Goal: Task Accomplishment & Management: Use online tool/utility

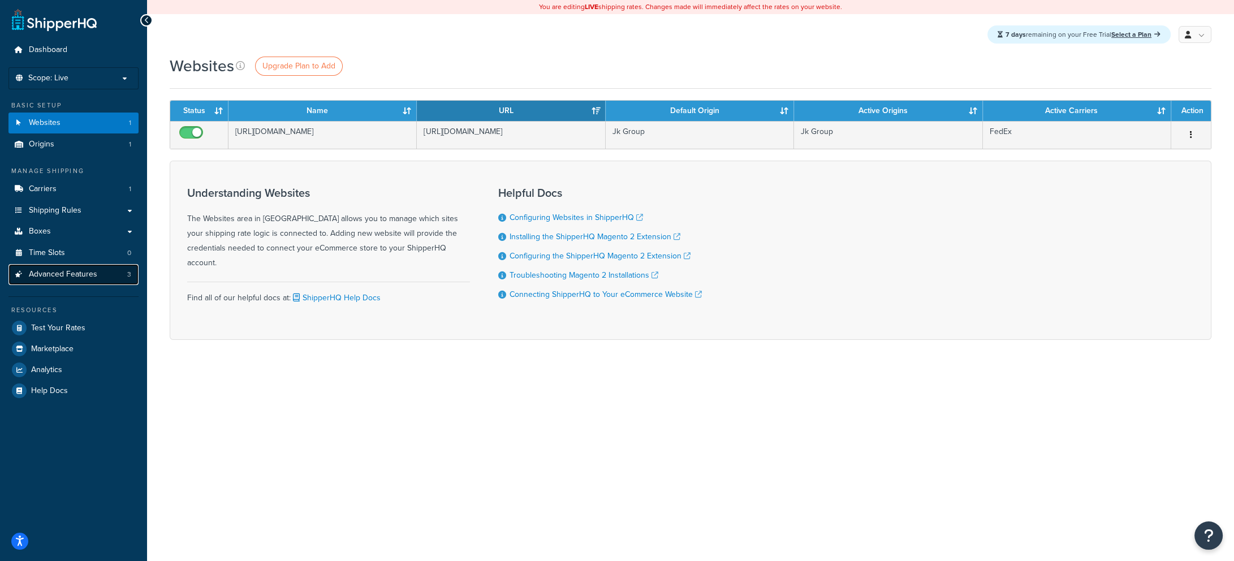
click at [70, 274] on span "Advanced Features" at bounding box center [63, 275] width 68 height 10
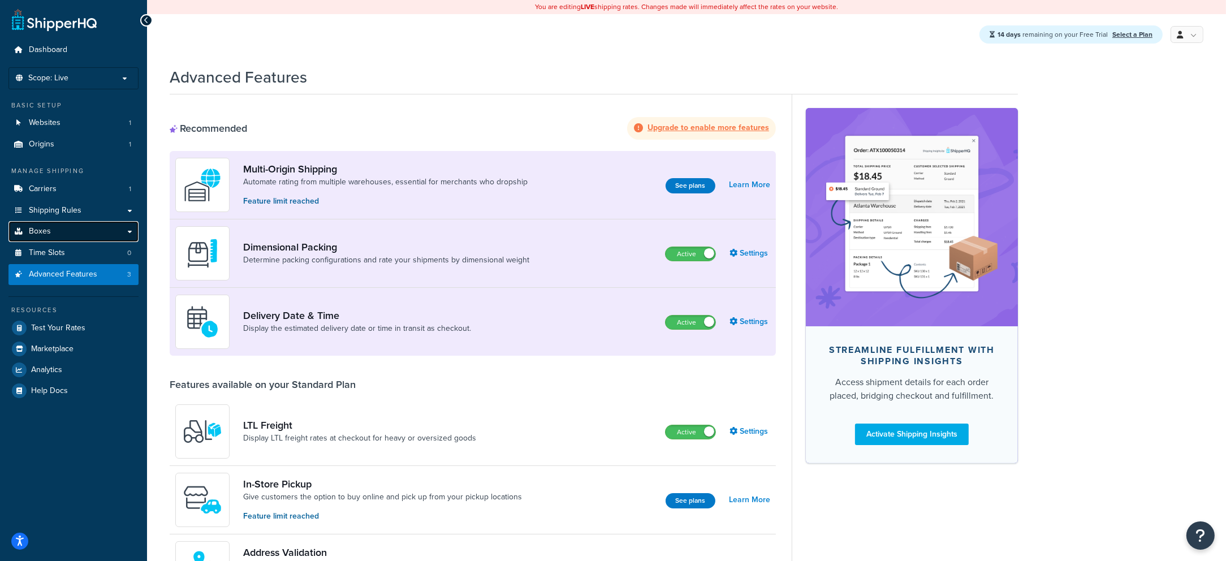
click at [76, 230] on link "Boxes" at bounding box center [73, 231] width 130 height 21
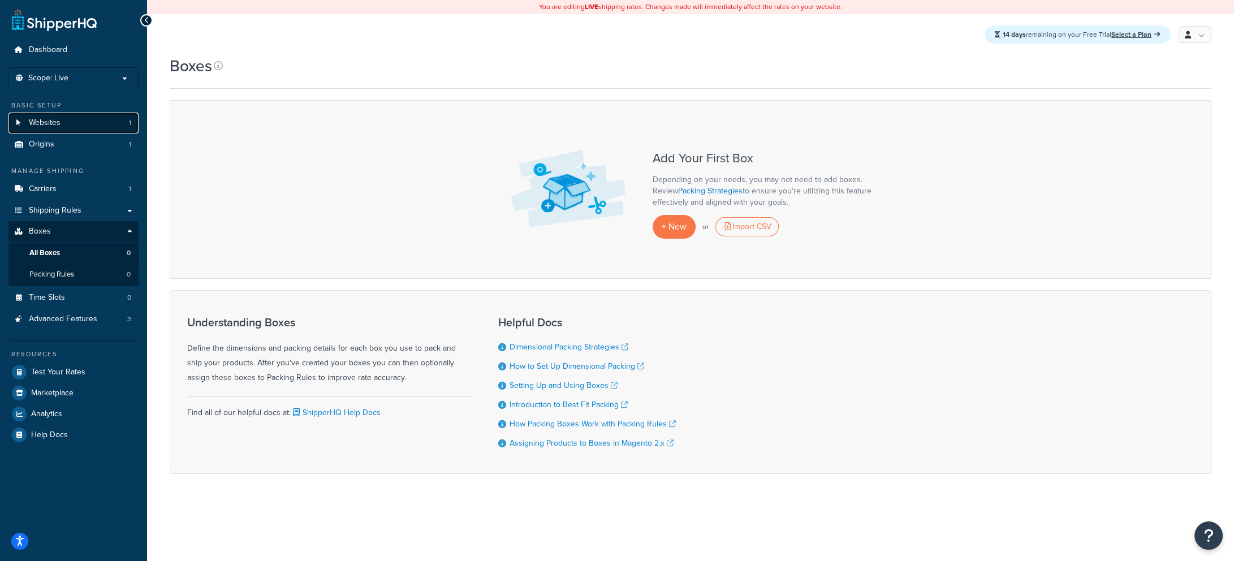
click at [92, 126] on link "Websites 1" at bounding box center [73, 123] width 130 height 21
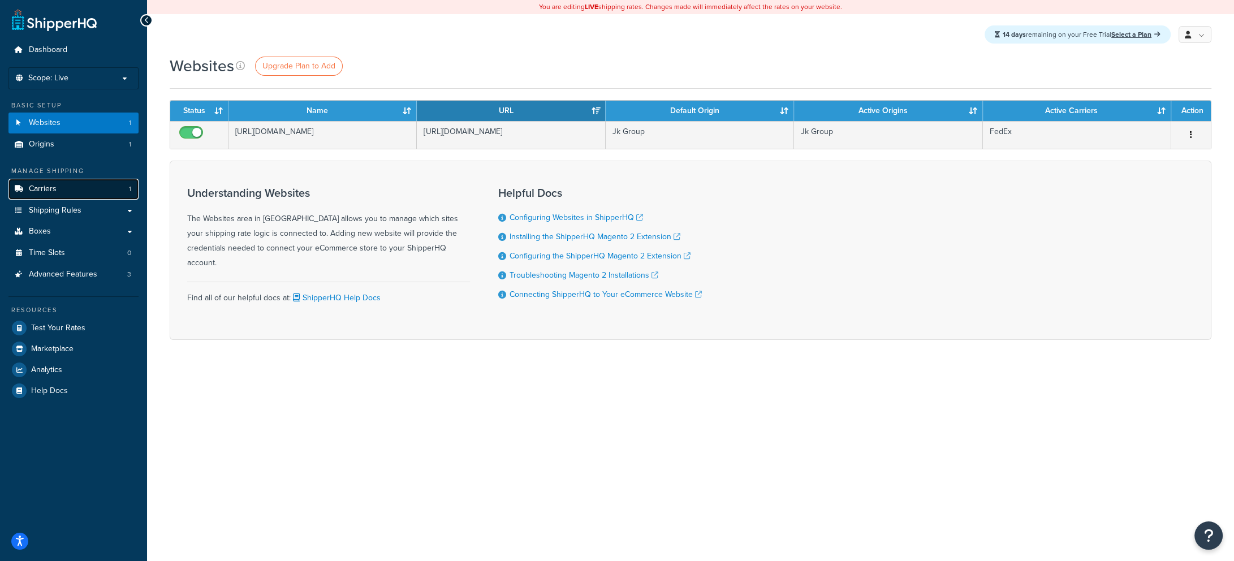
click at [68, 188] on link "Carriers 1" at bounding box center [73, 189] width 130 height 21
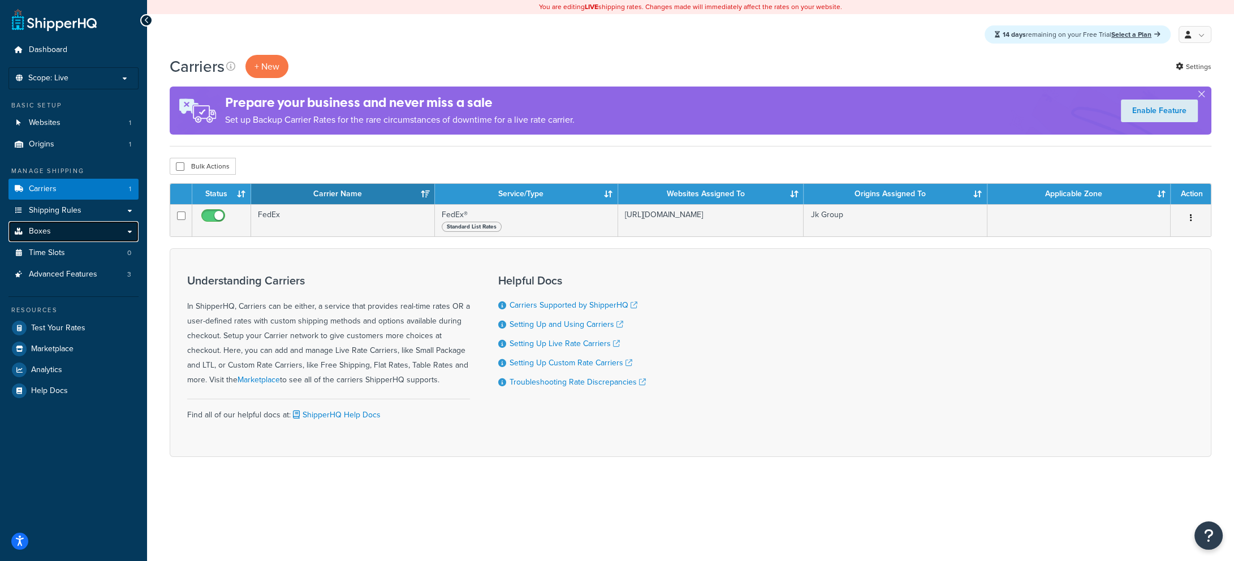
click at [88, 234] on link "Boxes" at bounding box center [73, 231] width 130 height 21
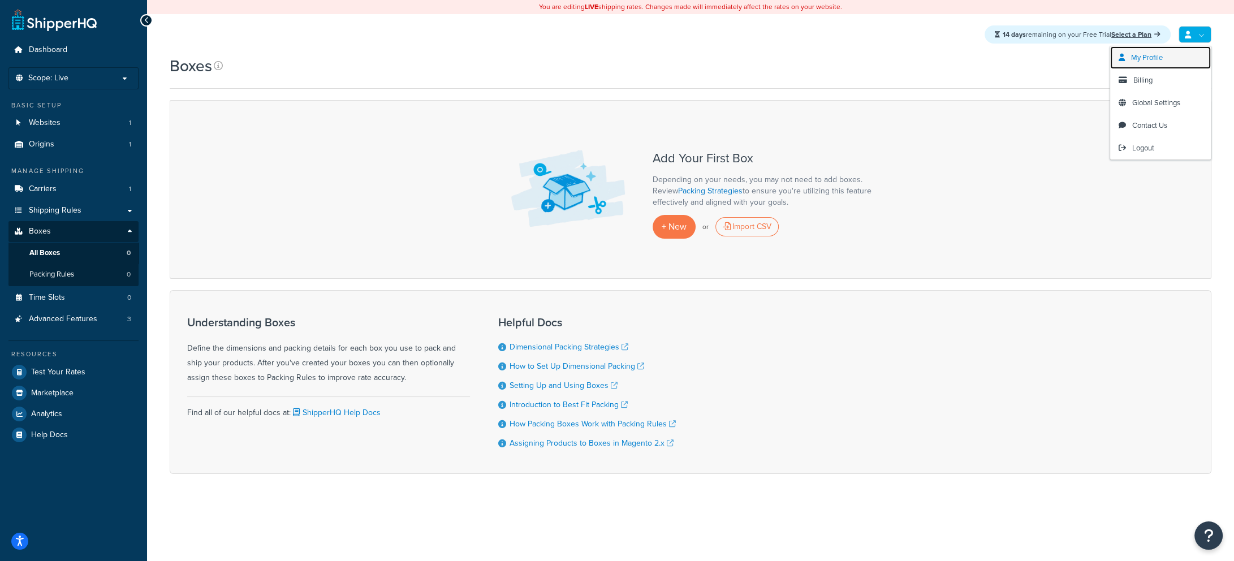
click at [1160, 63] on link "My Profile" at bounding box center [1160, 57] width 101 height 23
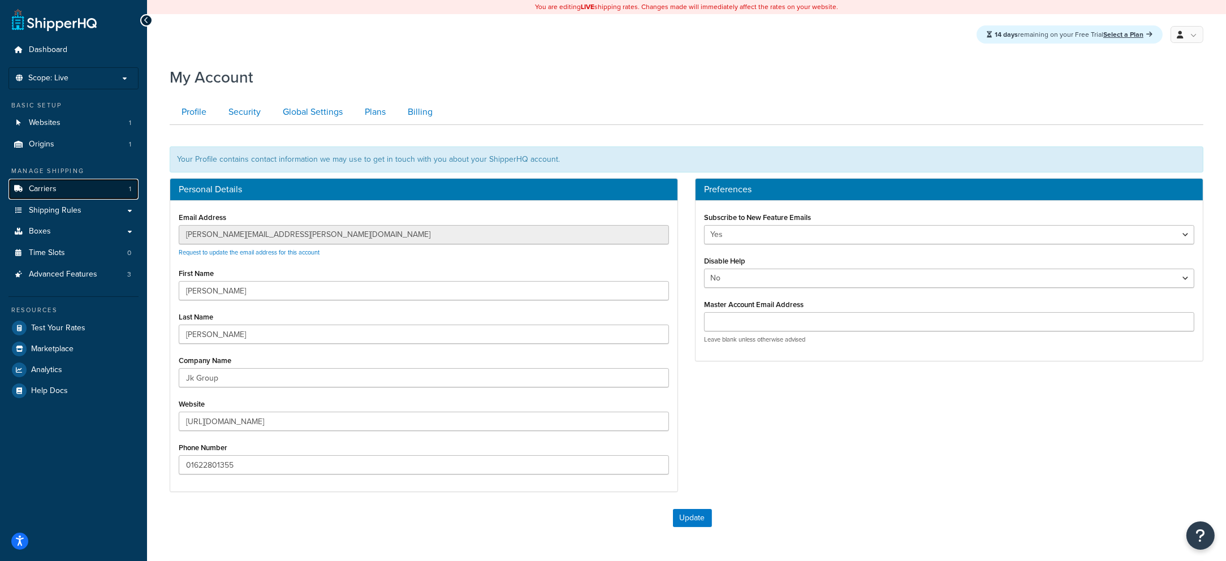
click at [82, 188] on link "Carriers 1" at bounding box center [73, 189] width 130 height 21
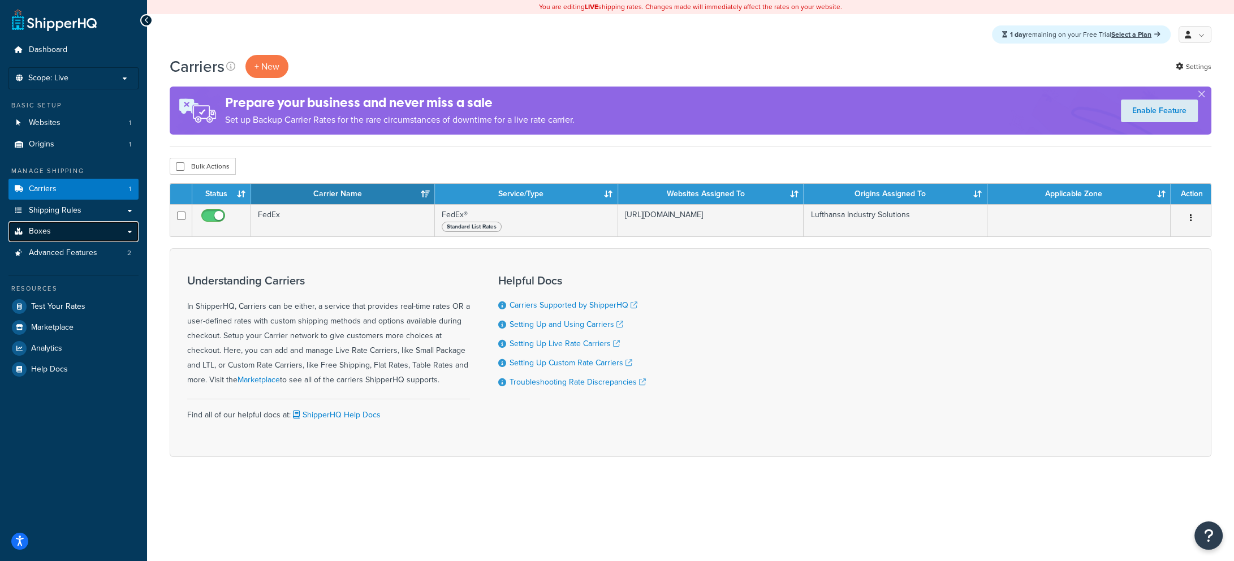
click at [90, 235] on link "Boxes" at bounding box center [73, 231] width 130 height 21
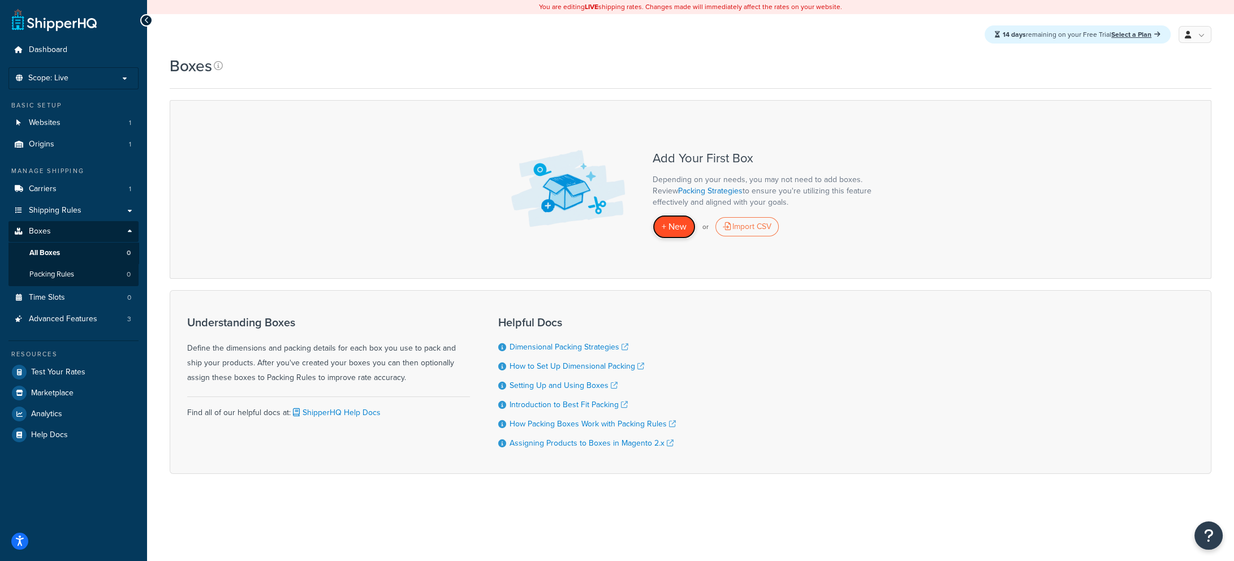
click at [668, 223] on span "+ New" at bounding box center [674, 226] width 25 height 13
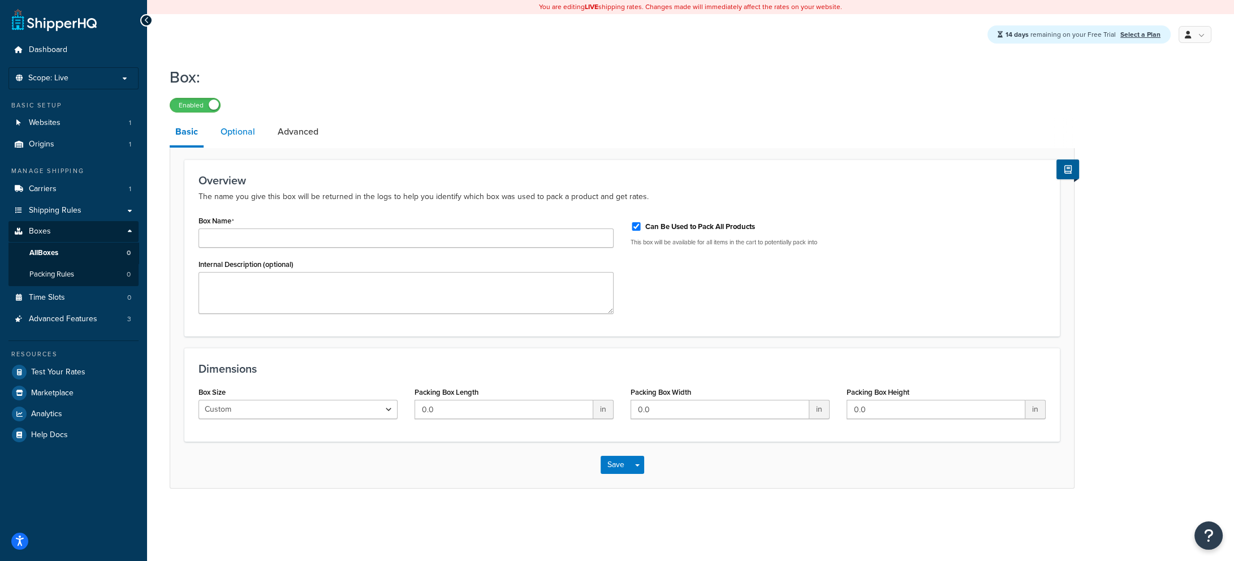
click at [238, 128] on link "Optional" at bounding box center [238, 131] width 46 height 27
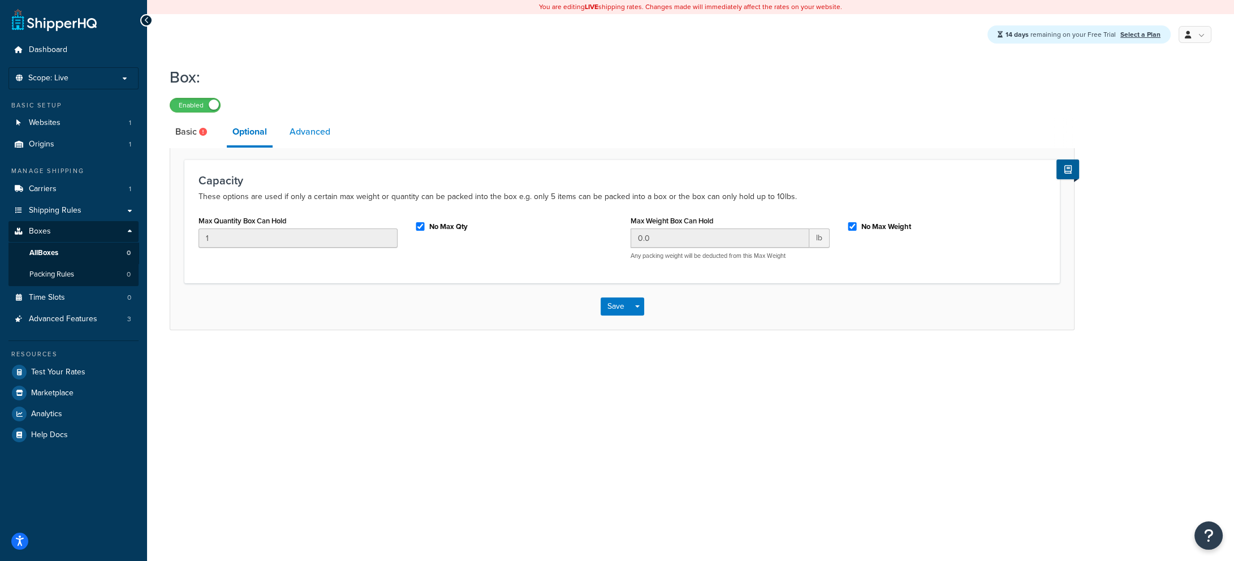
click at [317, 130] on link "Advanced" at bounding box center [310, 131] width 52 height 27
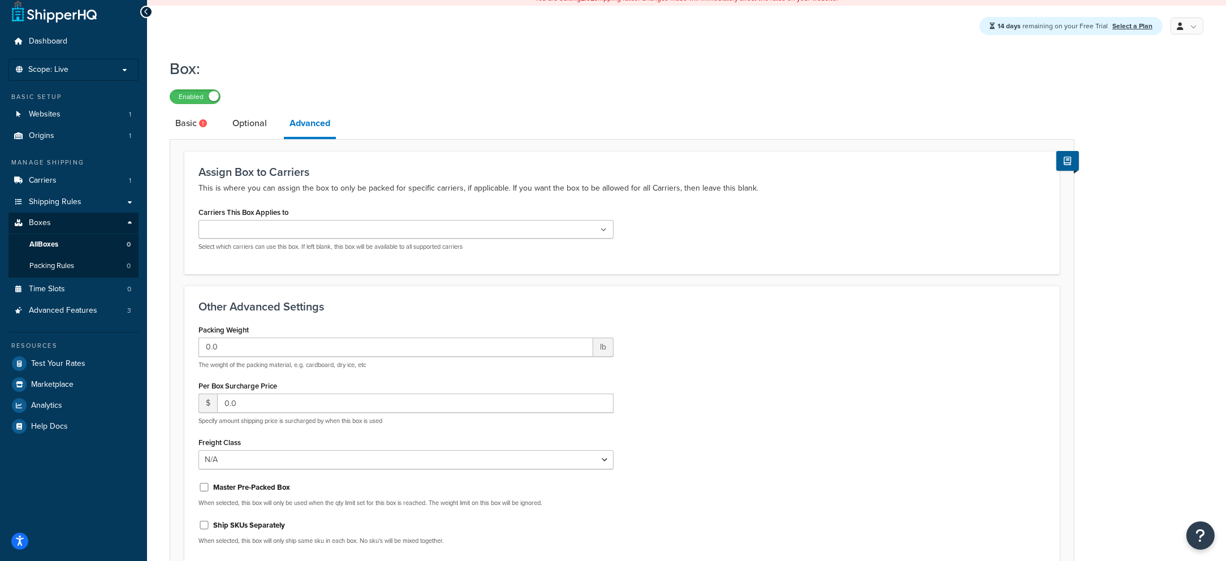
scroll to position [8, 0]
click at [200, 125] on icon at bounding box center [203, 123] width 8 height 8
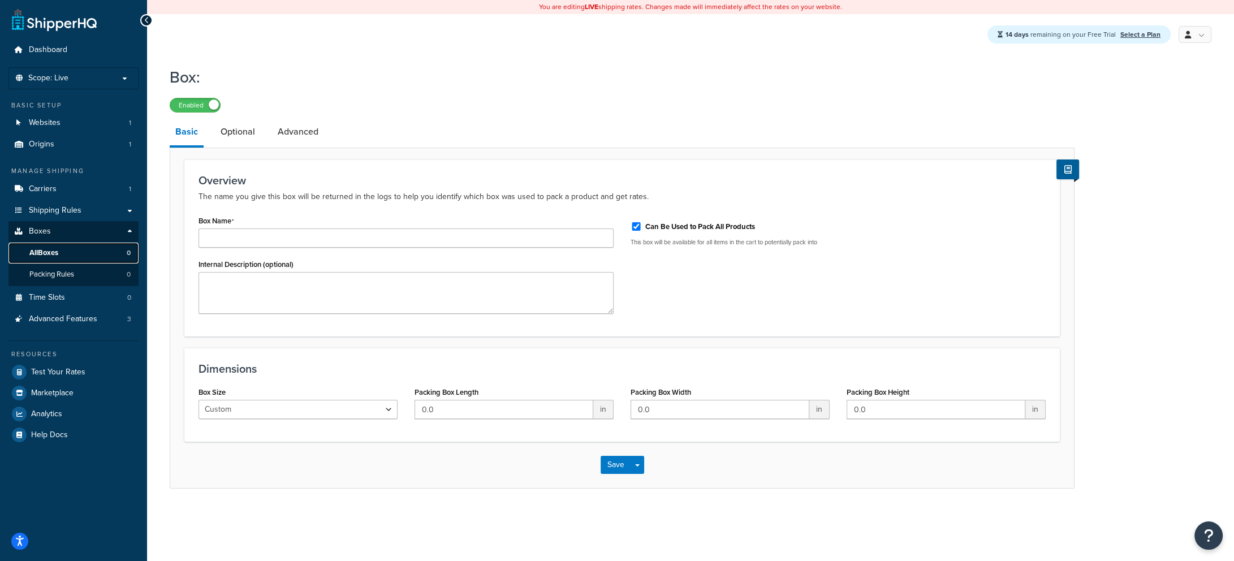
click at [71, 245] on link "All Boxes 0" at bounding box center [73, 253] width 130 height 21
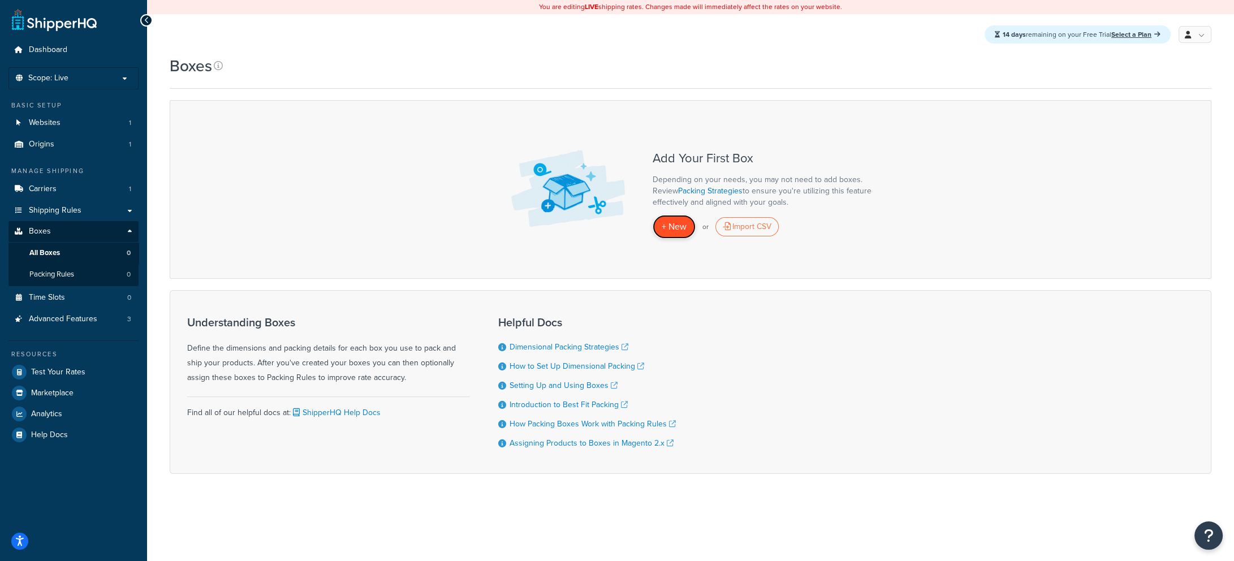
click at [664, 229] on span "+ New" at bounding box center [674, 226] width 25 height 13
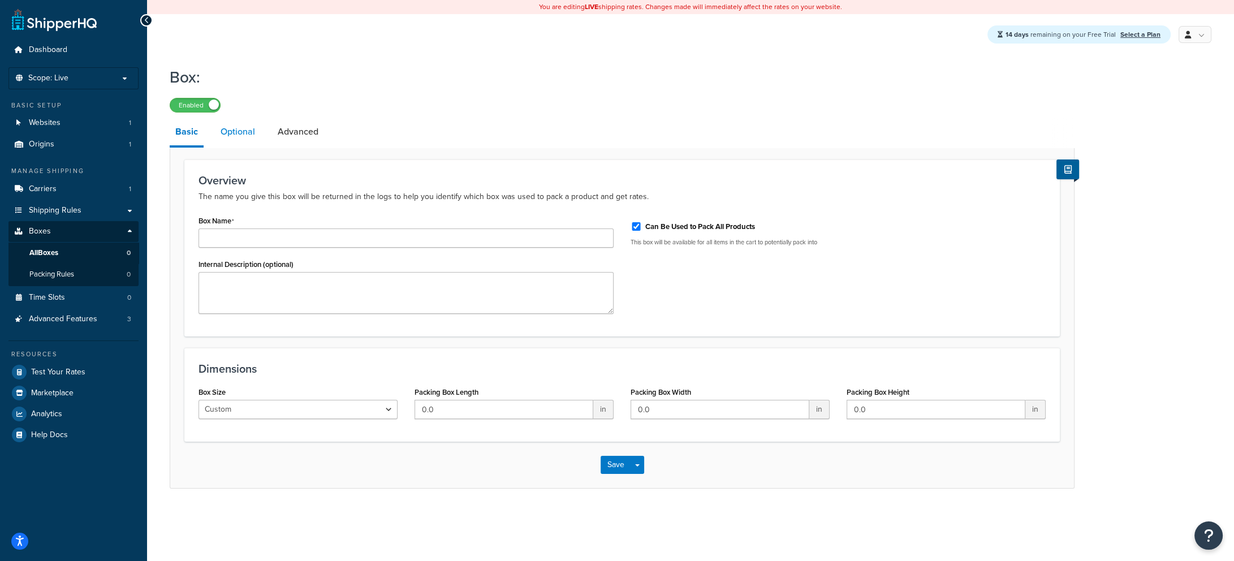
click at [253, 128] on link "Optional" at bounding box center [238, 131] width 46 height 27
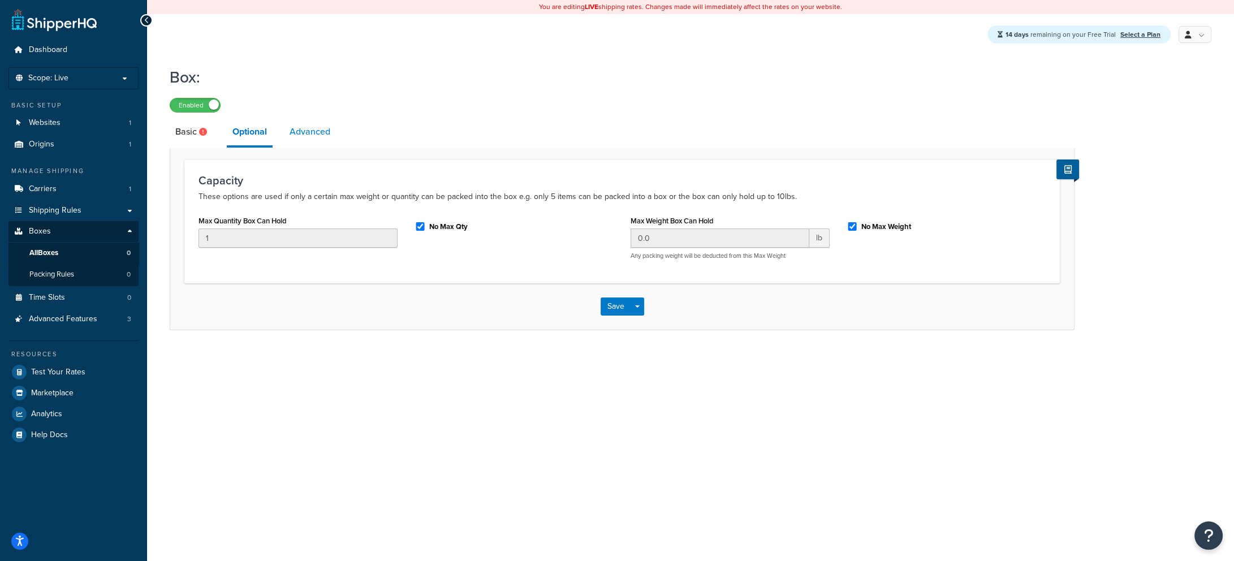
click at [289, 133] on link "Advanced" at bounding box center [310, 131] width 52 height 27
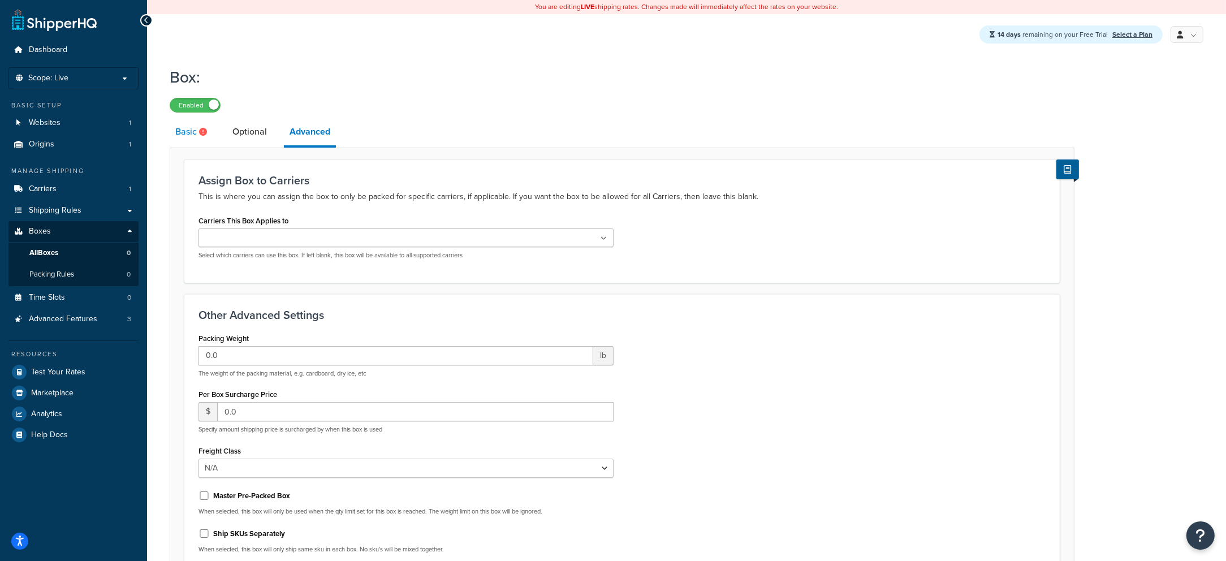
click at [212, 129] on link "Basic" at bounding box center [193, 131] width 46 height 27
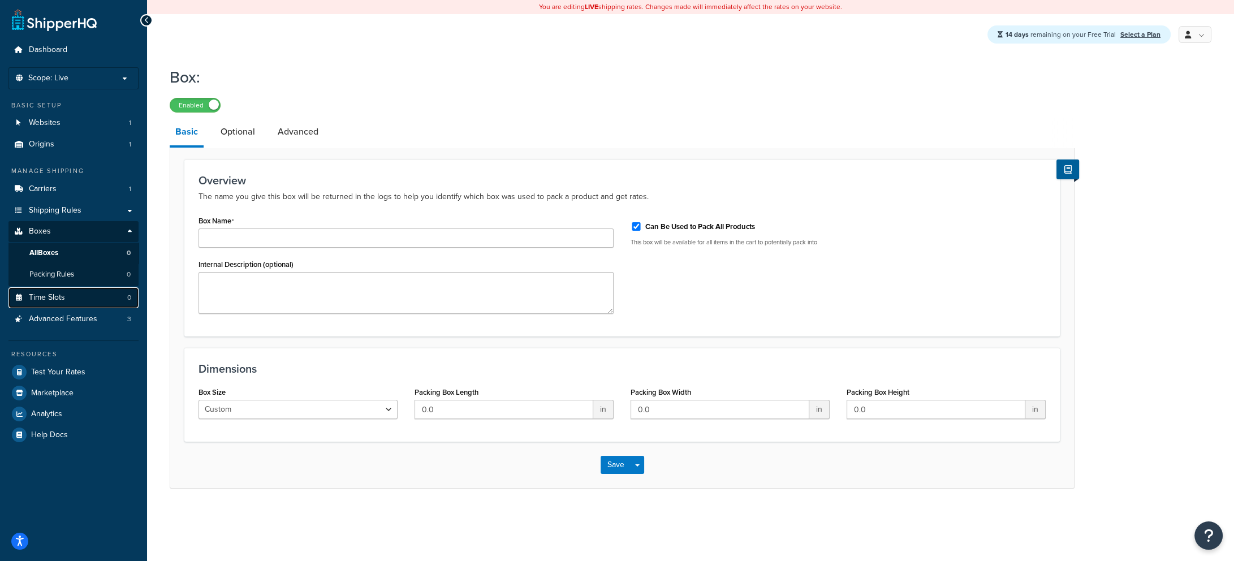
click at [96, 301] on link "Time Slots 0" at bounding box center [73, 297] width 130 height 21
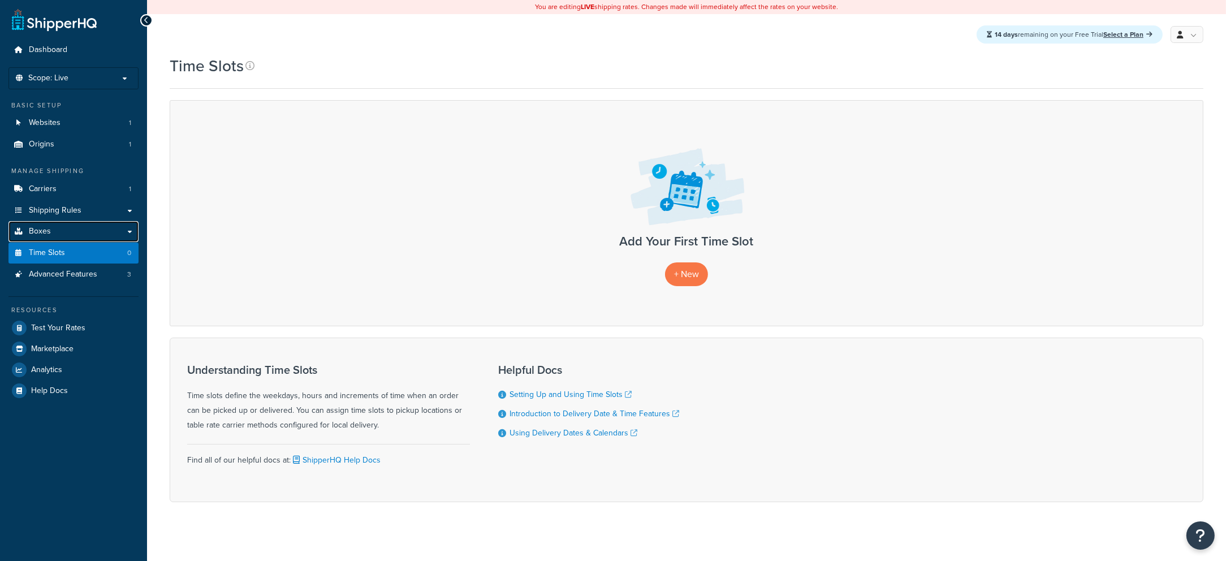
click at [107, 233] on link "Boxes" at bounding box center [73, 231] width 130 height 21
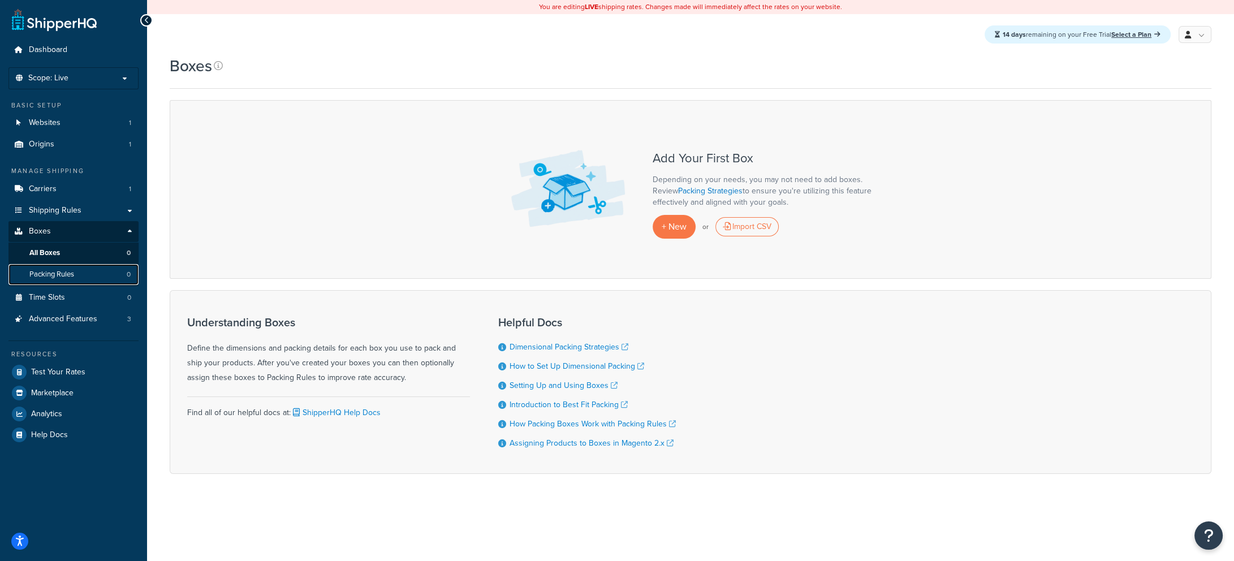
click at [115, 273] on link "Packing Rules 0" at bounding box center [73, 274] width 130 height 21
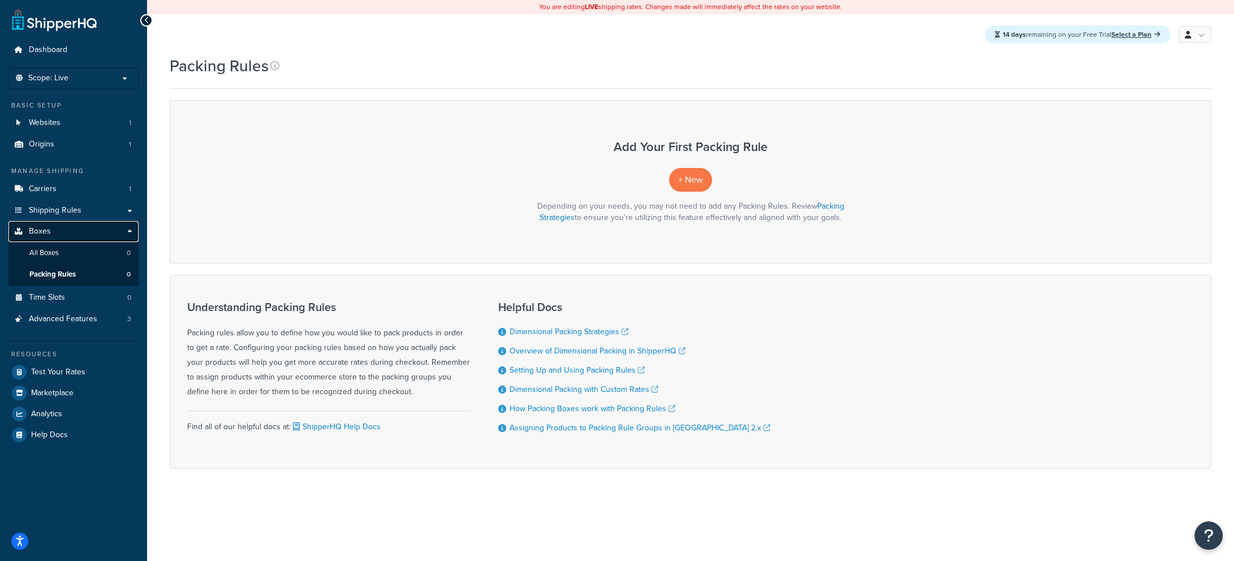
click at [70, 228] on link "Boxes" at bounding box center [73, 231] width 130 height 21
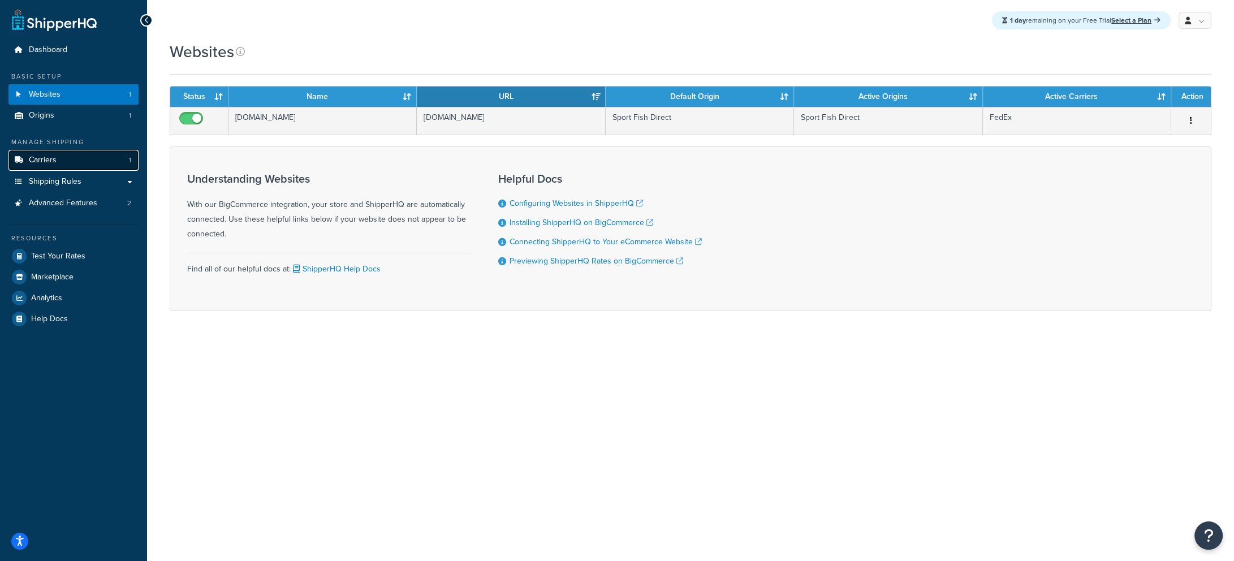
click at [86, 162] on link "Carriers 1" at bounding box center [73, 160] width 130 height 21
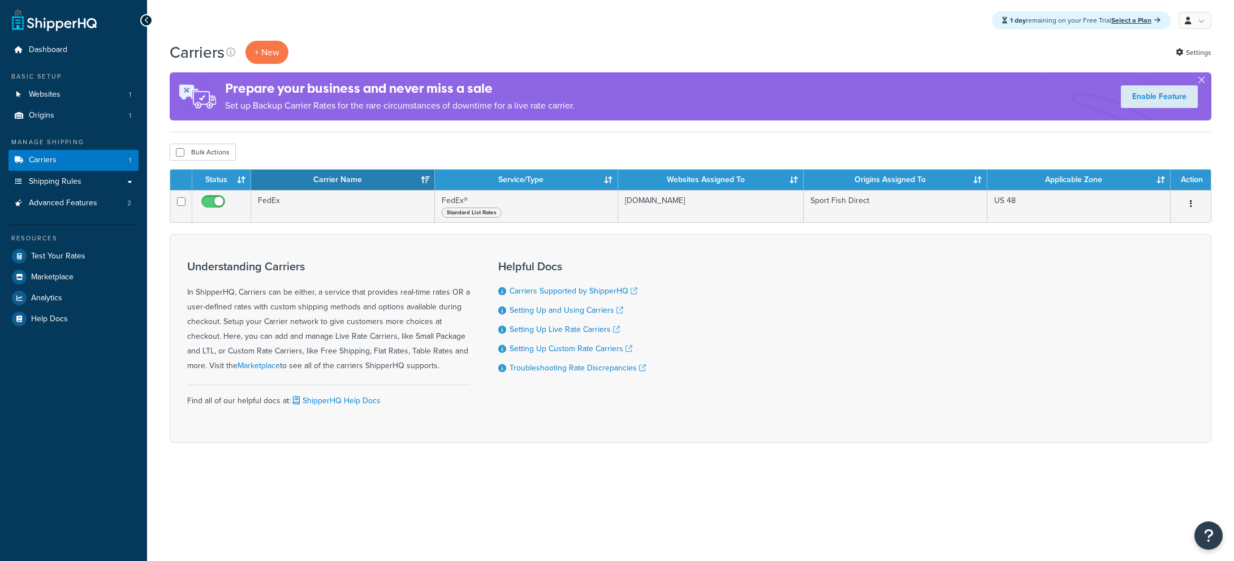
click at [97, 206] on link "Advanced Features 2" at bounding box center [73, 203] width 130 height 21
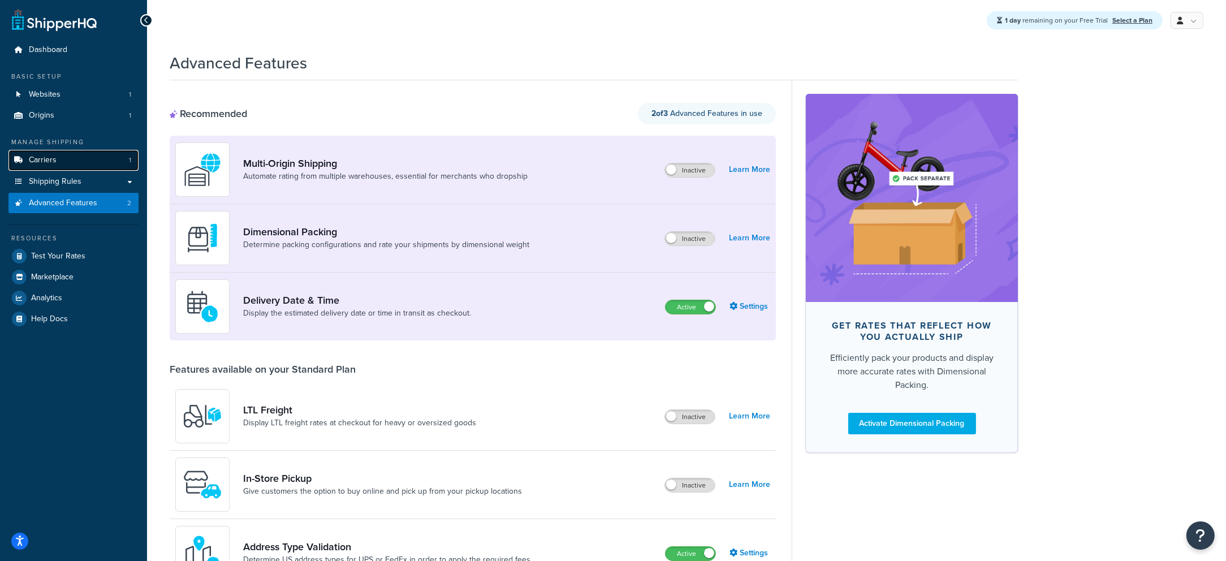
click at [46, 159] on span "Carriers" at bounding box center [43, 160] width 28 height 10
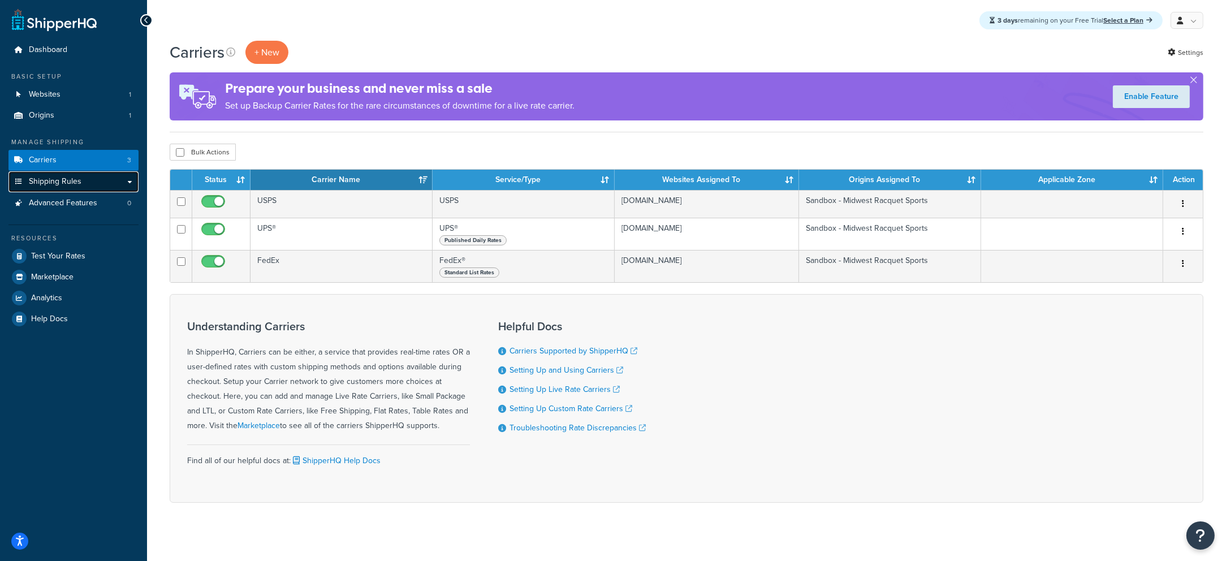
click at [85, 181] on link "Shipping Rules" at bounding box center [73, 181] width 130 height 21
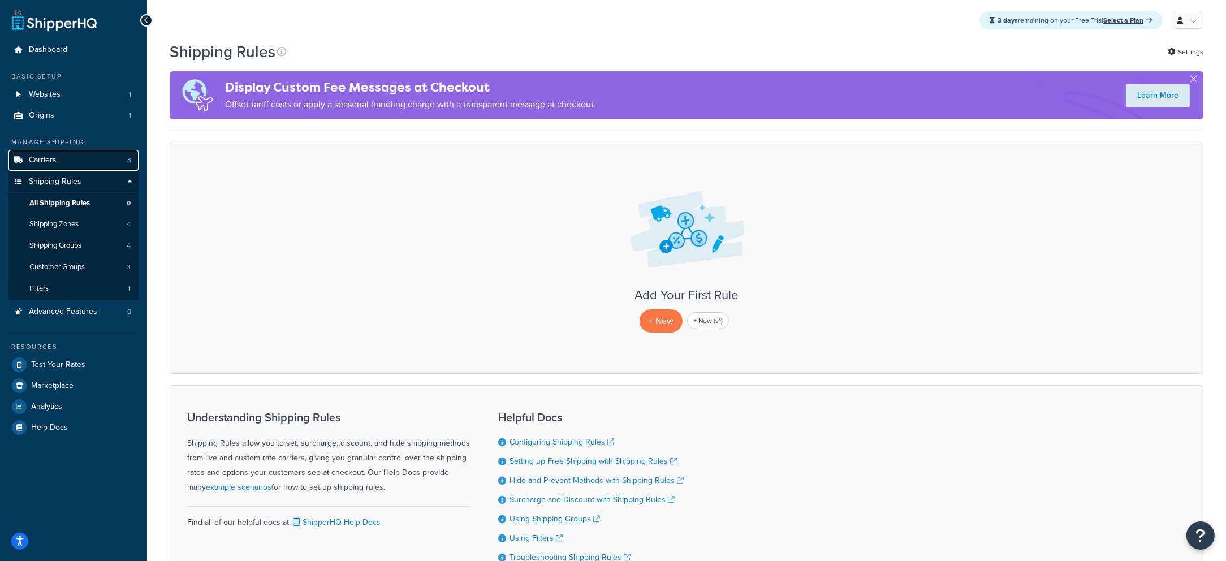
click at [78, 165] on link "Carriers 3" at bounding box center [73, 160] width 130 height 21
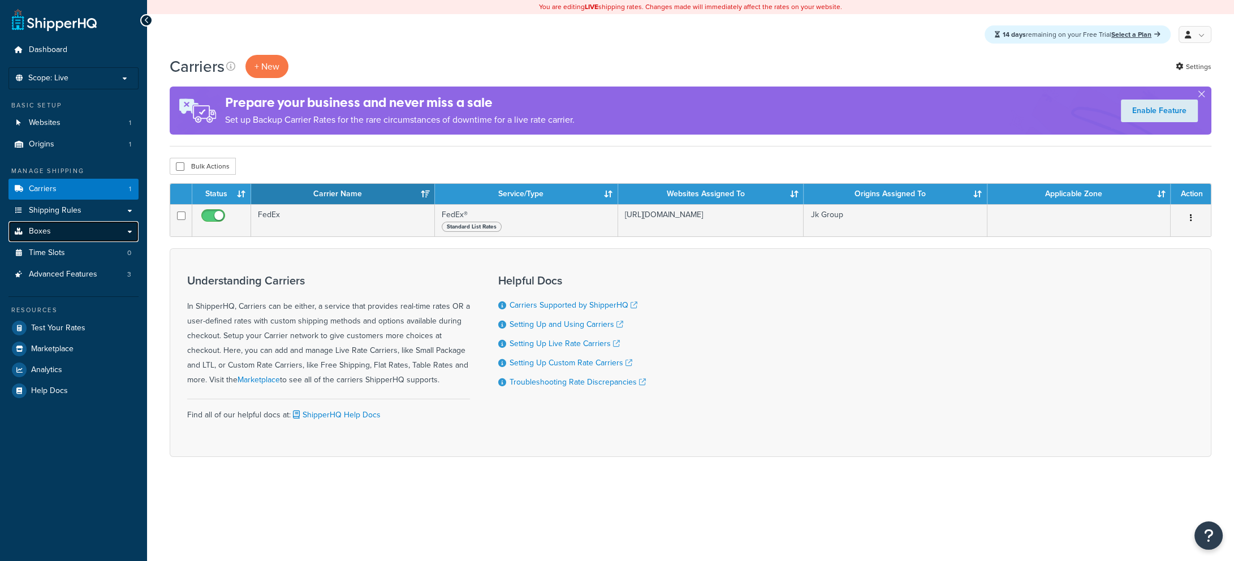
click at [60, 234] on link "Boxes" at bounding box center [73, 231] width 130 height 21
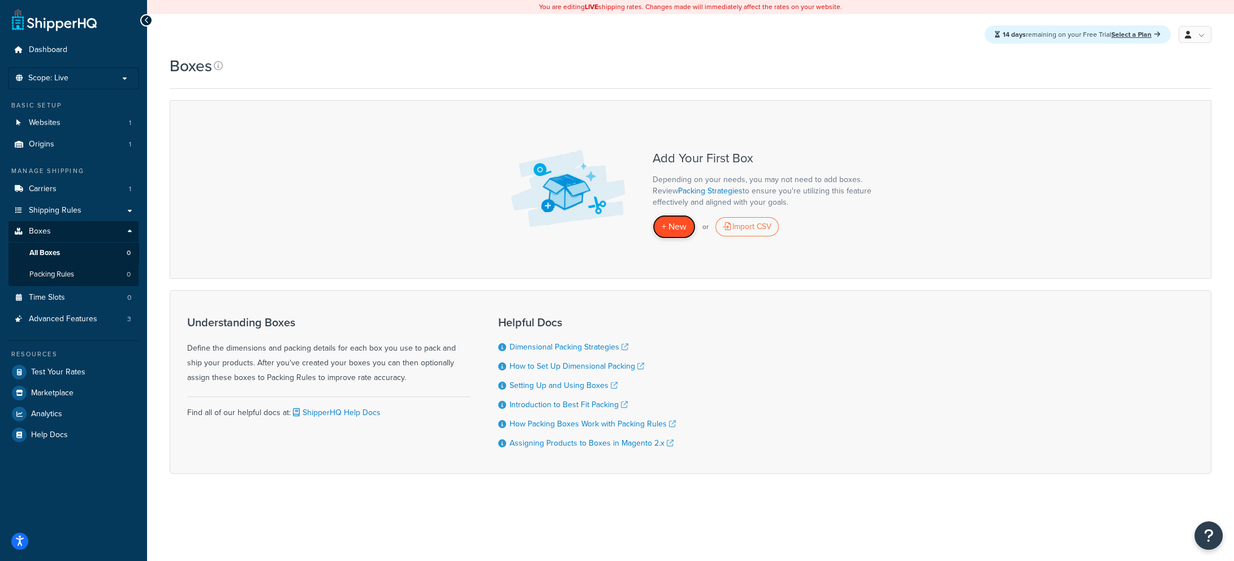
click at [680, 229] on span "+ New" at bounding box center [674, 226] width 25 height 13
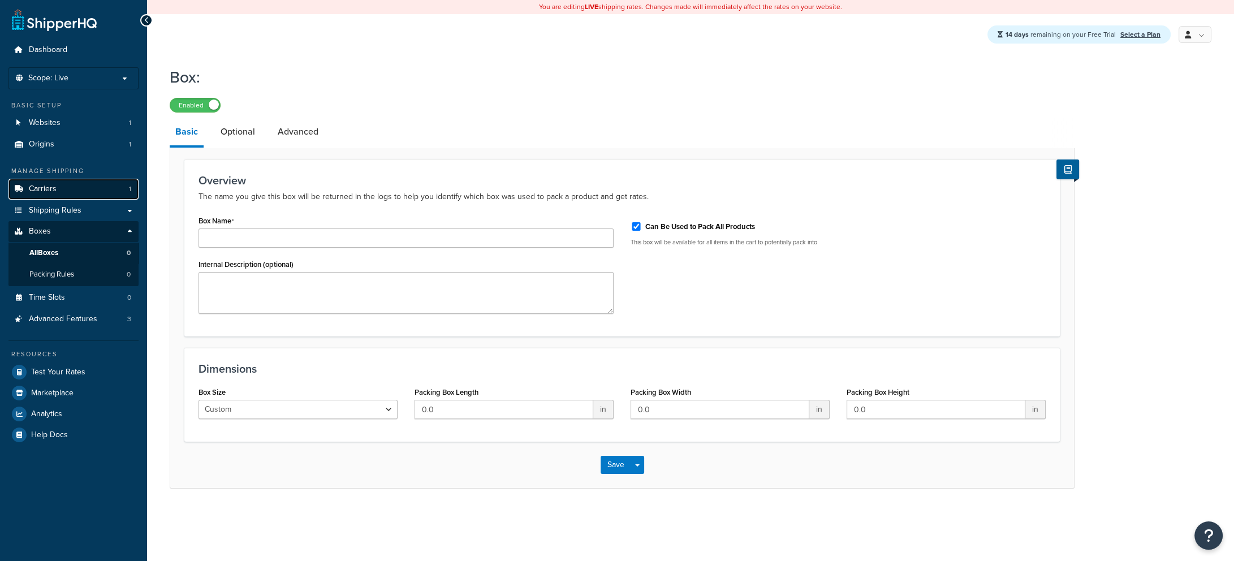
click at [76, 191] on link "Carriers 1" at bounding box center [73, 189] width 130 height 21
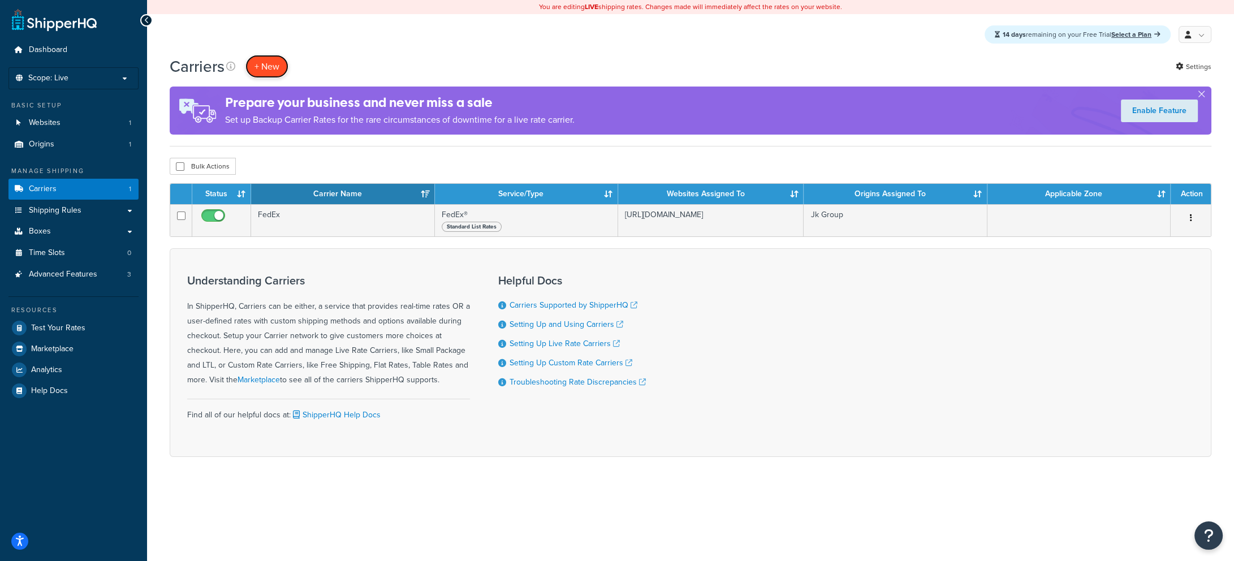
click at [274, 68] on button "+ New" at bounding box center [266, 66] width 43 height 23
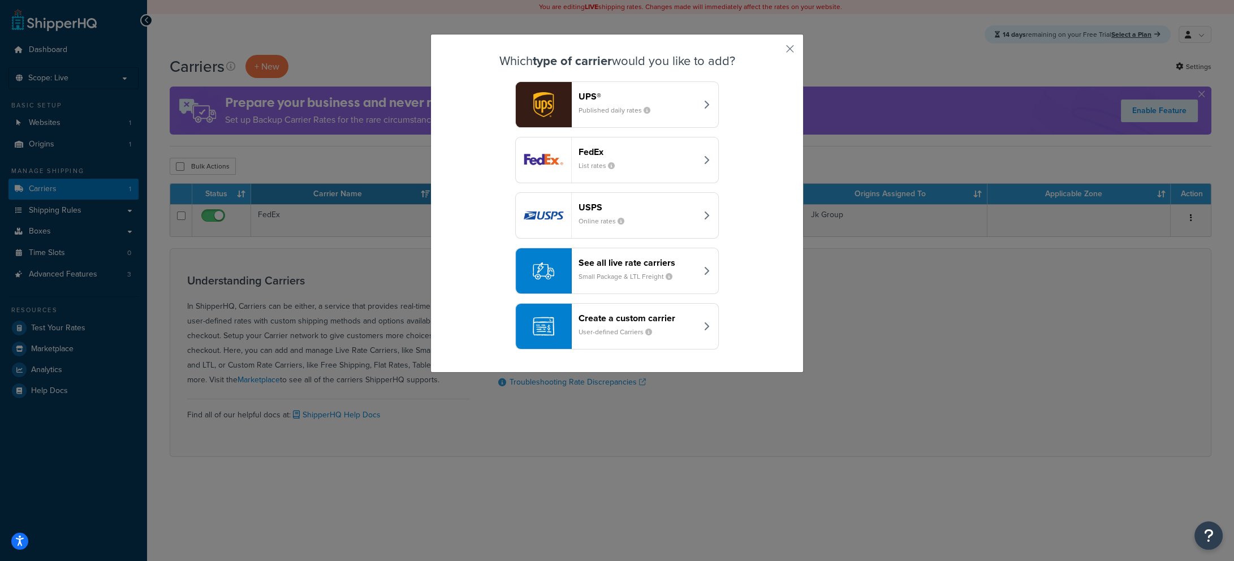
drag, startPoint x: 623, startPoint y: 279, endPoint x: 607, endPoint y: 256, distance: 28.5
click at [623, 279] on small "Small Package & LTL Freight" at bounding box center [629, 276] width 103 height 10
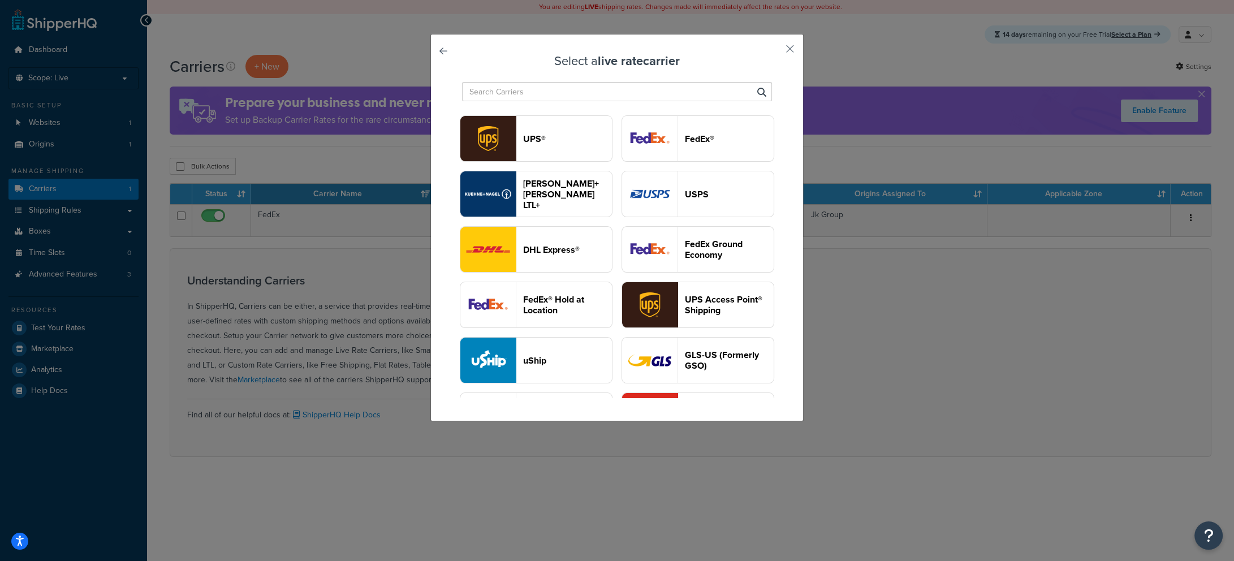
click at [548, 97] on input "text" at bounding box center [617, 91] width 310 height 19
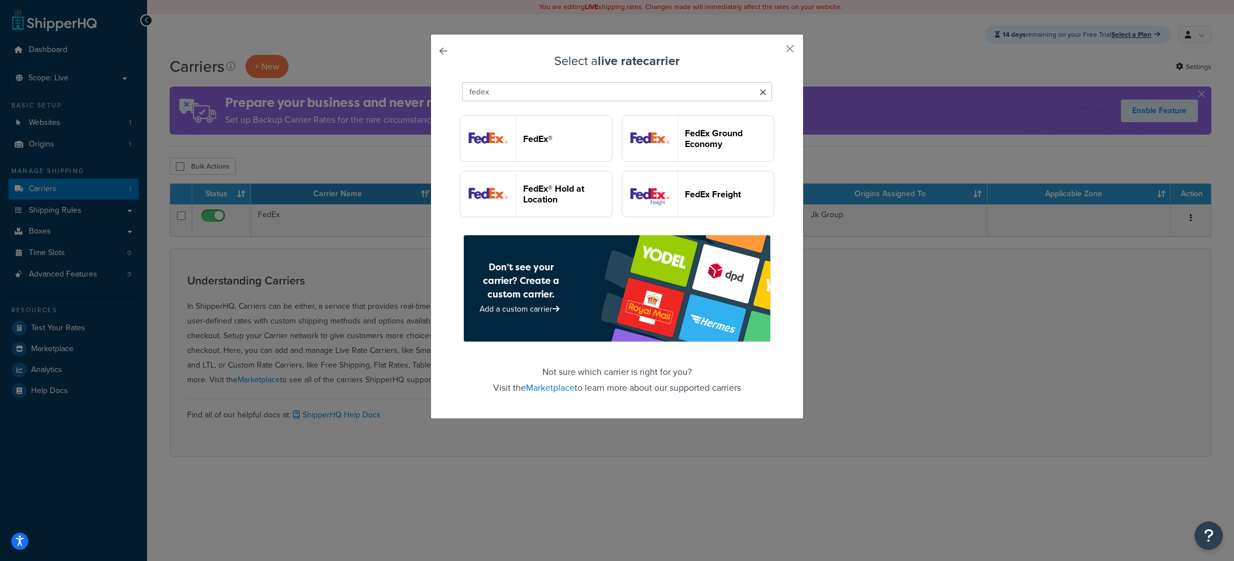
type input "fedex"
click at [621, 217] on button "FedEx Freight" at bounding box center [697, 194] width 153 height 46
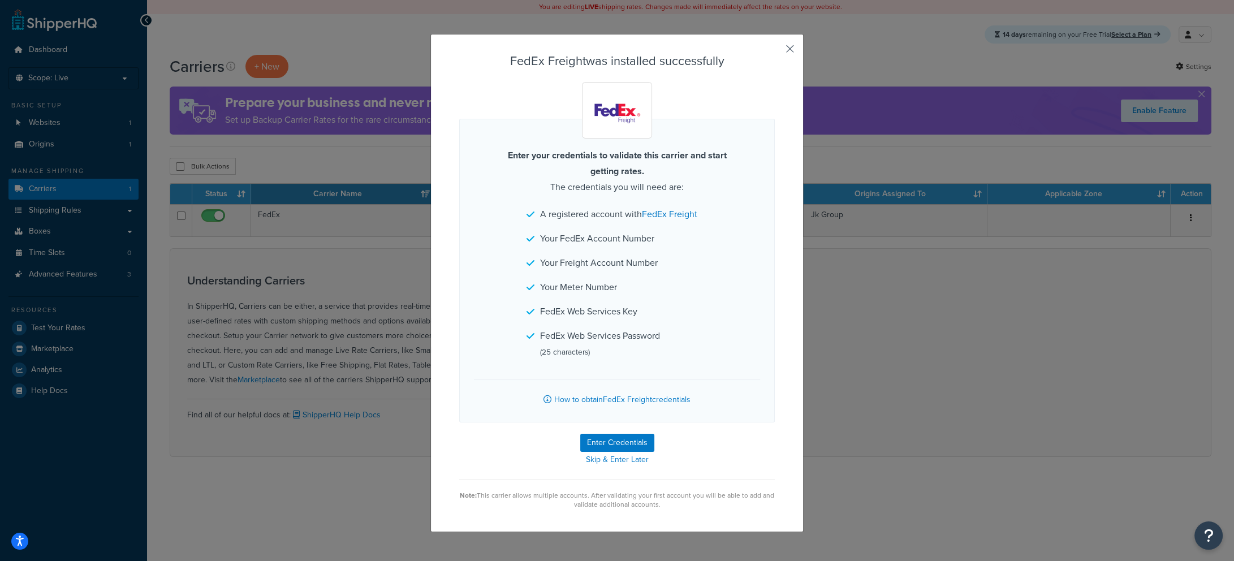
click at [775, 51] on button "button" at bounding box center [773, 52] width 3 height 3
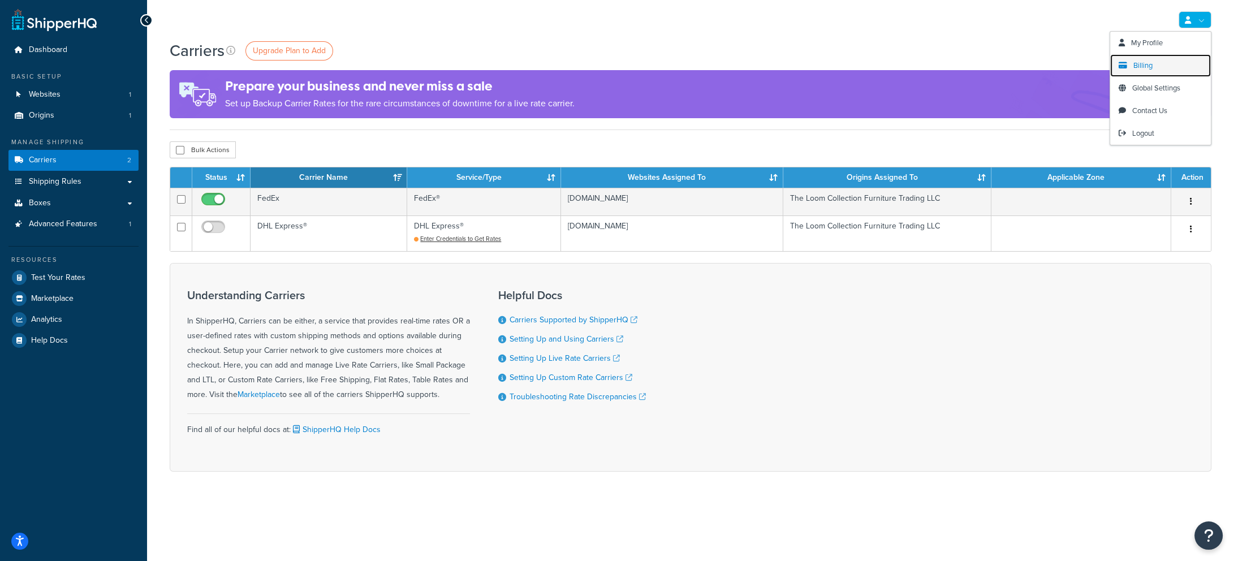
click at [1141, 63] on span "Billing" at bounding box center [1142, 65] width 19 height 11
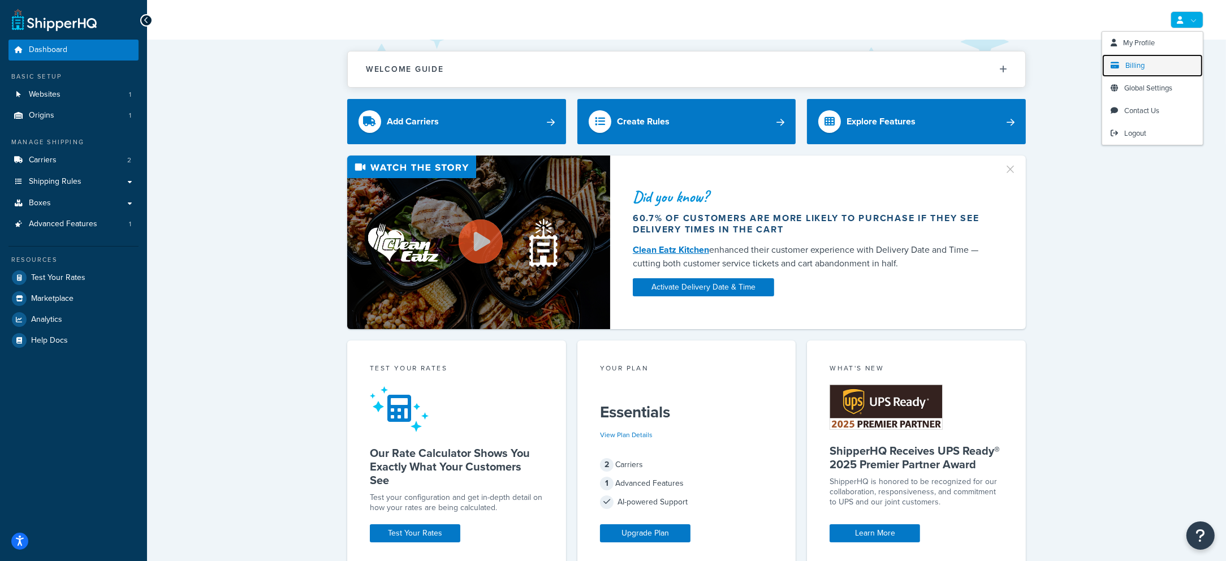
click at [1138, 70] on span "Billing" at bounding box center [1134, 65] width 19 height 11
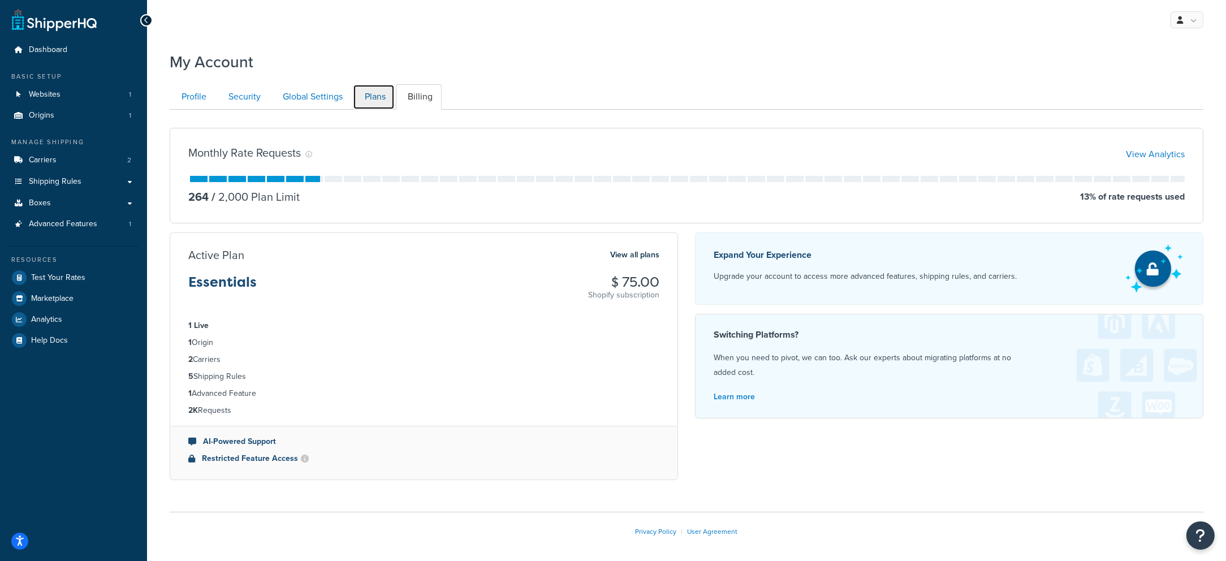
click at [367, 101] on link "Plans" at bounding box center [374, 96] width 42 height 25
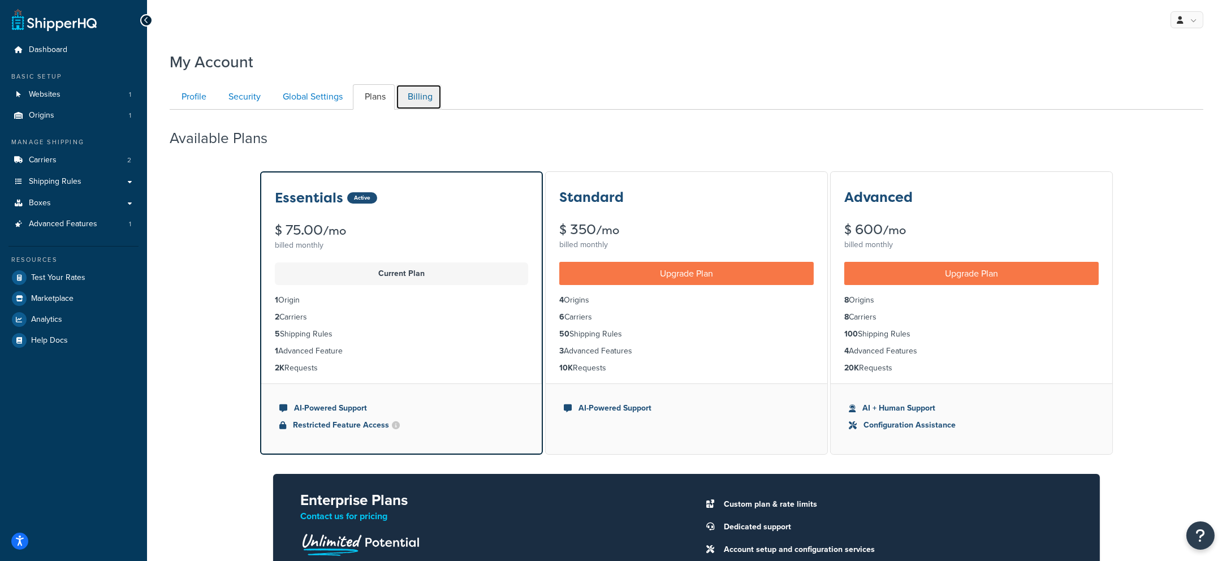
click at [418, 100] on link "Billing" at bounding box center [419, 96] width 46 height 25
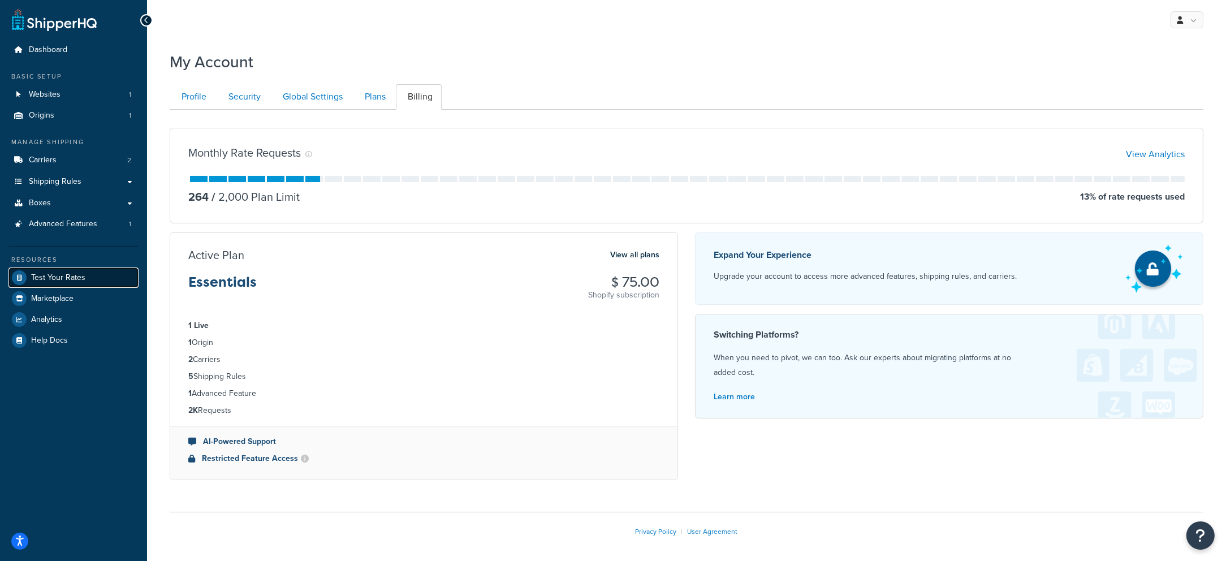
click at [66, 280] on span "Test Your Rates" at bounding box center [58, 278] width 54 height 10
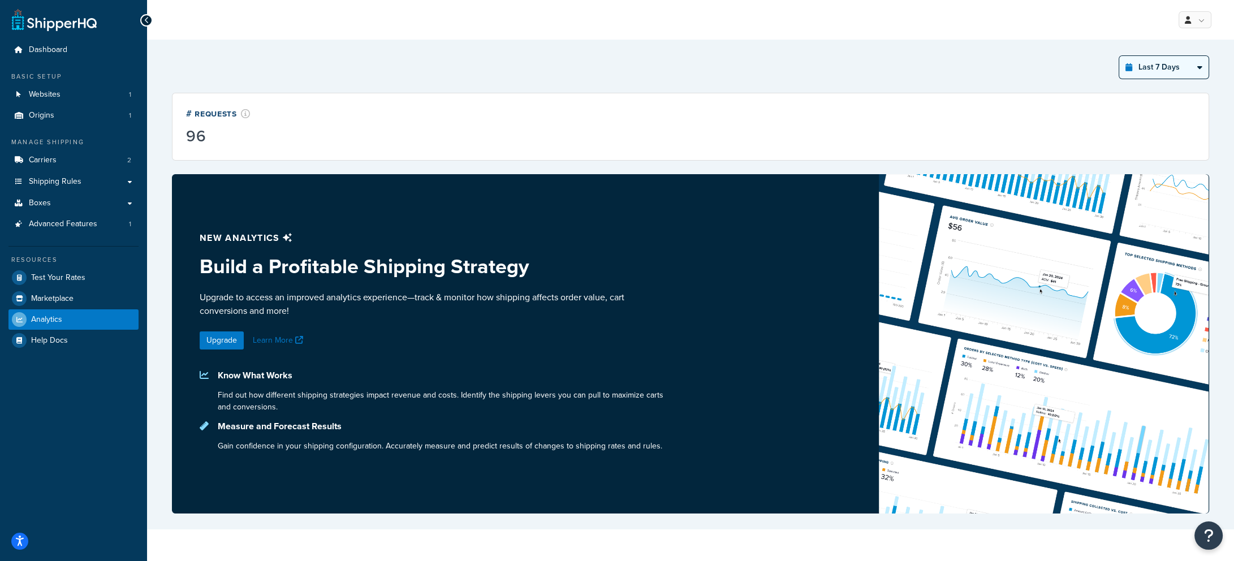
click at [1183, 69] on select "Last 24 Hours Last 7 Days Last 30 Days Last 3 Months Last 6 Months Last 12 Mont…" at bounding box center [1163, 67] width 89 height 23
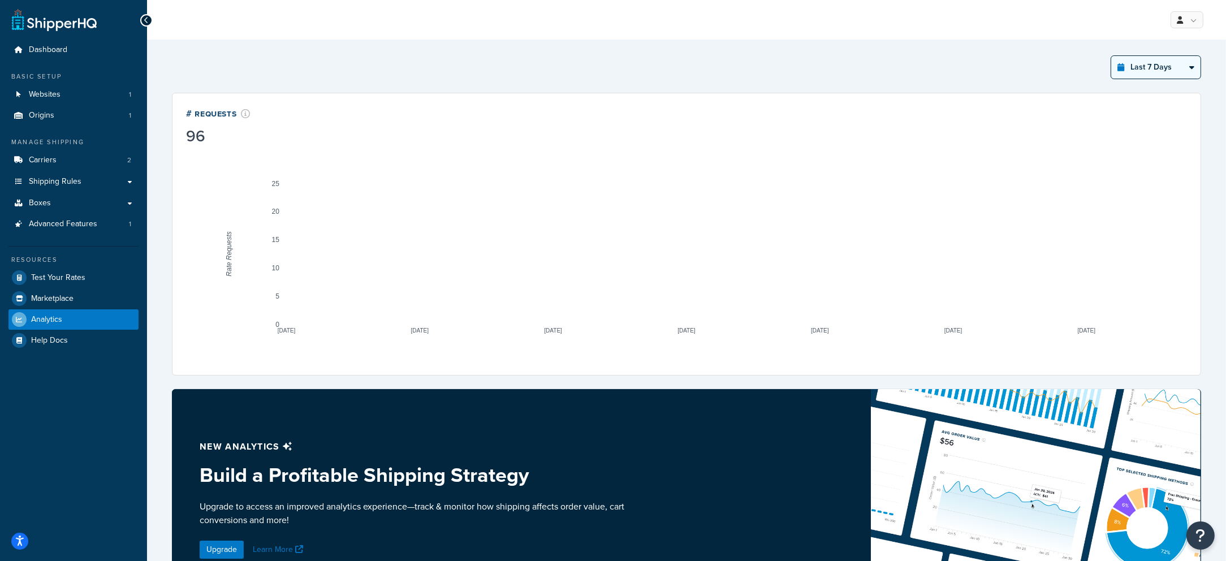
click at [1111, 56] on select "Last 24 Hours Last 7 Days Last 30 Days Last 3 Months Last 6 Months Last 12 Mont…" at bounding box center [1155, 67] width 89 height 23
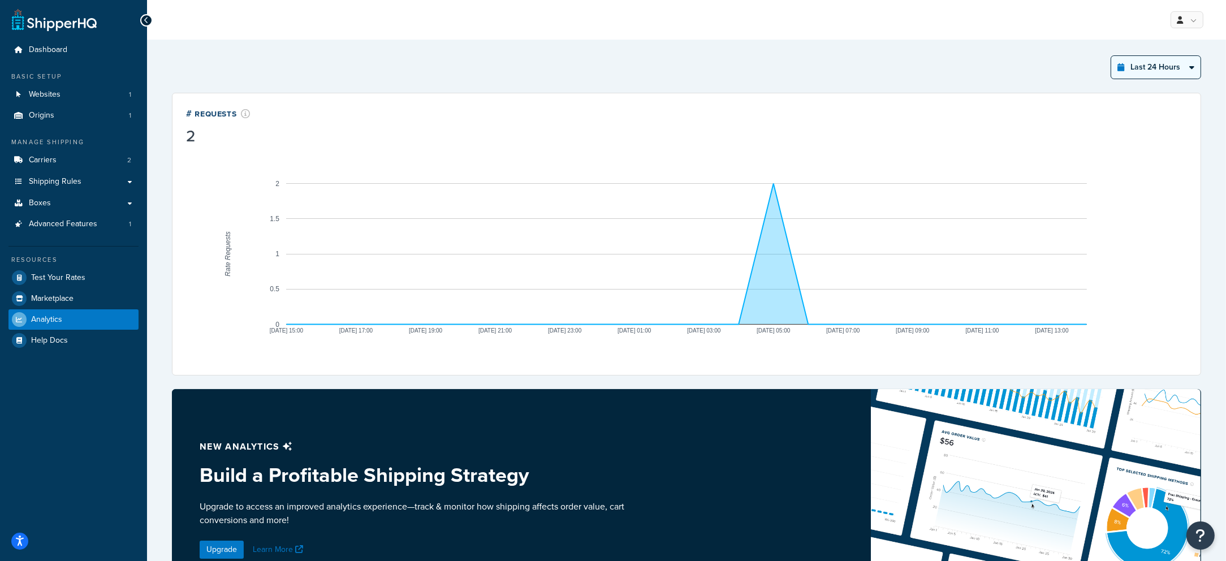
click at [1160, 60] on select "Last 24 Hours Last 7 Days Last 30 Days Last 3 Months Last 6 Months Last 12 Mont…" at bounding box center [1155, 67] width 89 height 23
select select "last_7_days"
click at [1111, 56] on select "Last 24 Hours Last 7 Days Last 30 Days Last 3 Months Last 6 Months Last 12 Mont…" at bounding box center [1155, 67] width 89 height 23
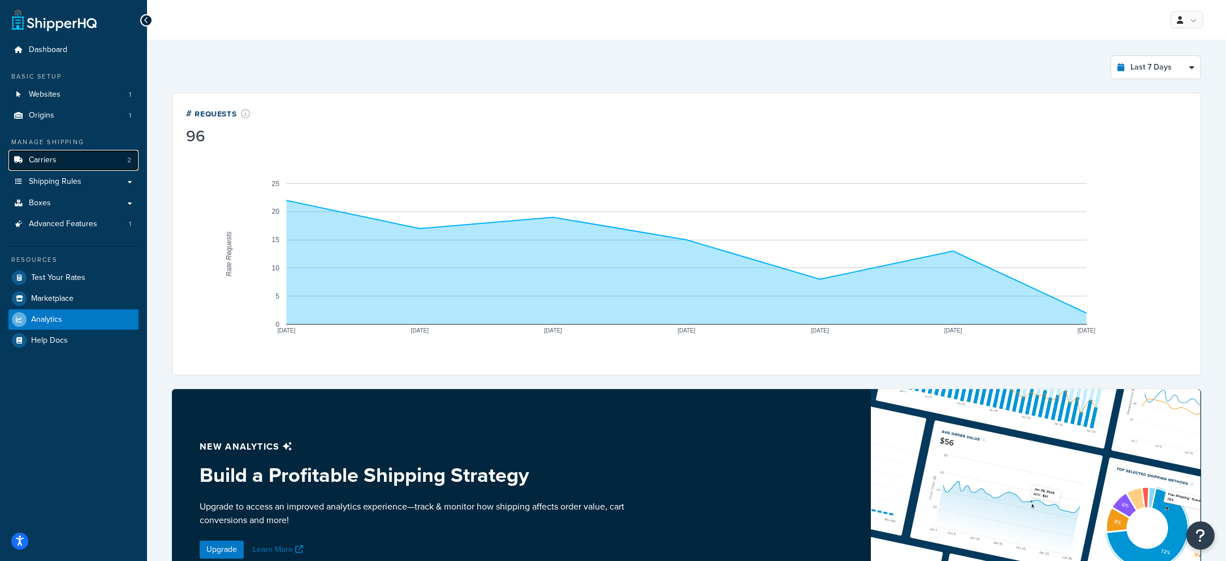
click at [68, 159] on link "Carriers 2" at bounding box center [73, 160] width 130 height 21
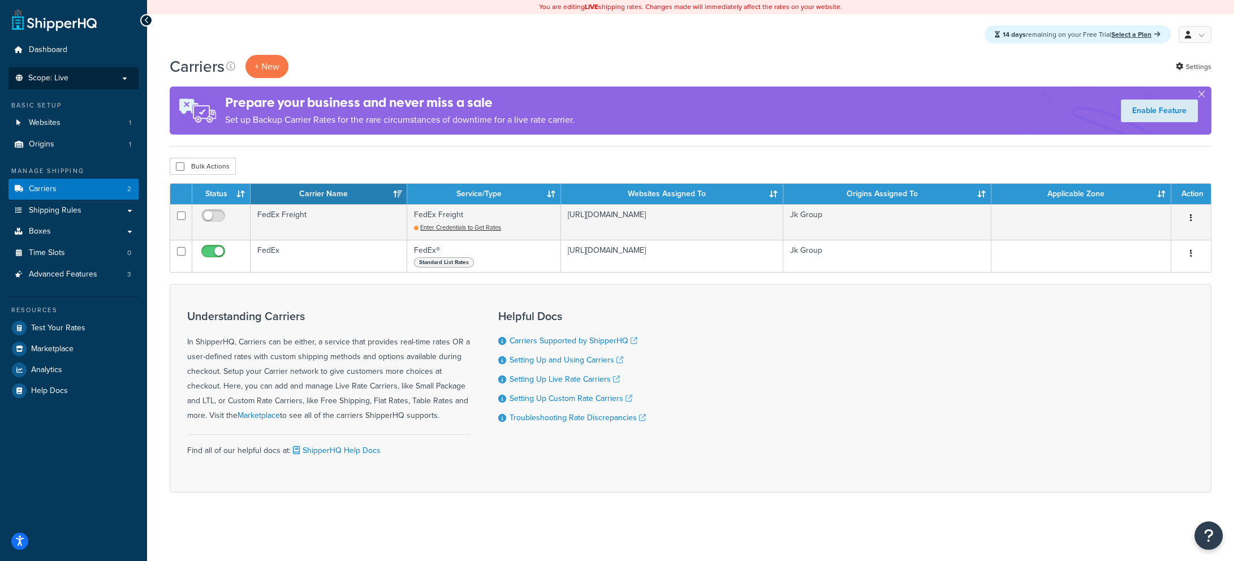
click at [102, 80] on p "Scope: Live" at bounding box center [74, 79] width 120 height 10
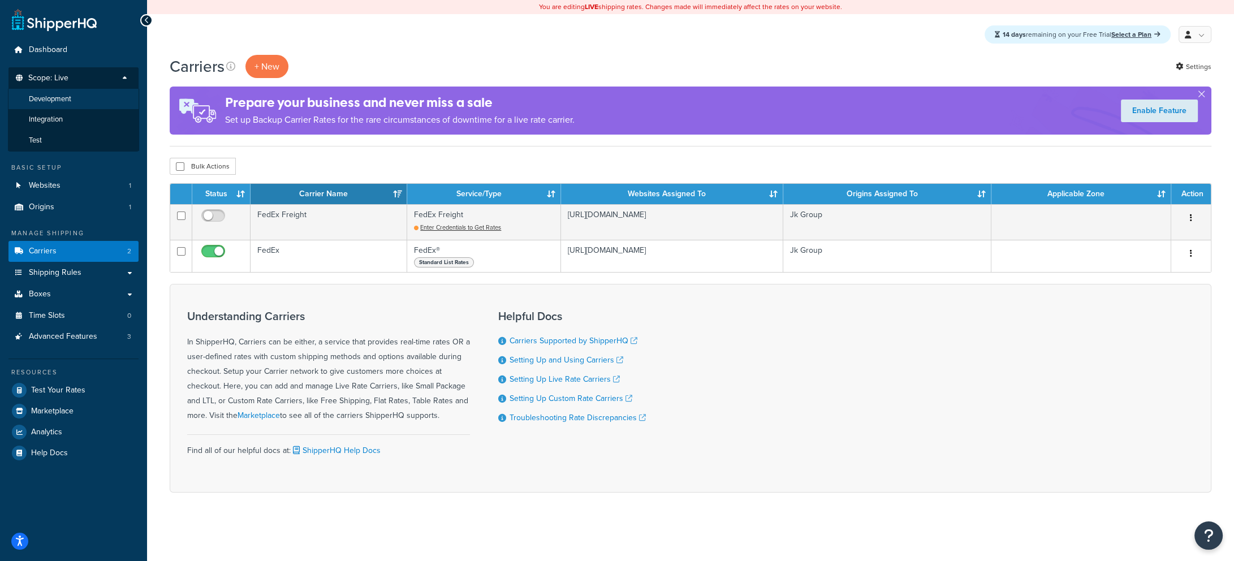
click at [98, 102] on li "Development" at bounding box center [73, 99] width 131 height 21
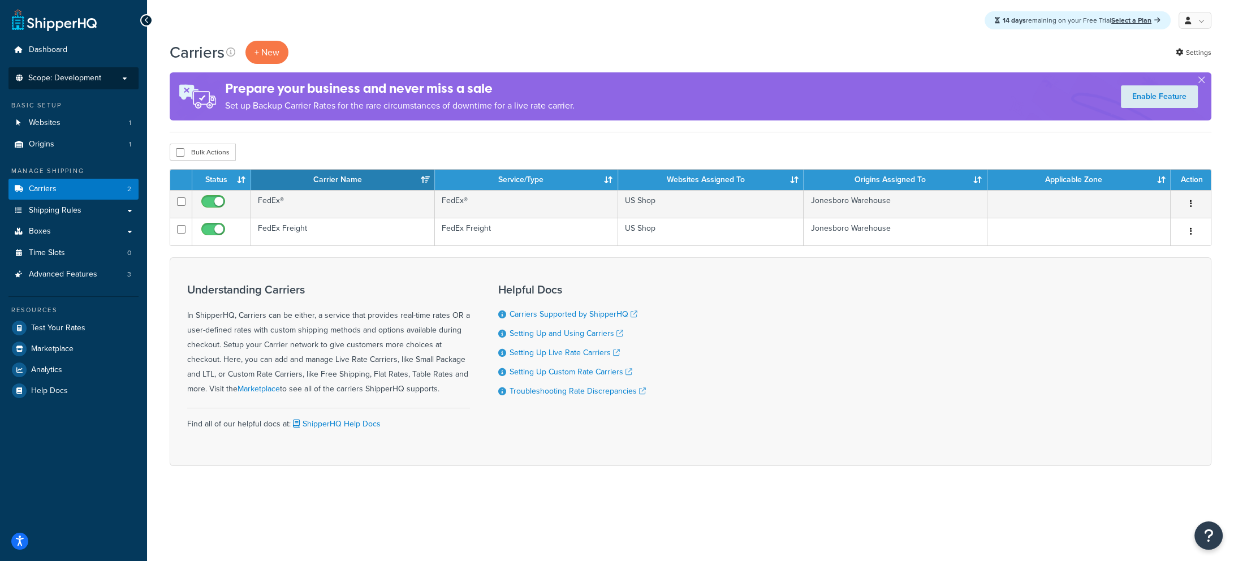
click at [72, 70] on li "Scope: Development Live Integration Test" at bounding box center [73, 78] width 130 height 22
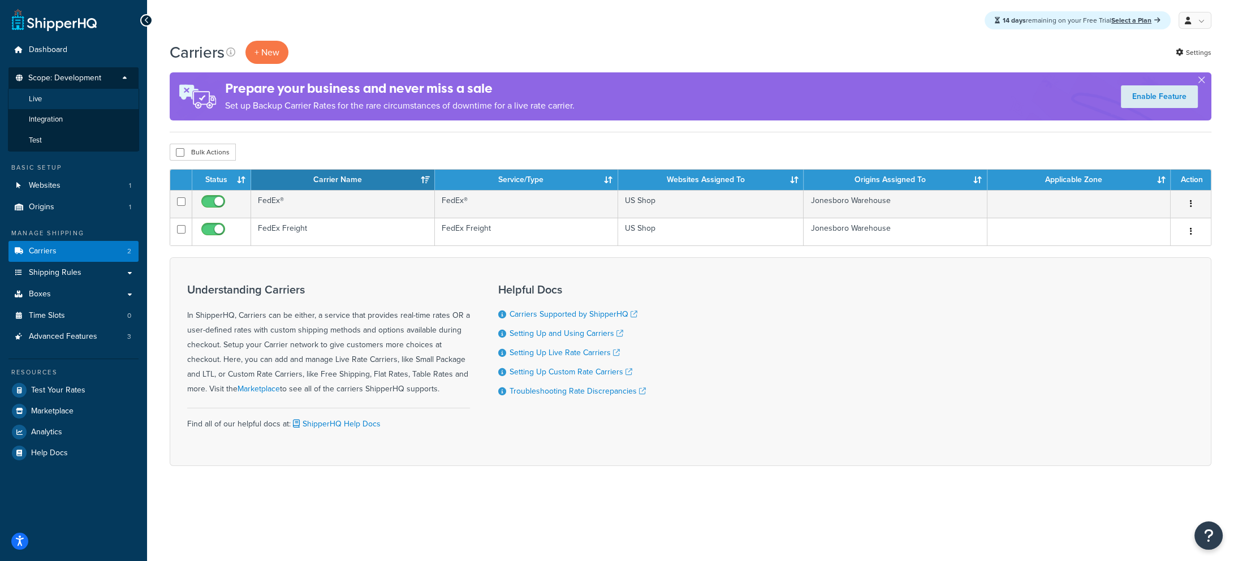
click at [77, 97] on li "Live" at bounding box center [73, 99] width 131 height 21
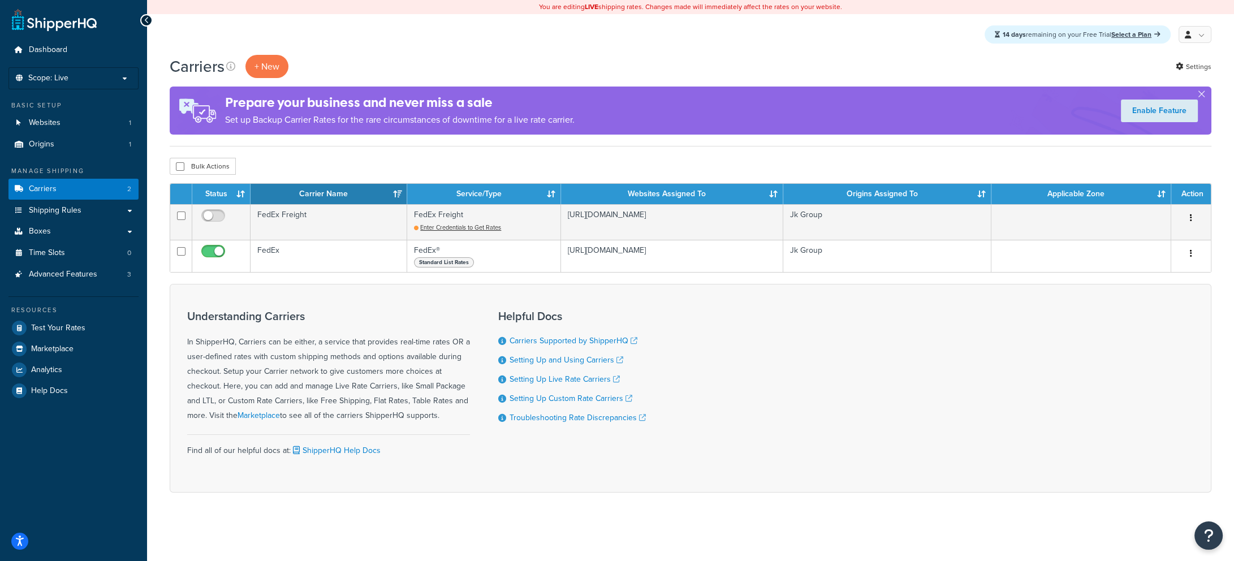
click at [107, 77] on p "Scope: Live" at bounding box center [74, 79] width 120 height 10
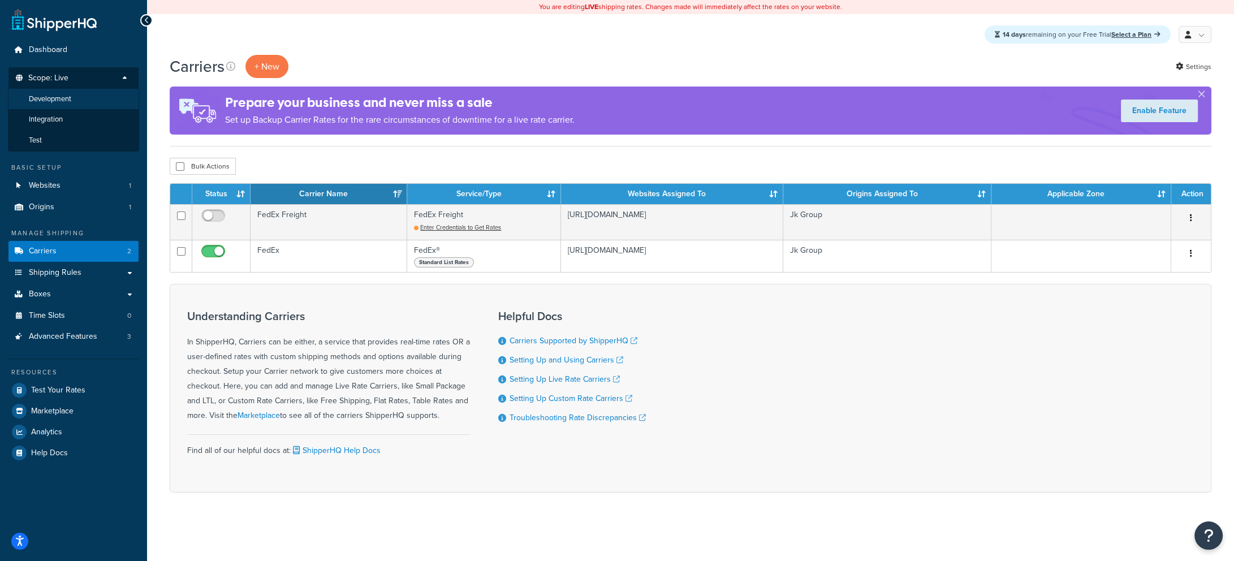
click at [86, 99] on li "Development" at bounding box center [73, 99] width 131 height 21
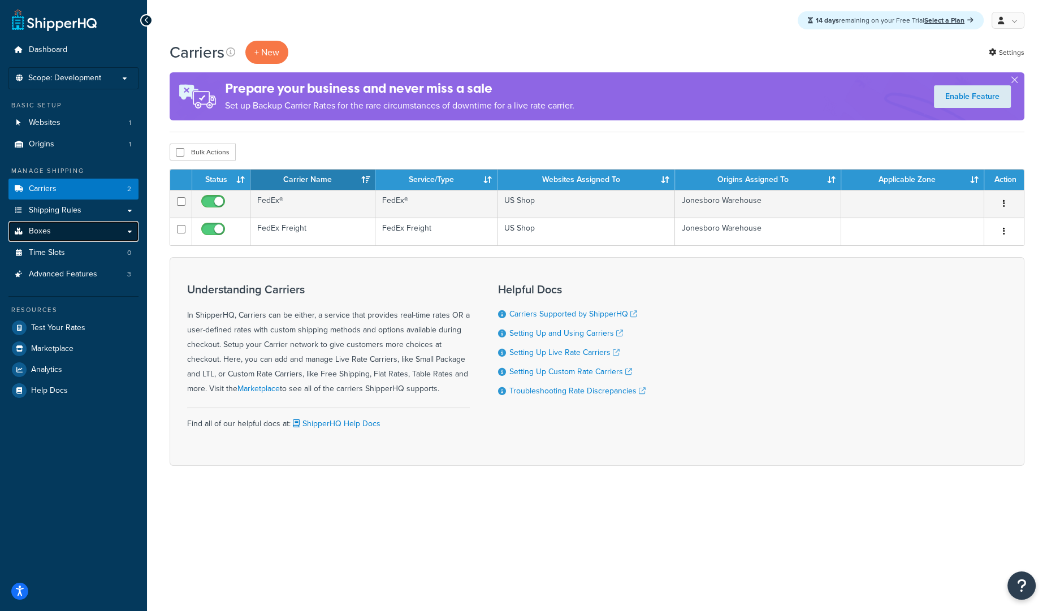
click at [68, 227] on link "Boxes" at bounding box center [73, 231] width 130 height 21
click at [66, 231] on link "Boxes" at bounding box center [73, 231] width 130 height 21
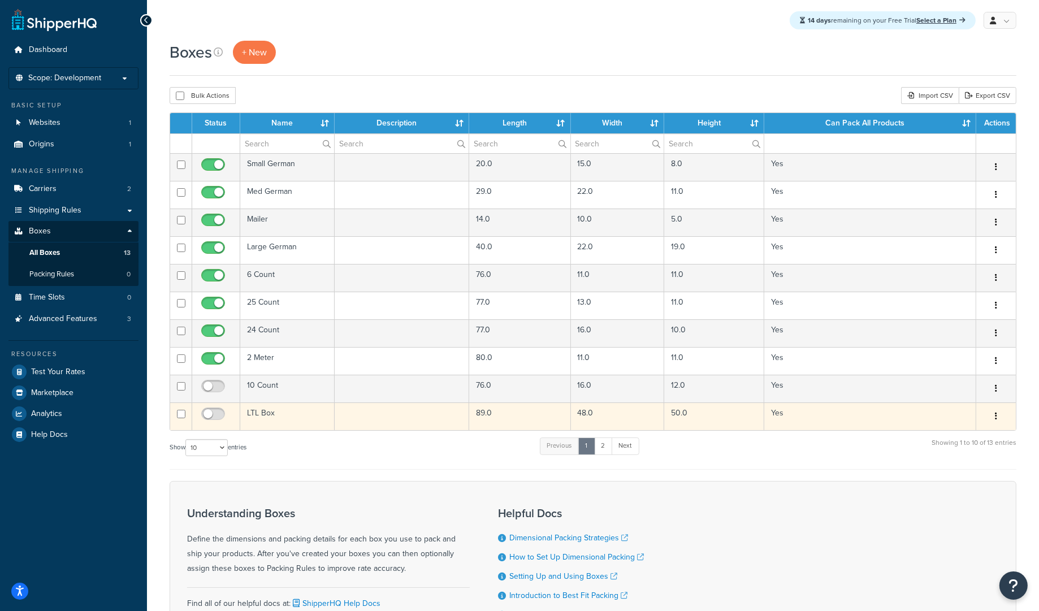
click at [727, 420] on td "50.0" at bounding box center [714, 417] width 100 height 28
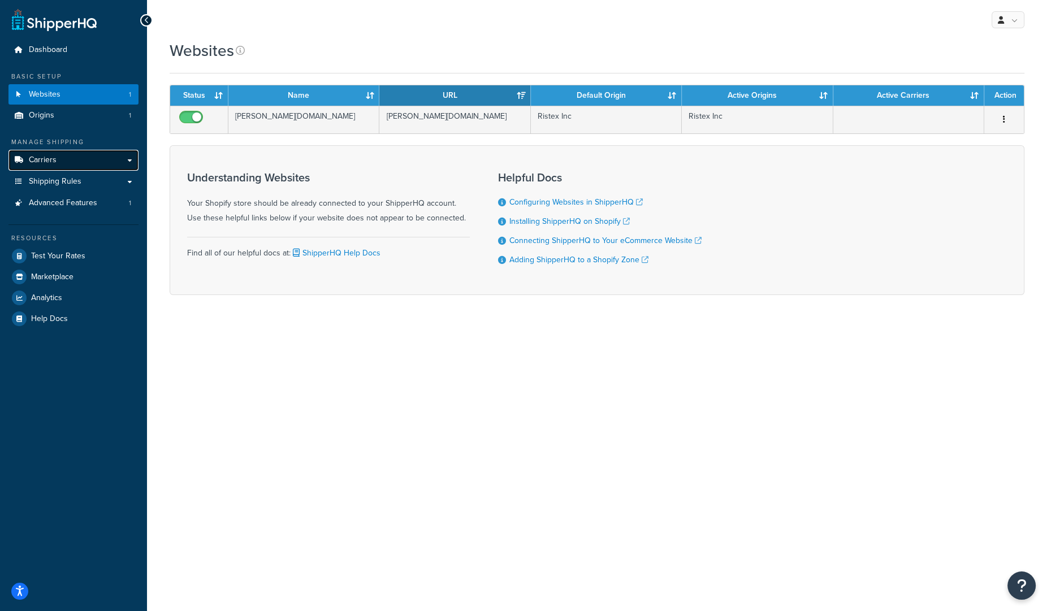
click at [66, 158] on link "Carriers" at bounding box center [73, 160] width 130 height 21
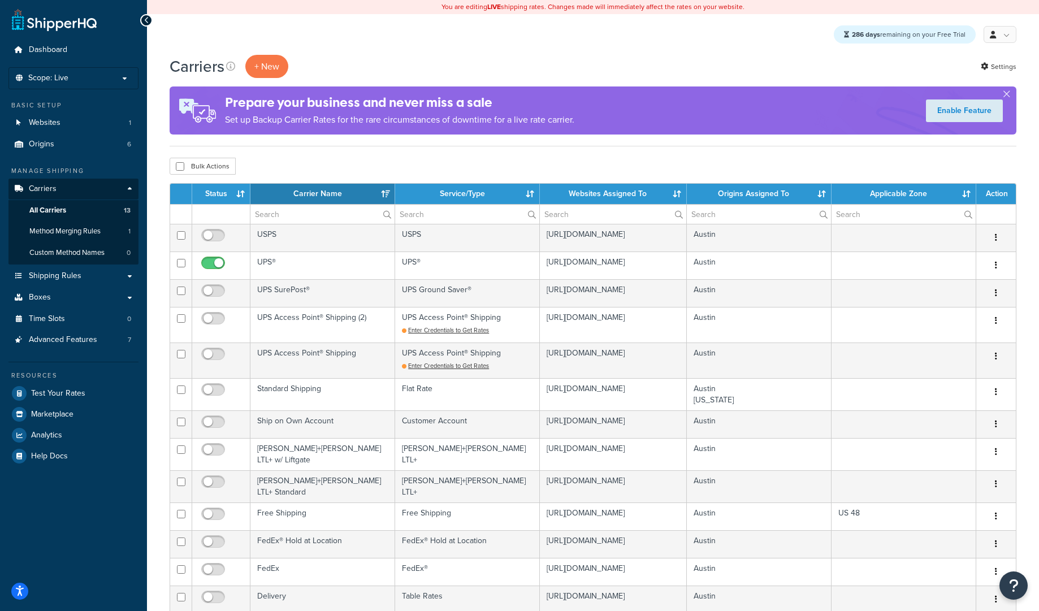
select select "15"
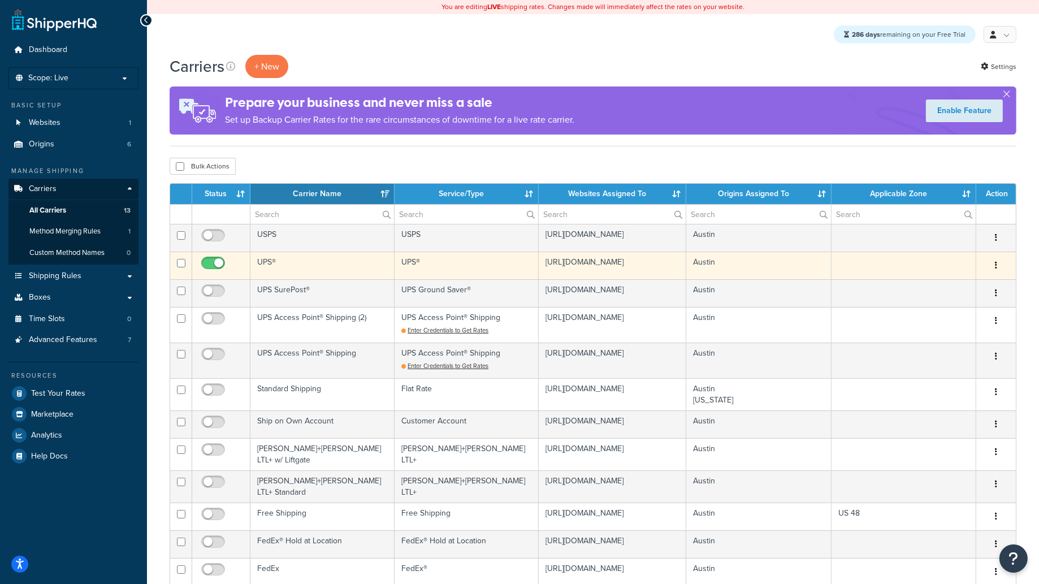
click at [319, 269] on td "UPS®" at bounding box center [322, 266] width 144 height 28
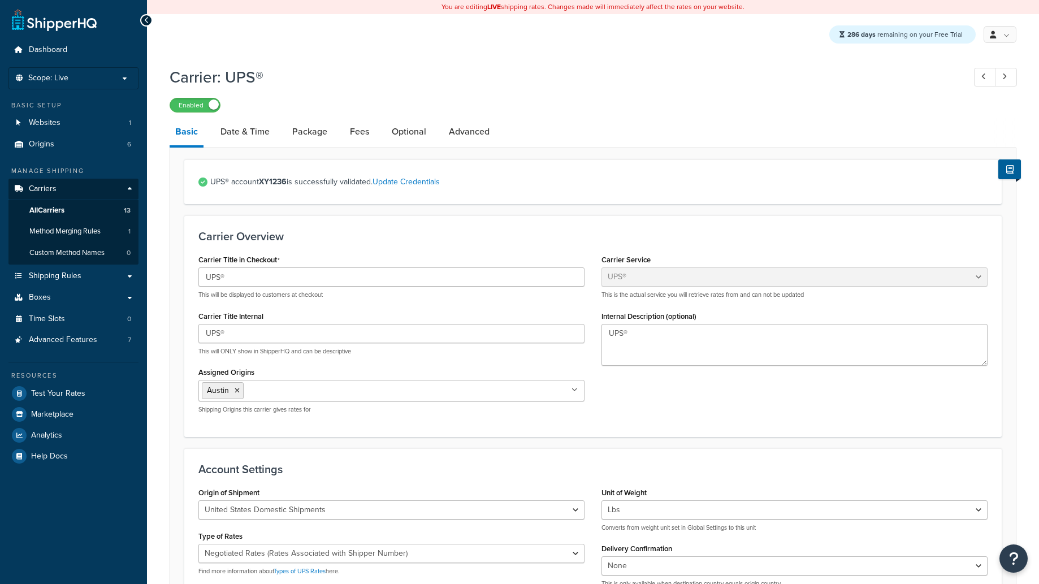
select select "ups"
click at [360, 136] on link "Fees" at bounding box center [359, 131] width 31 height 27
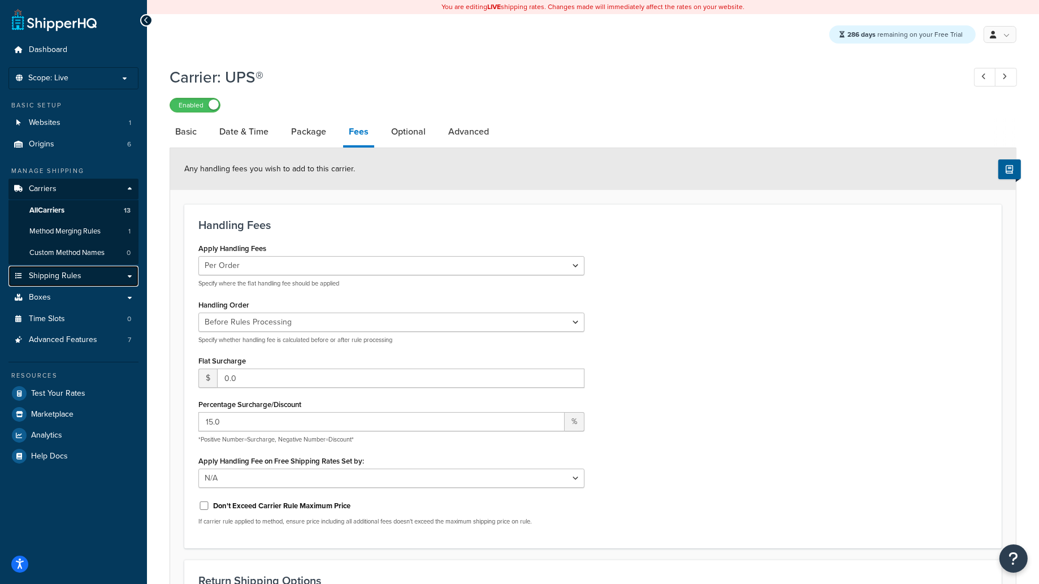
click at [85, 282] on link "Shipping Rules" at bounding box center [73, 276] width 130 height 21
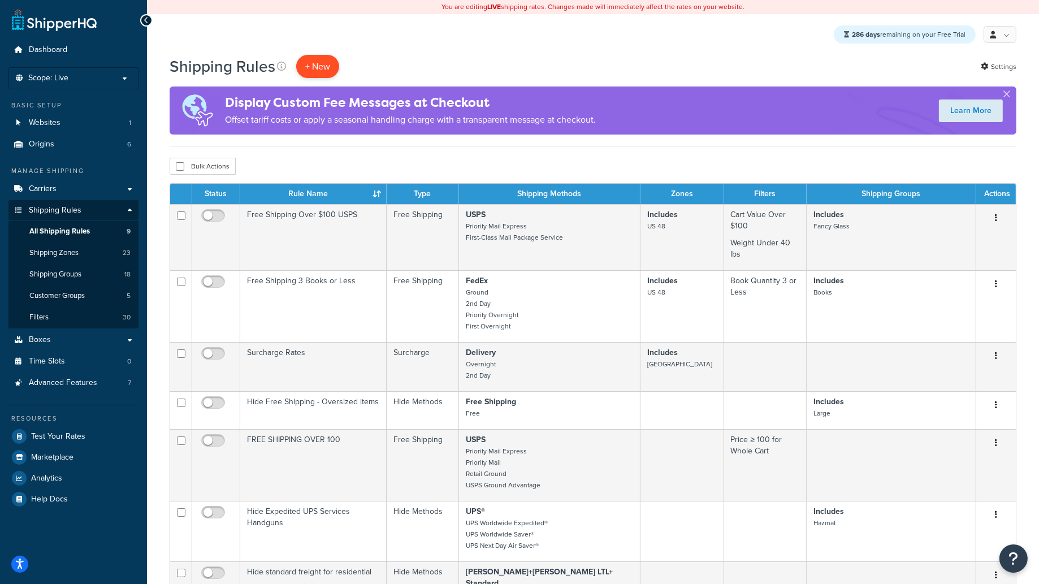
click at [314, 63] on p "+ New" at bounding box center [317, 66] width 43 height 23
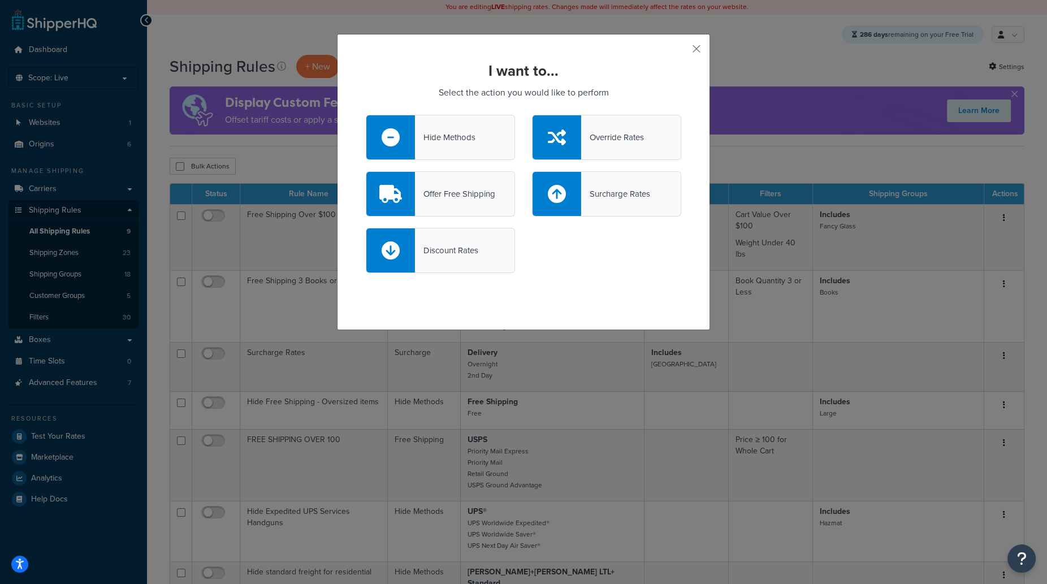
click at [569, 198] on div at bounding box center [557, 194] width 49 height 44
click at [0, 0] on input "Surcharge Rates" at bounding box center [0, 0] width 0 height 0
select select "CART"
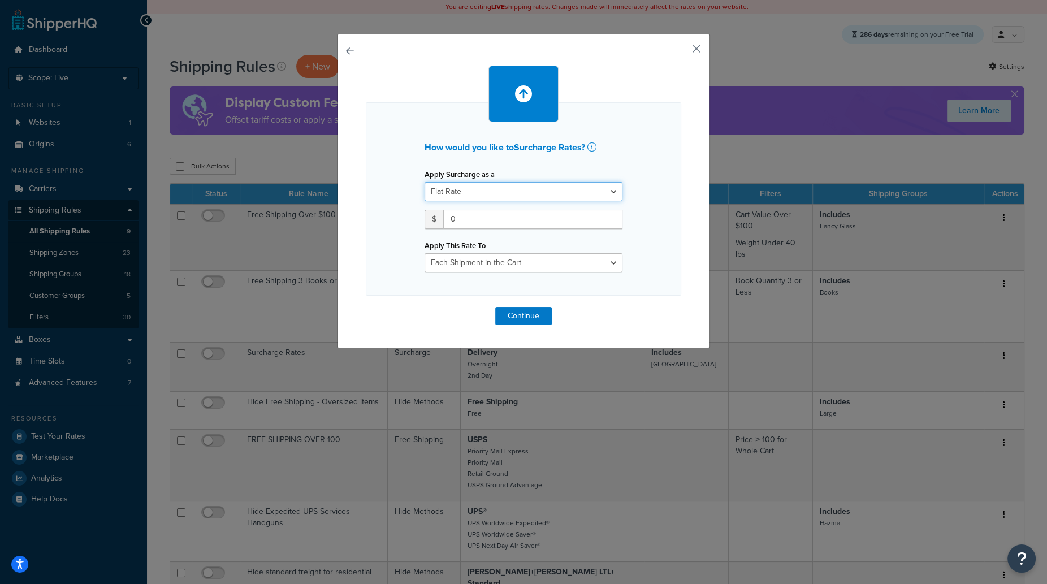
click at [569, 198] on select "Flat Rate Percentage Flat Rate & Percentage" at bounding box center [524, 191] width 198 height 19
select select "PERCENTAGE"
click at [425, 182] on select "Flat Rate Percentage Flat Rate & Percentage" at bounding box center [524, 191] width 198 height 19
click at [446, 226] on input "number" at bounding box center [460, 219] width 71 height 19
type input "10"
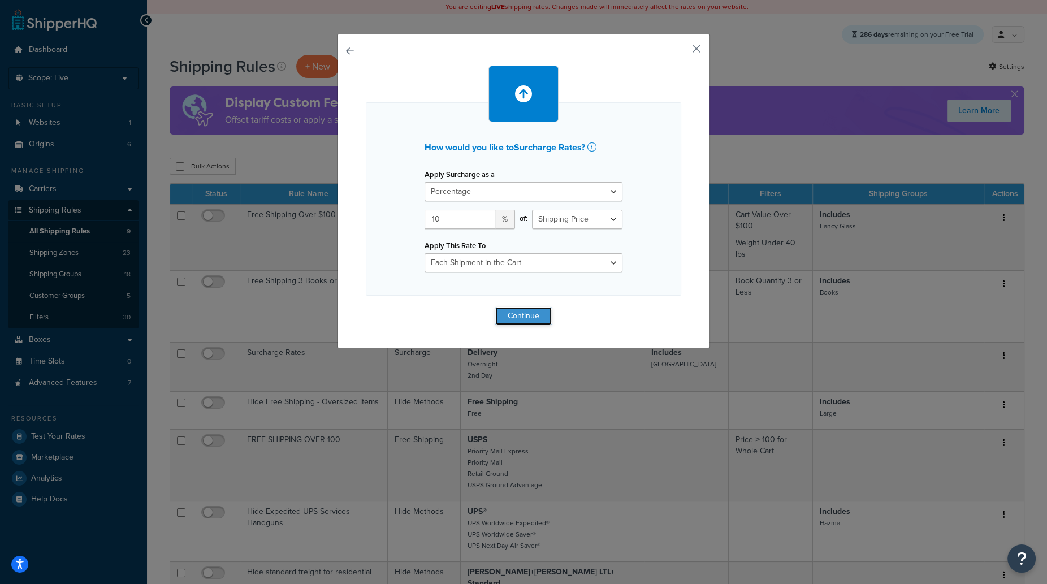
click at [534, 308] on button "Continue" at bounding box center [523, 316] width 57 height 18
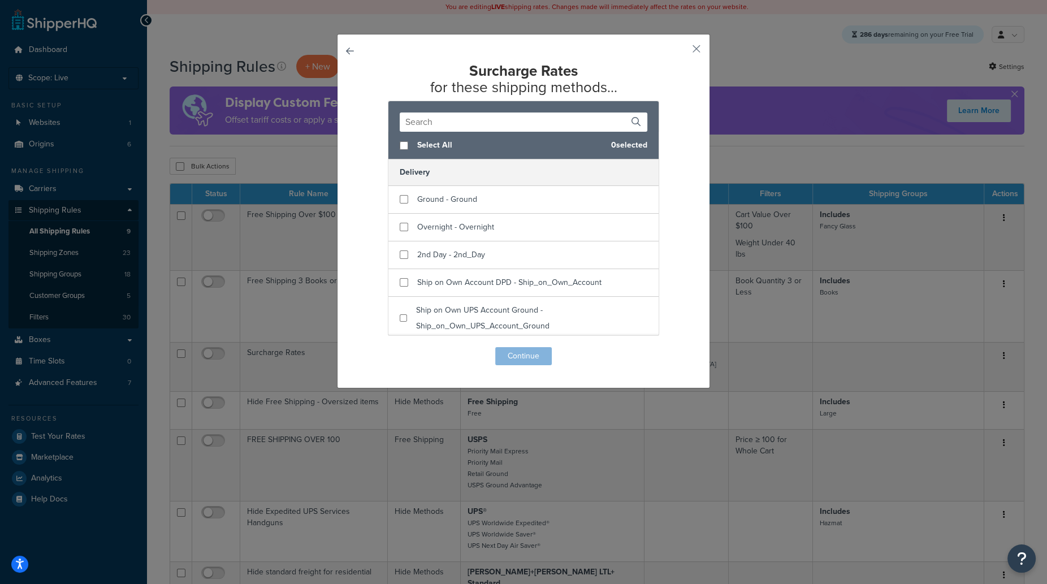
click at [434, 120] on input "text" at bounding box center [524, 122] width 248 height 19
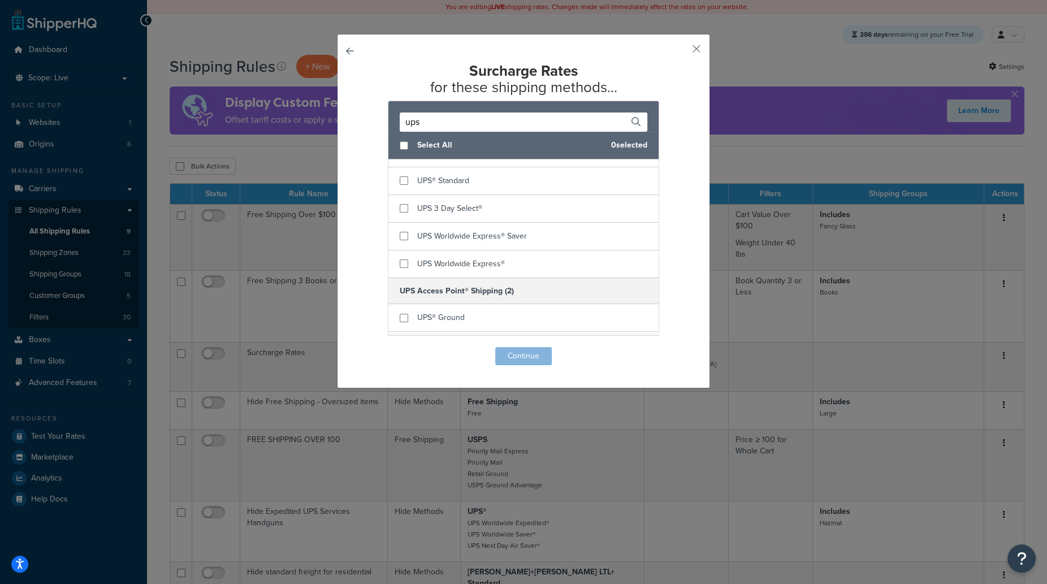
scroll to position [307, 0]
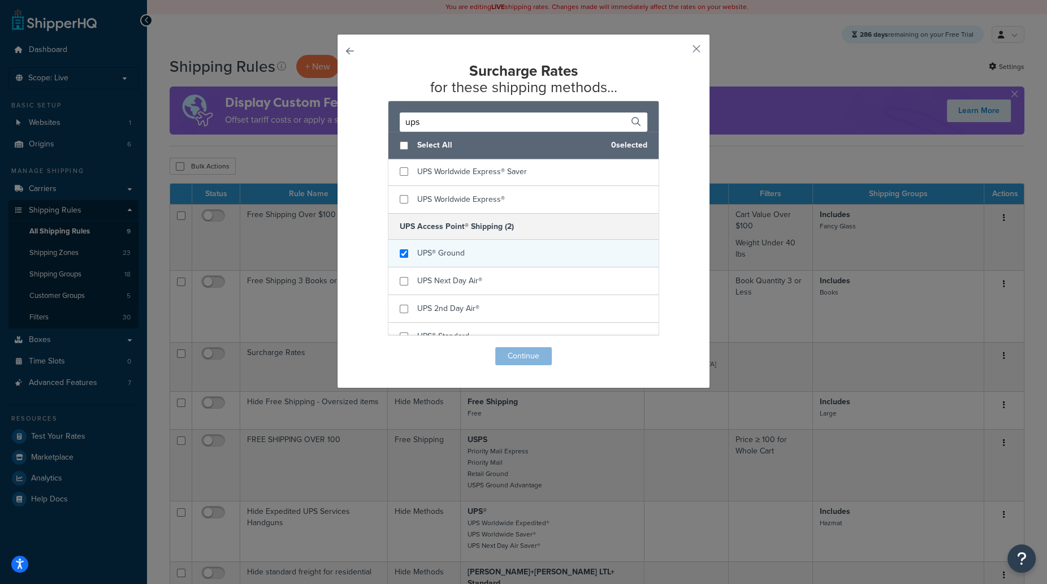
type input "ups"
checkbox input "true"
click at [404, 250] on div "UPS® Ground" at bounding box center [523, 254] width 270 height 28
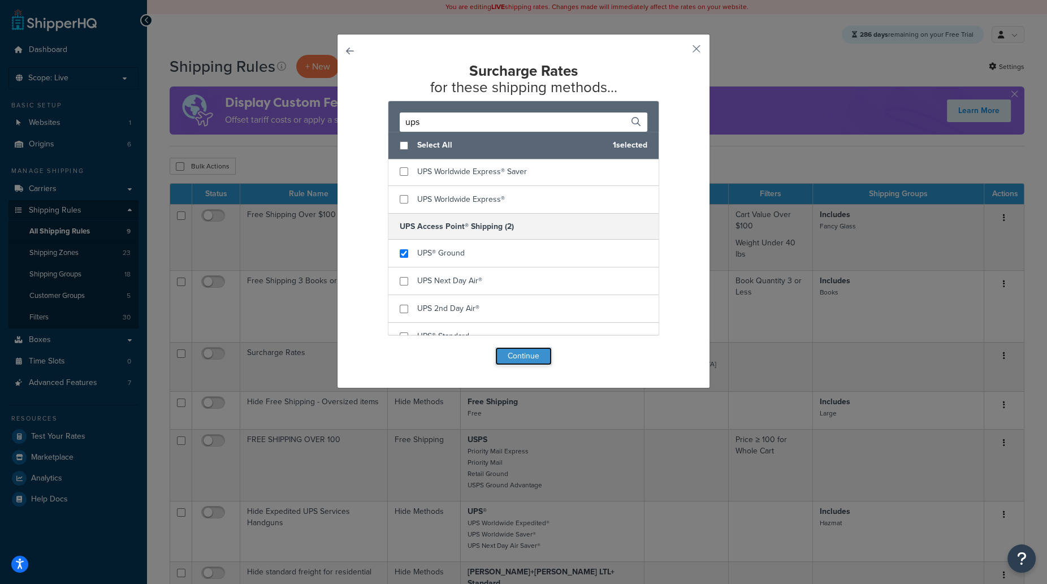
click at [525, 355] on button "Continue" at bounding box center [523, 356] width 57 height 18
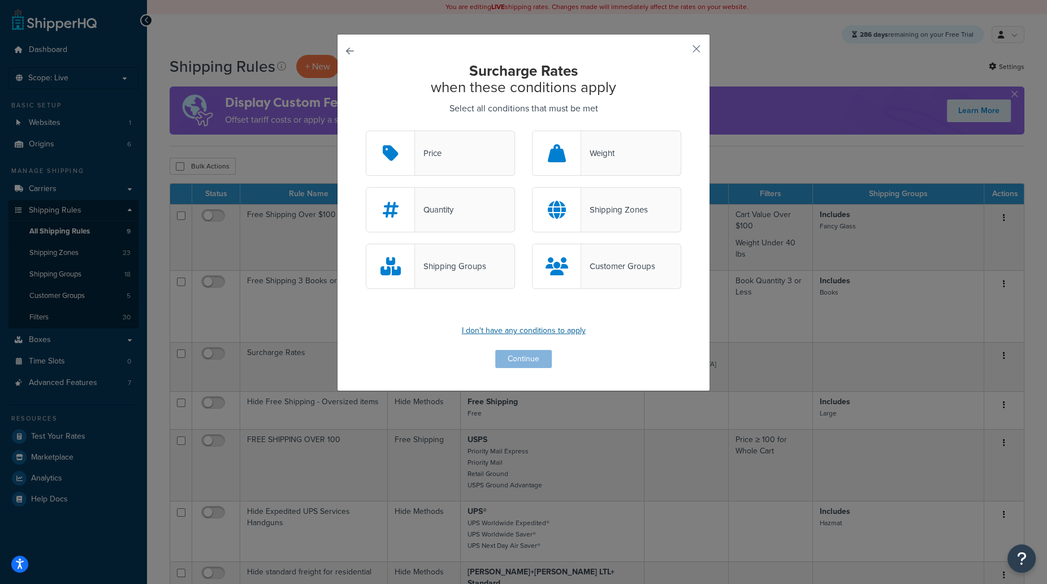
click at [528, 334] on p "I don't have any conditions to apply" at bounding box center [523, 331] width 315 height 16
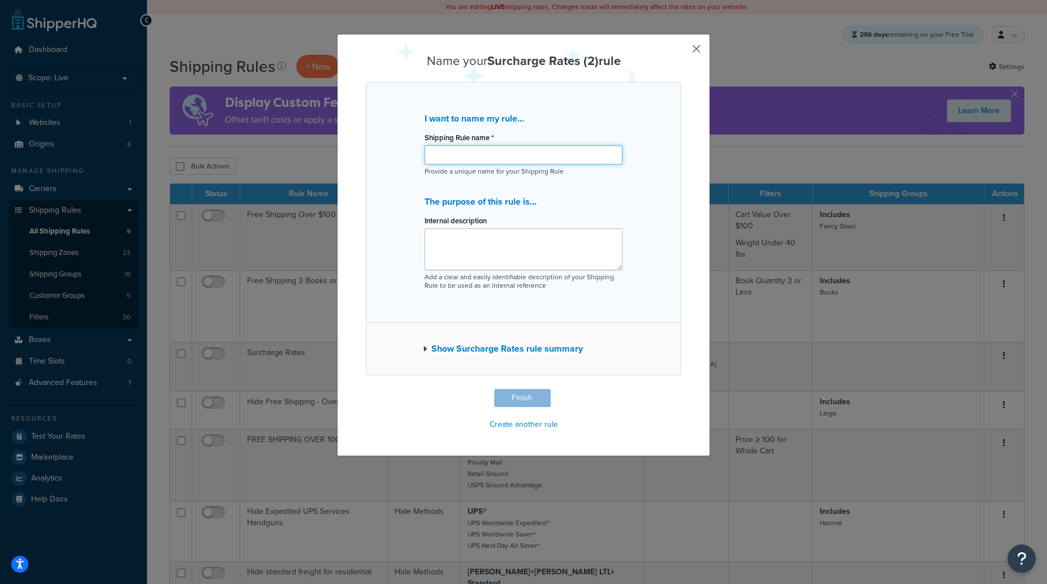
click at [475, 152] on input "Shipping Rule name *" at bounding box center [524, 154] width 198 height 19
type input "UPS Ground 10%"
click at [541, 400] on button "Finish" at bounding box center [522, 398] width 57 height 18
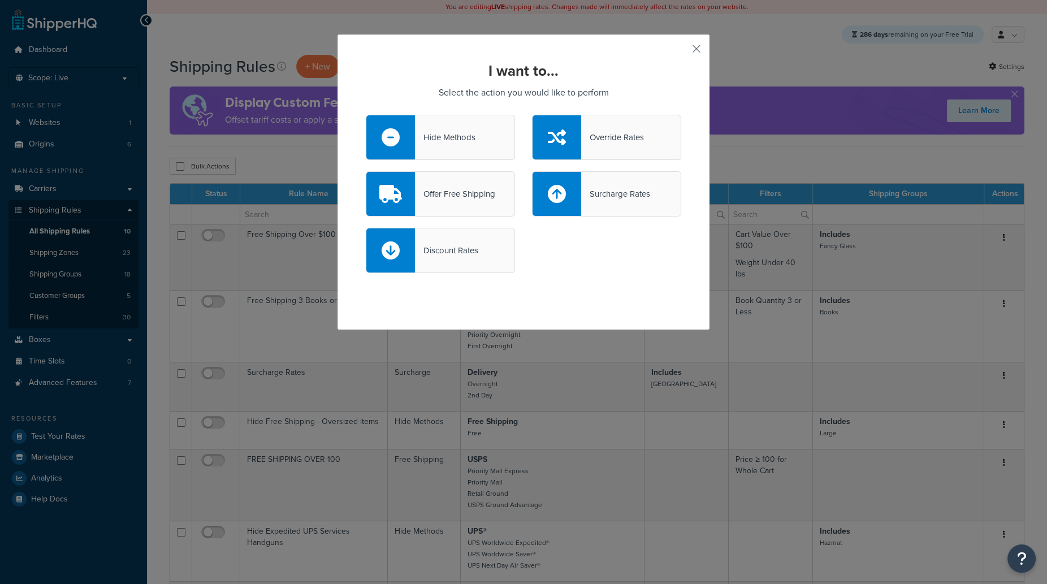
click at [595, 197] on div "Surcharge Rates" at bounding box center [615, 194] width 68 height 16
click at [0, 0] on input "Surcharge Rates" at bounding box center [0, 0] width 0 height 0
select select "CART"
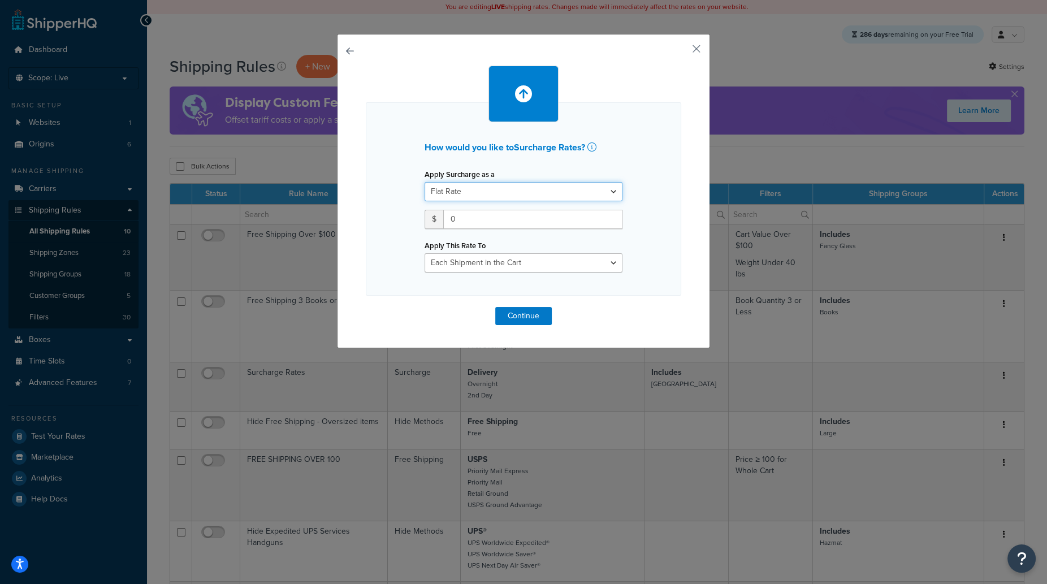
click at [459, 194] on select "Flat Rate Percentage Flat Rate & Percentage" at bounding box center [524, 191] width 198 height 19
select select "PERCENTAGE"
click at [425, 182] on select "Flat Rate Percentage Flat Rate & Percentage" at bounding box center [524, 191] width 198 height 19
click at [447, 218] on input "number" at bounding box center [460, 219] width 71 height 19
type input "35"
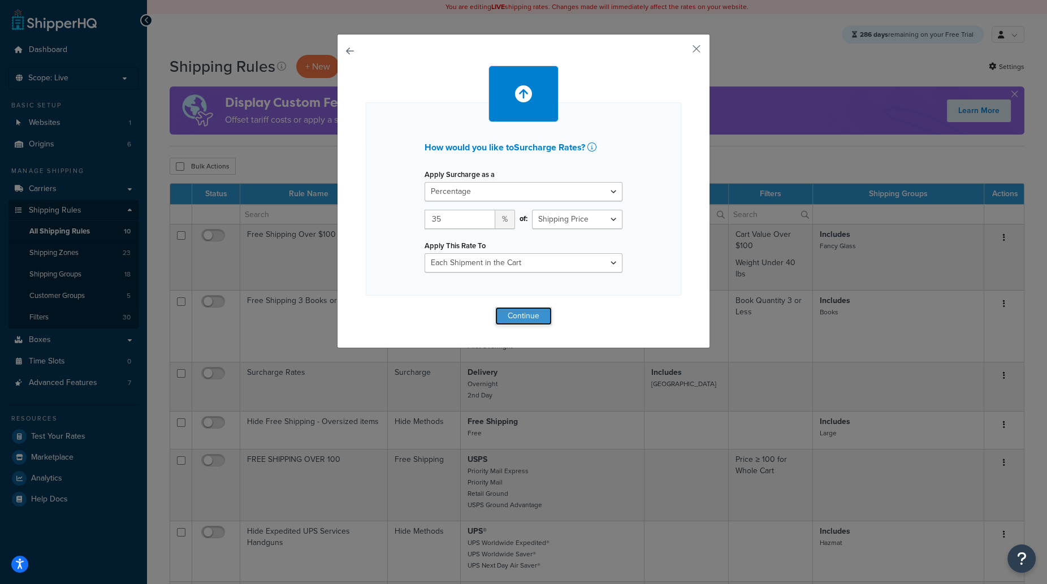
click at [530, 314] on button "Continue" at bounding box center [523, 316] width 57 height 18
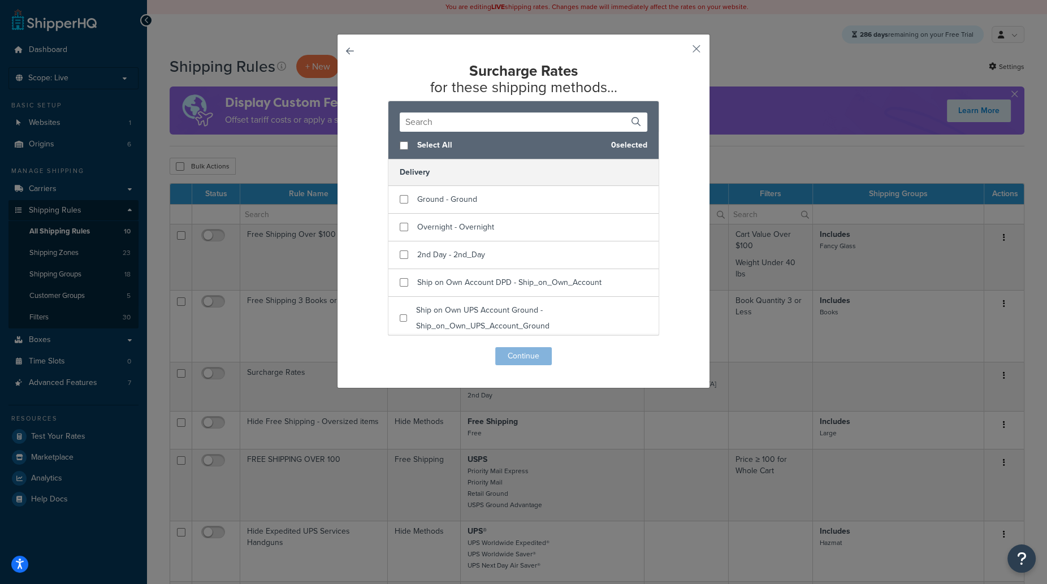
click at [442, 124] on input "text" at bounding box center [524, 122] width 248 height 19
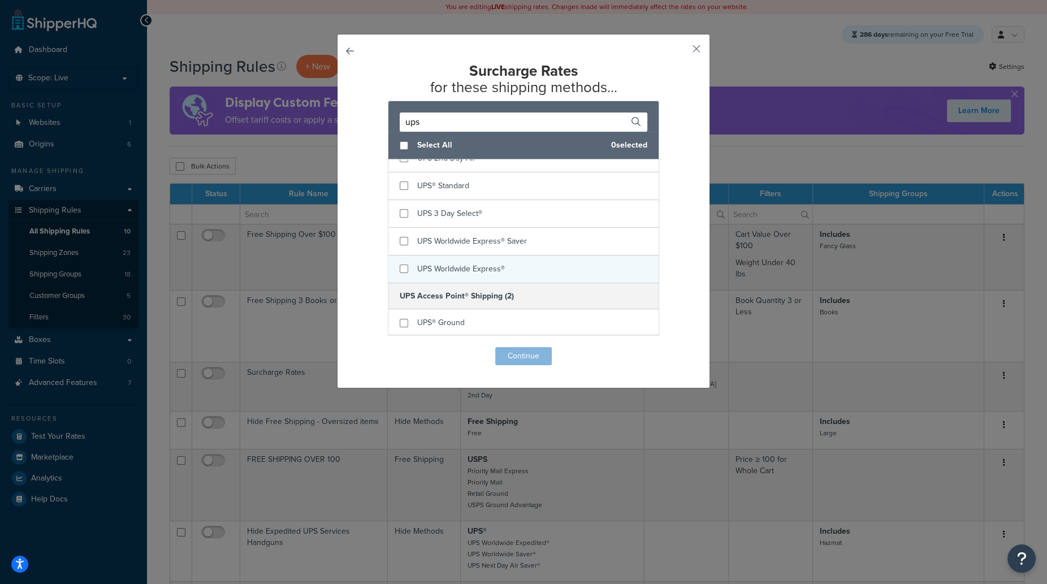
scroll to position [163, 0]
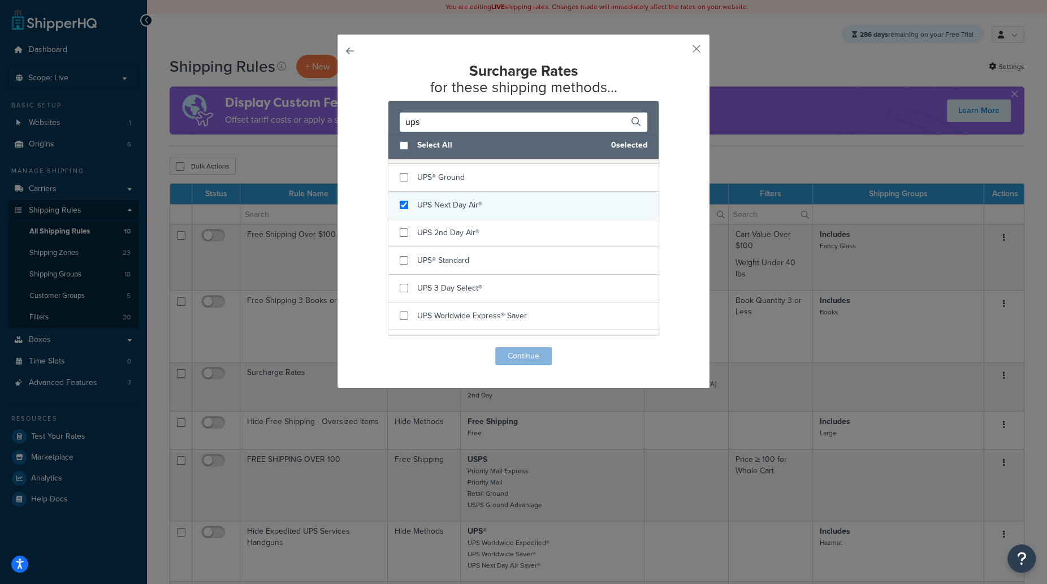
type input "ups"
checkbox input "true"
click at [422, 201] on span "UPS Next Day Air®" at bounding box center [449, 205] width 65 height 12
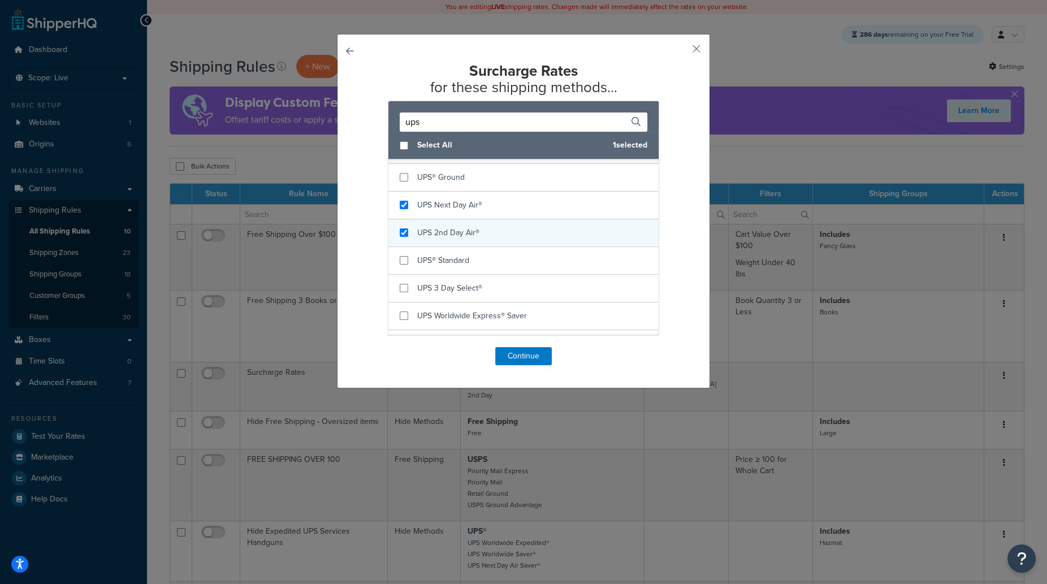
checkbox input "true"
click at [430, 221] on div "UPS 2nd Day Air®" at bounding box center [523, 233] width 270 height 28
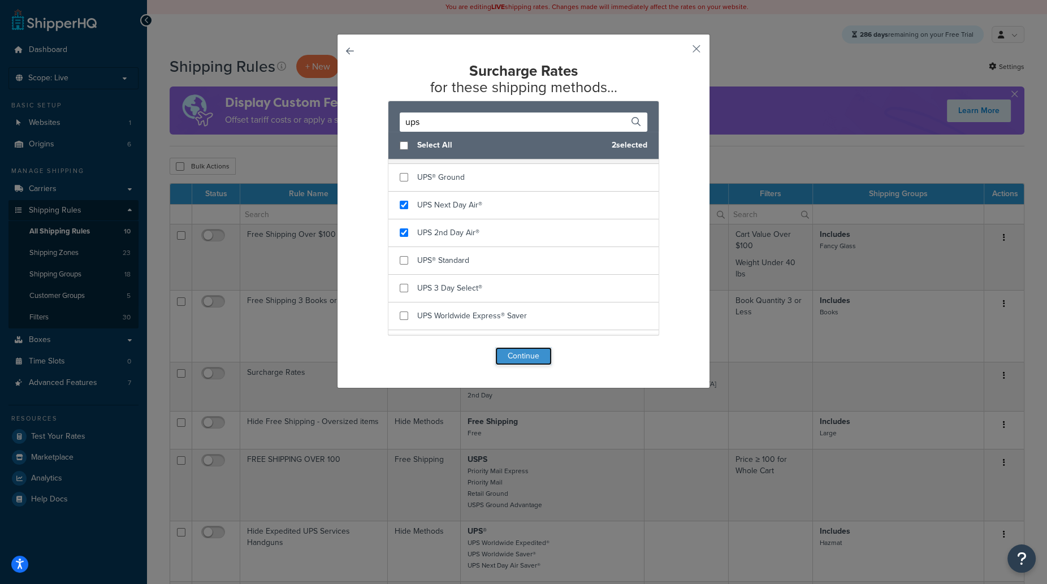
click at [520, 352] on button "Continue" at bounding box center [523, 356] width 57 height 18
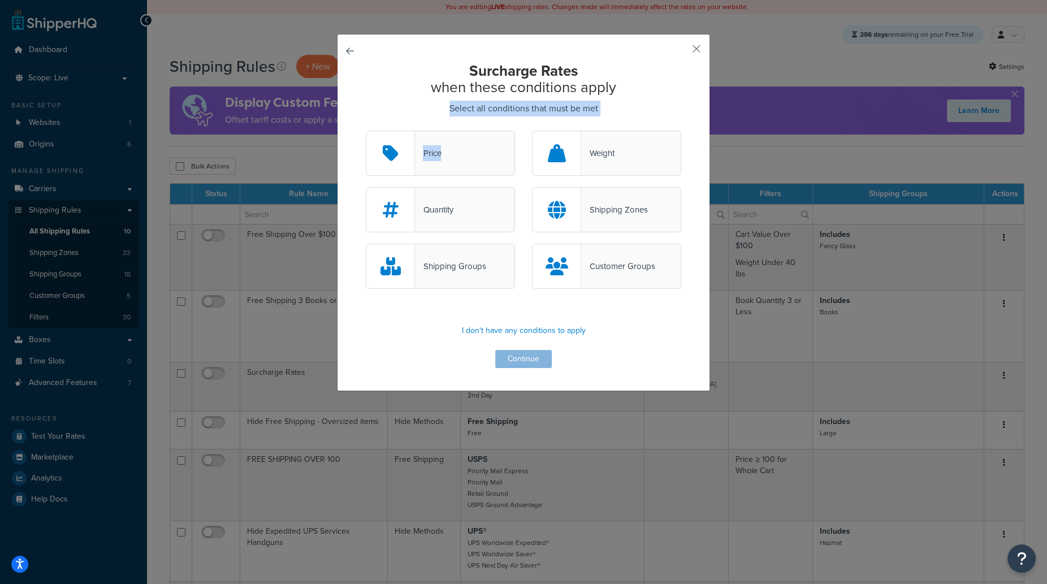
drag, startPoint x: 459, startPoint y: 148, endPoint x: 499, endPoint y: 100, distance: 62.2
click at [499, 100] on div "Surcharge Rates when these conditions apply Select all conditions that must be …" at bounding box center [523, 215] width 315 height 305
click at [542, 331] on p "I don't have any conditions to apply" at bounding box center [523, 331] width 315 height 16
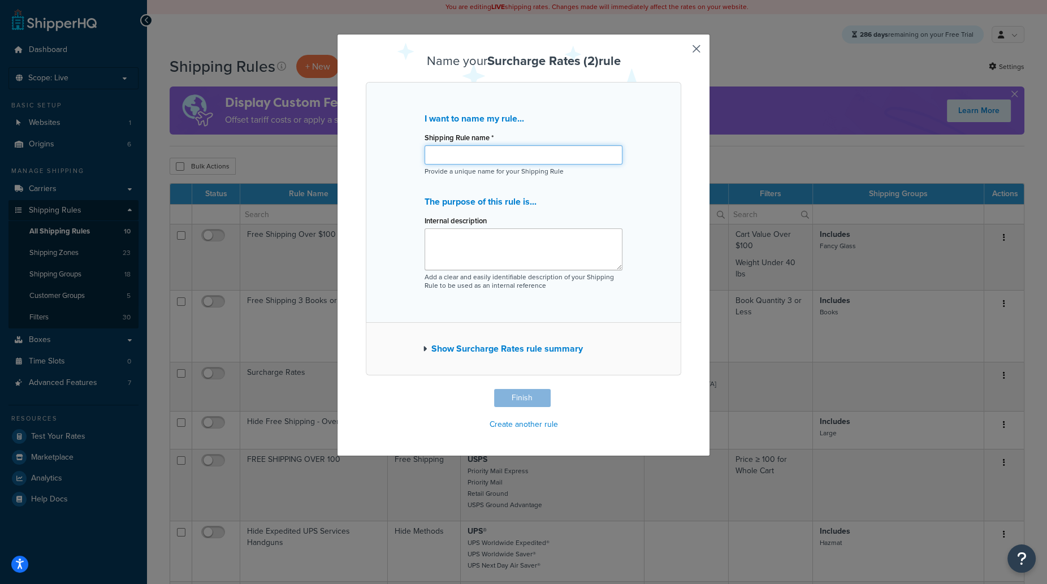
click at [530, 151] on input "Shipping Rule name *" at bounding box center [524, 154] width 198 height 19
type input "35% overnight expedited"
click at [525, 403] on button "Finish" at bounding box center [522, 398] width 57 height 18
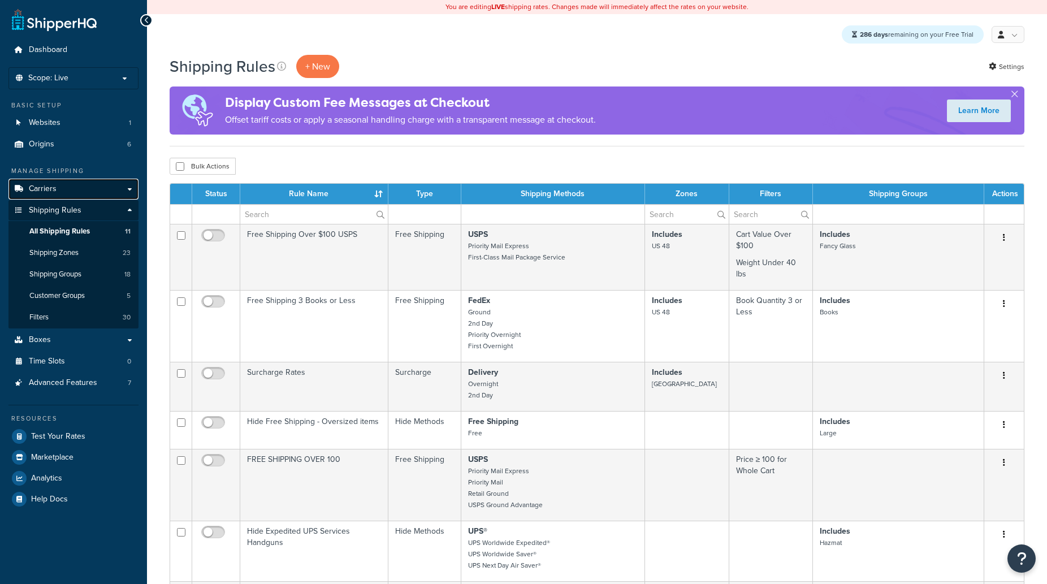
click at [61, 188] on link "Carriers" at bounding box center [73, 189] width 130 height 21
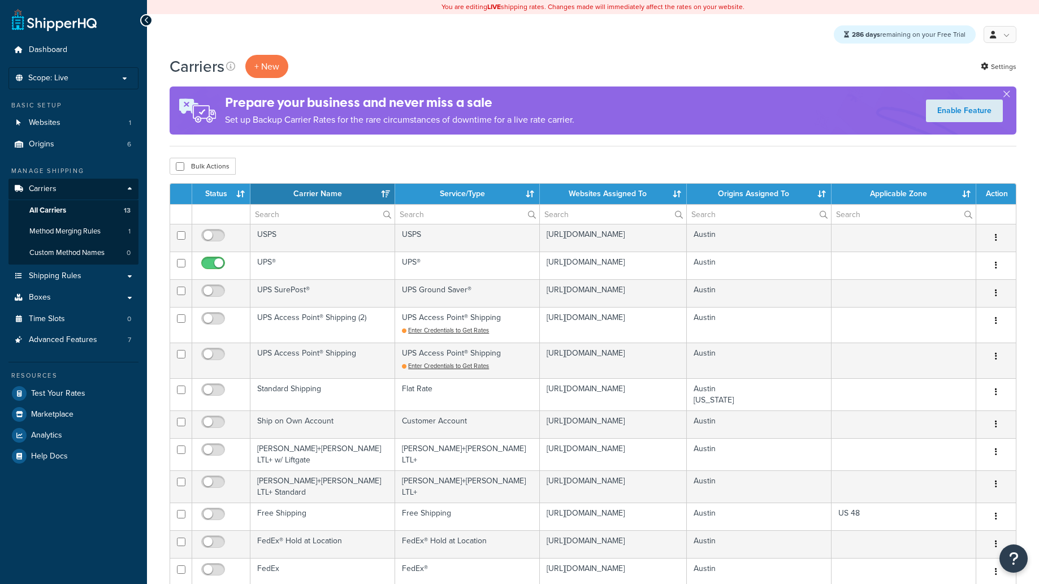
select select "15"
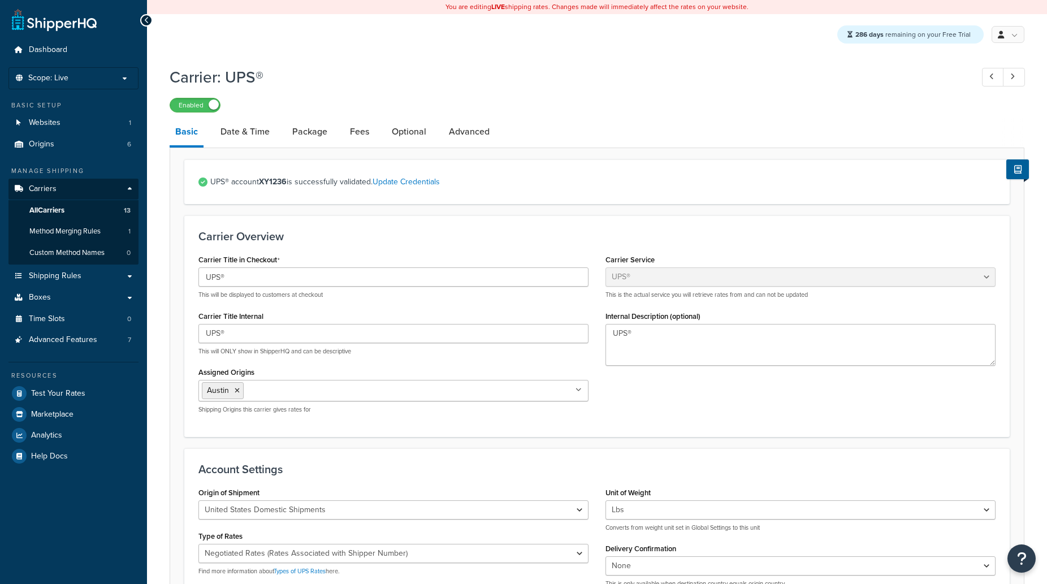
select select "ups"
click at [317, 131] on link "Package" at bounding box center [310, 131] width 46 height 27
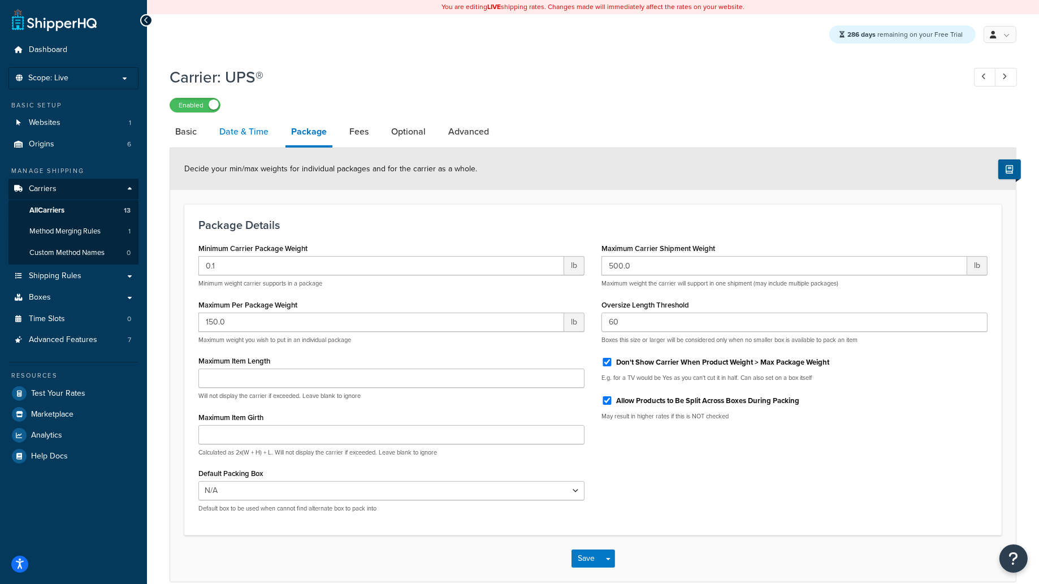
click at [248, 127] on link "Date & Time" at bounding box center [244, 131] width 60 height 27
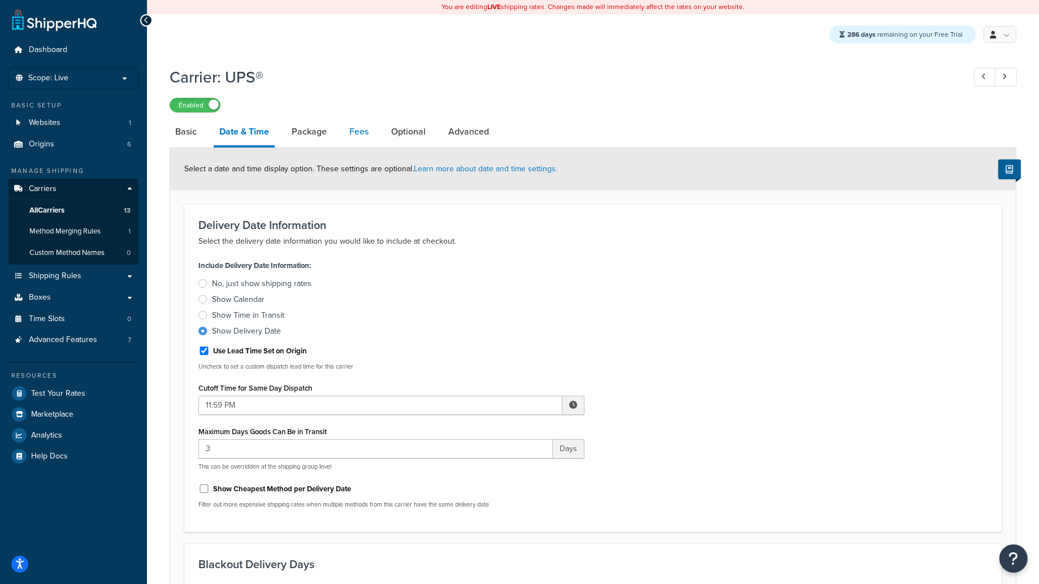
click at [350, 129] on link "Fees" at bounding box center [359, 131] width 31 height 27
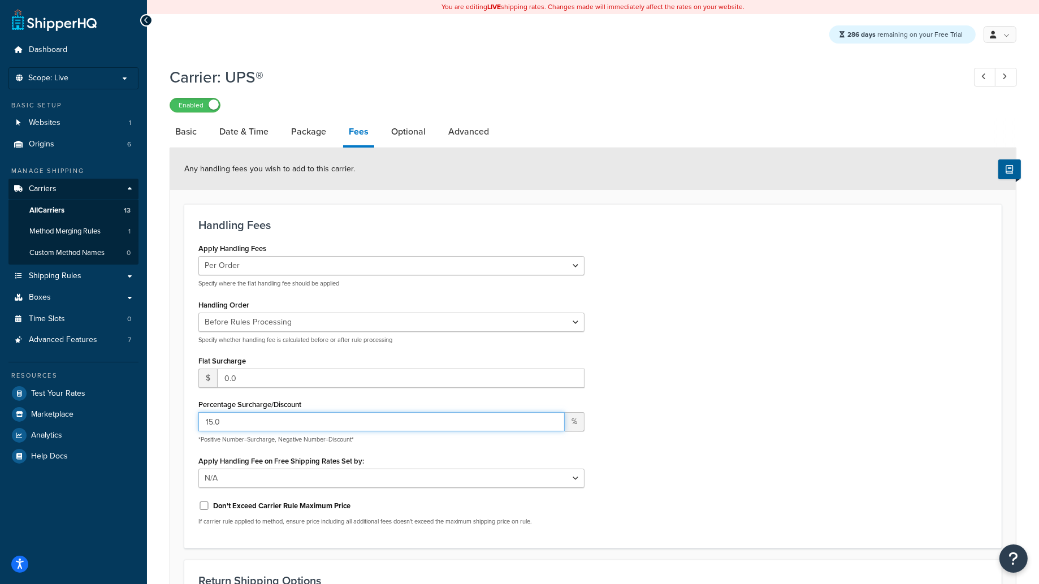
click at [213, 417] on input "15.0" at bounding box center [381, 421] width 366 height 19
drag, startPoint x: 213, startPoint y: 417, endPoint x: 206, endPoint y: 412, distance: 8.2
click at [213, 416] on input "15.0" at bounding box center [381, 421] width 366 height 19
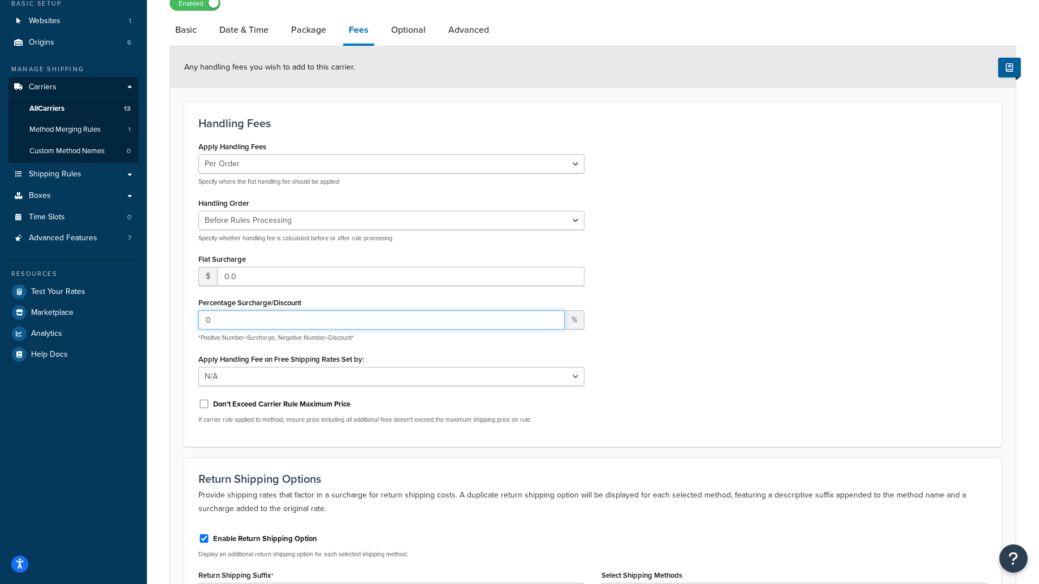
scroll to position [314, 0]
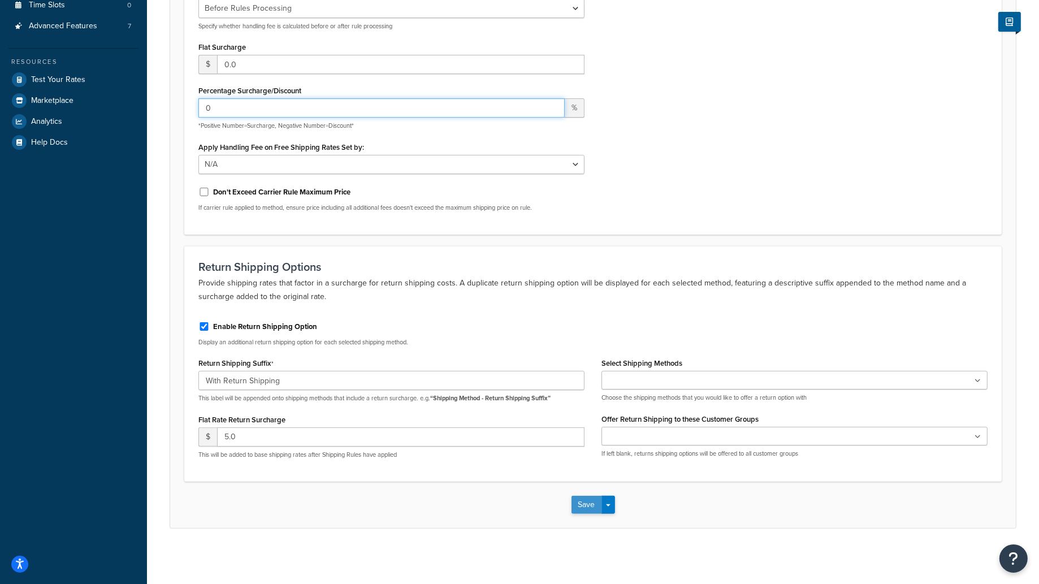
type input "0"
click at [573, 496] on button "Save" at bounding box center [587, 505] width 31 height 18
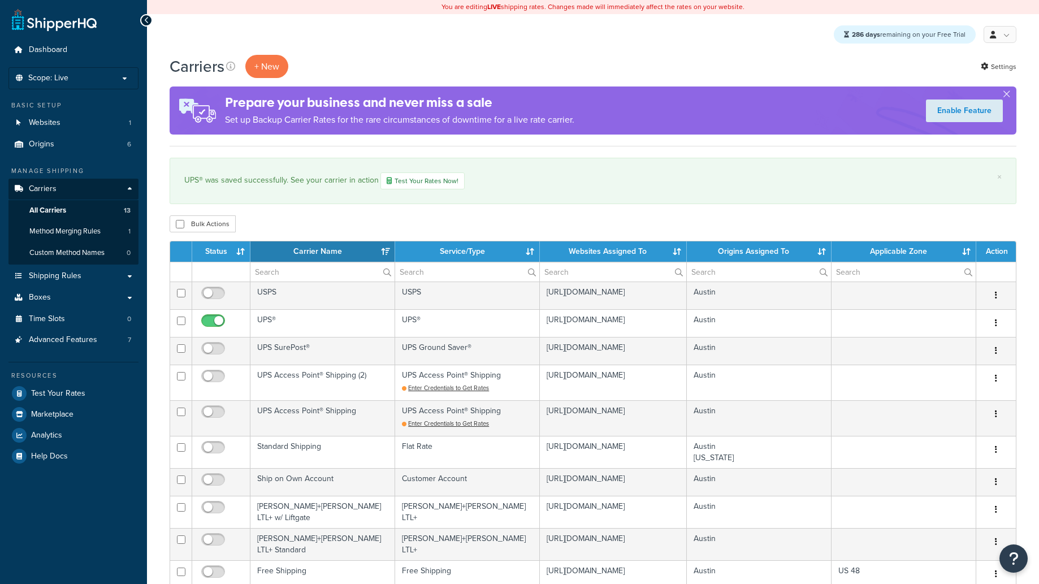
select select "15"
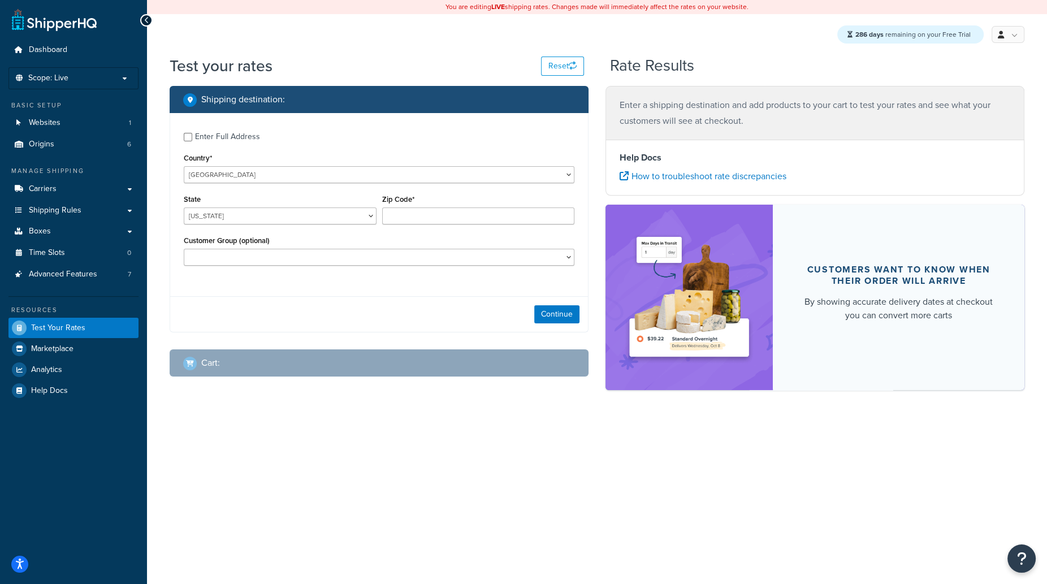
select select "TX"
click at [184, 208] on select "Alabama Alaska American Samoa Arizona Arkansas Armed Forces Americas Armed Forc…" at bounding box center [280, 216] width 193 height 17
click at [417, 205] on div "Zip Code*" at bounding box center [478, 208] width 193 height 33
click at [417, 216] on input "Zip Code*" at bounding box center [478, 216] width 193 height 17
type input "78251"
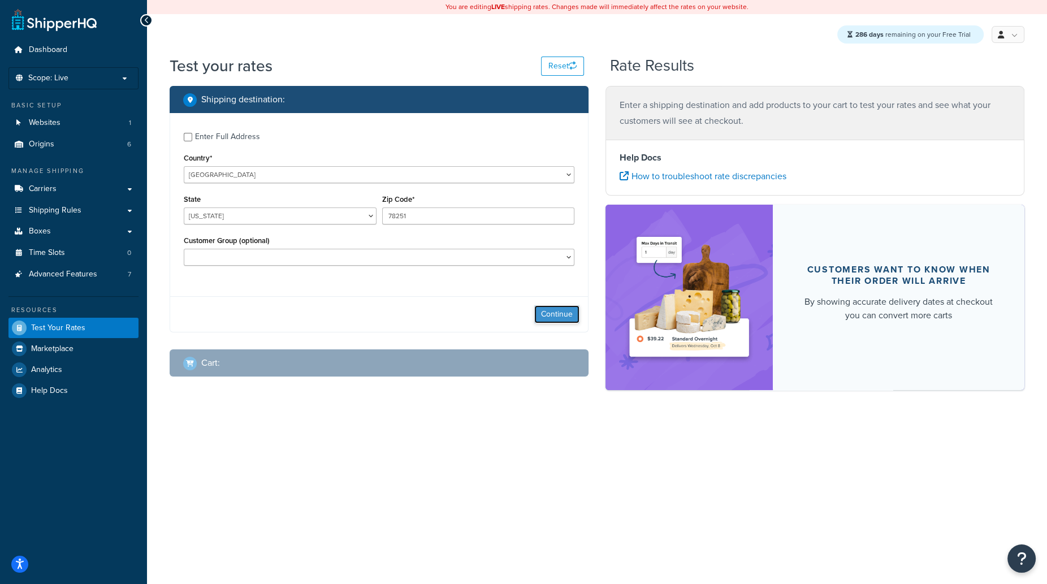
click at [565, 320] on button "Continue" at bounding box center [556, 314] width 45 height 18
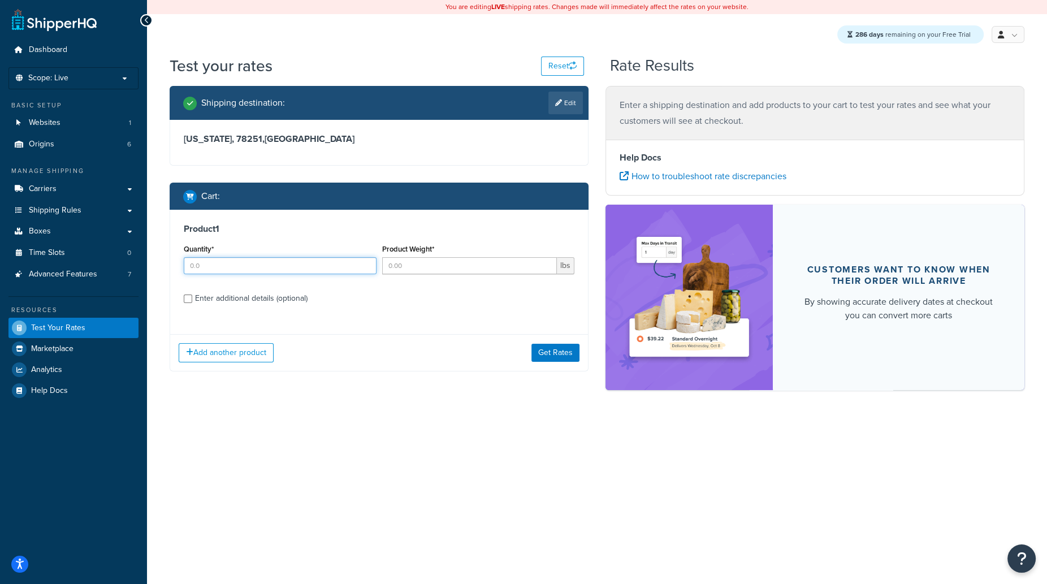
click at [229, 268] on input "Quantity*" at bounding box center [280, 265] width 193 height 17
type input "1"
click at [409, 266] on input "Product Weight*" at bounding box center [469, 265] width 175 height 17
type input "6"
click at [552, 353] on button "Get Rates" at bounding box center [555, 353] width 48 height 18
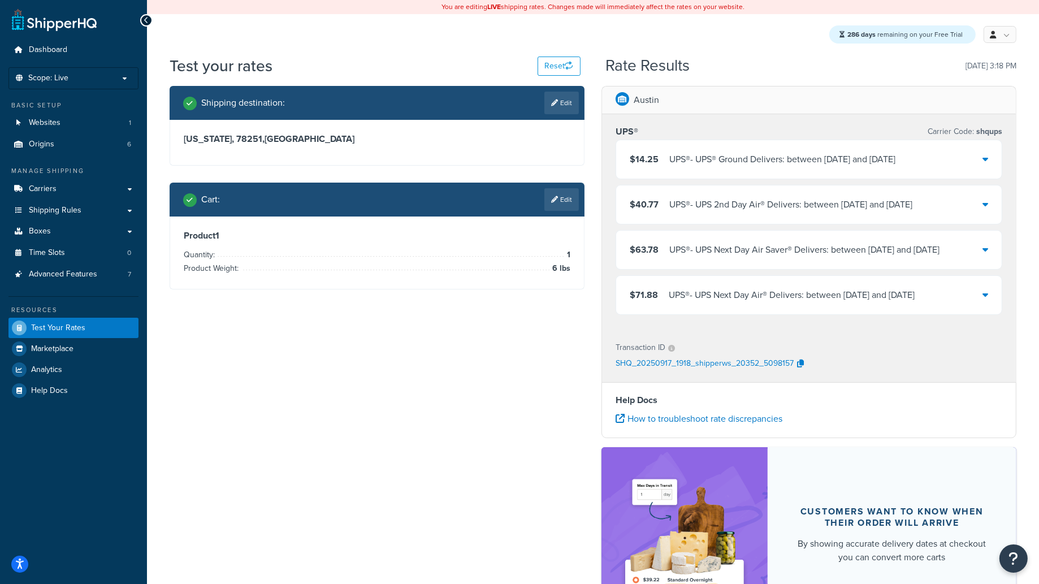
click at [773, 157] on div "UPS® - UPS® Ground Delivers: between [DATE] and [DATE]" at bounding box center [782, 160] width 226 height 16
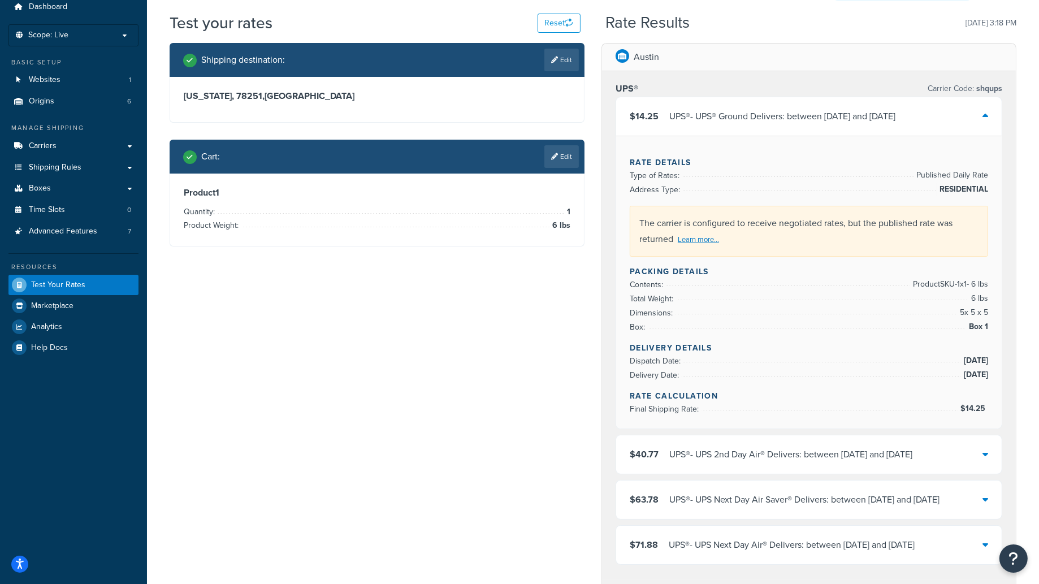
scroll to position [51, 0]
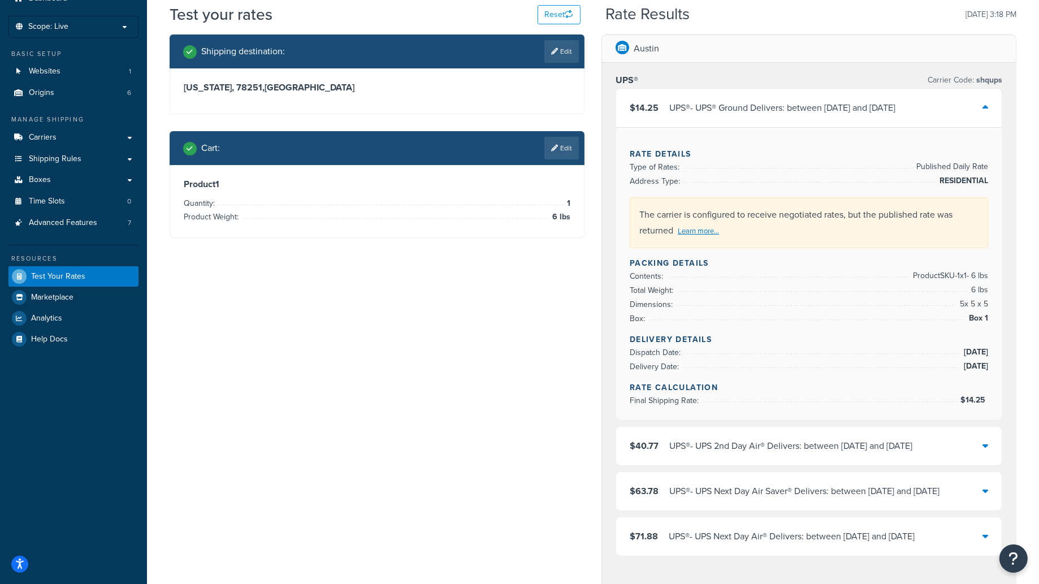
click at [779, 446] on div "UPS® - UPS 2nd Day Air® Delivers: between Sat, Sep 20 and Tue, Sep 23" at bounding box center [790, 446] width 243 height 16
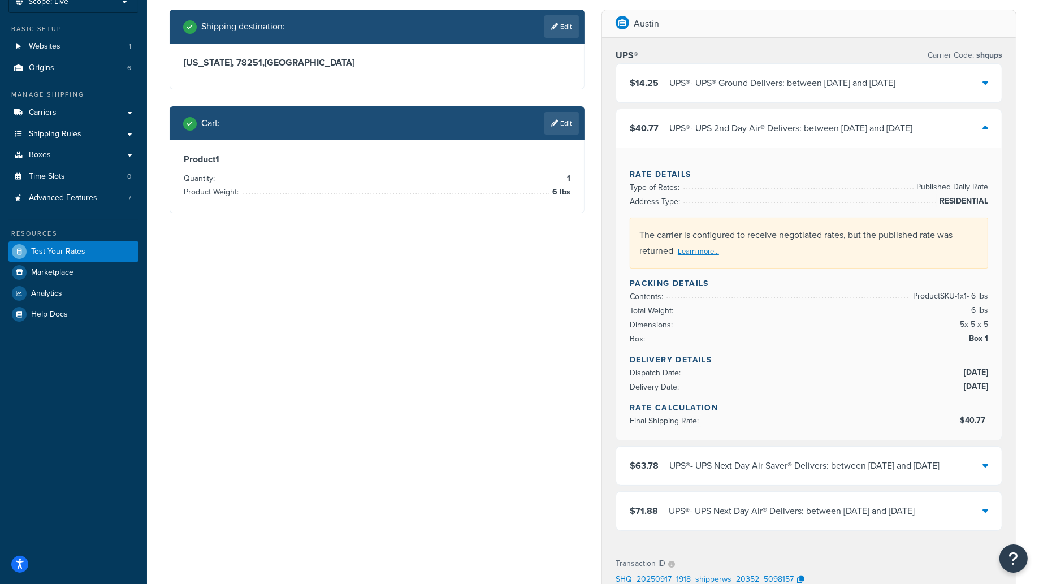
scroll to position [99, 0]
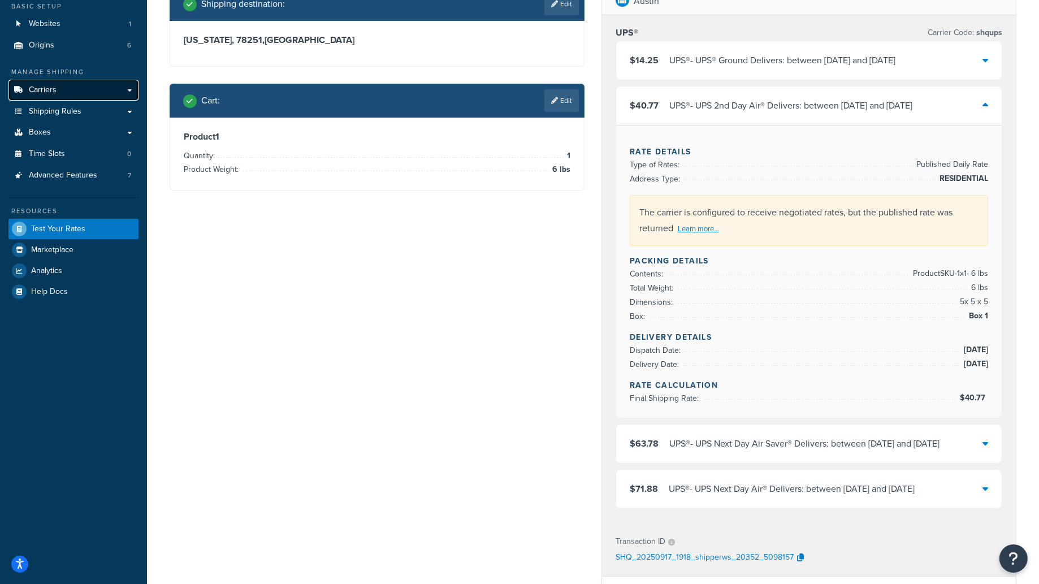
click at [79, 82] on link "Carriers" at bounding box center [73, 90] width 130 height 21
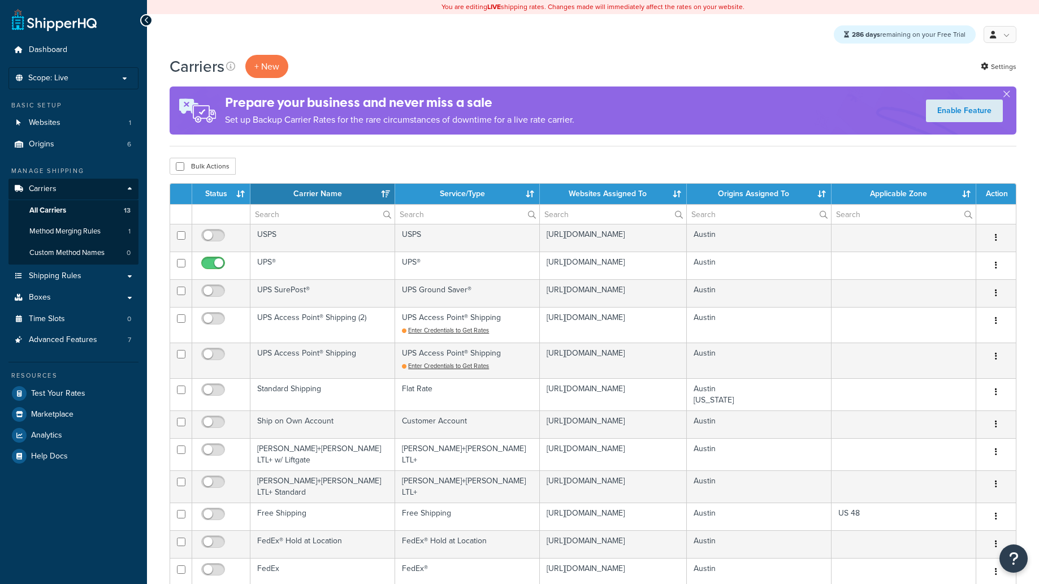
select select "15"
click at [86, 274] on link "Shipping Rules" at bounding box center [73, 276] width 130 height 21
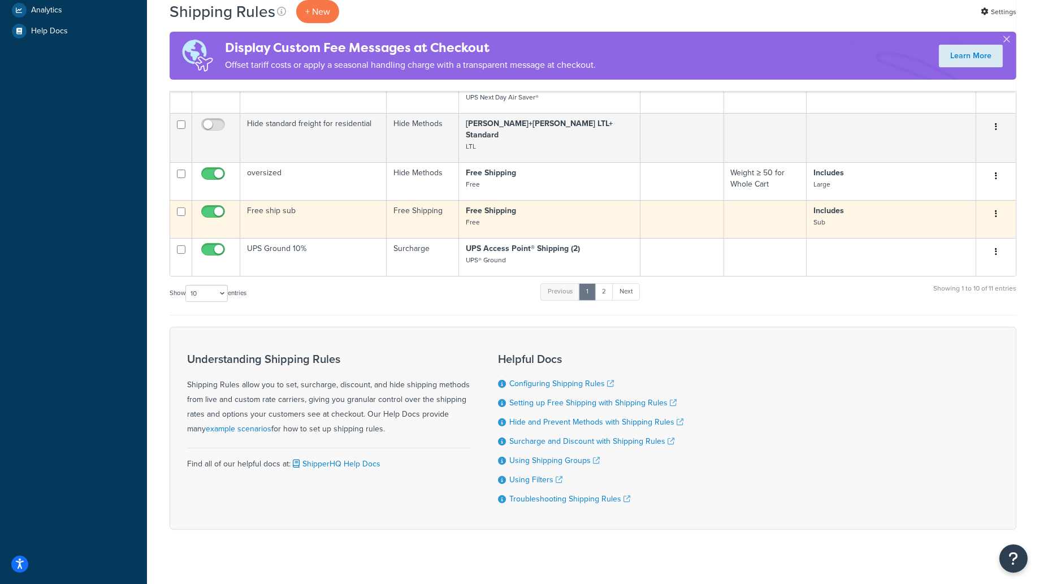
click at [1001, 205] on button "button" at bounding box center [996, 214] width 16 height 18
click at [969, 270] on link "Delete" at bounding box center [958, 281] width 89 height 23
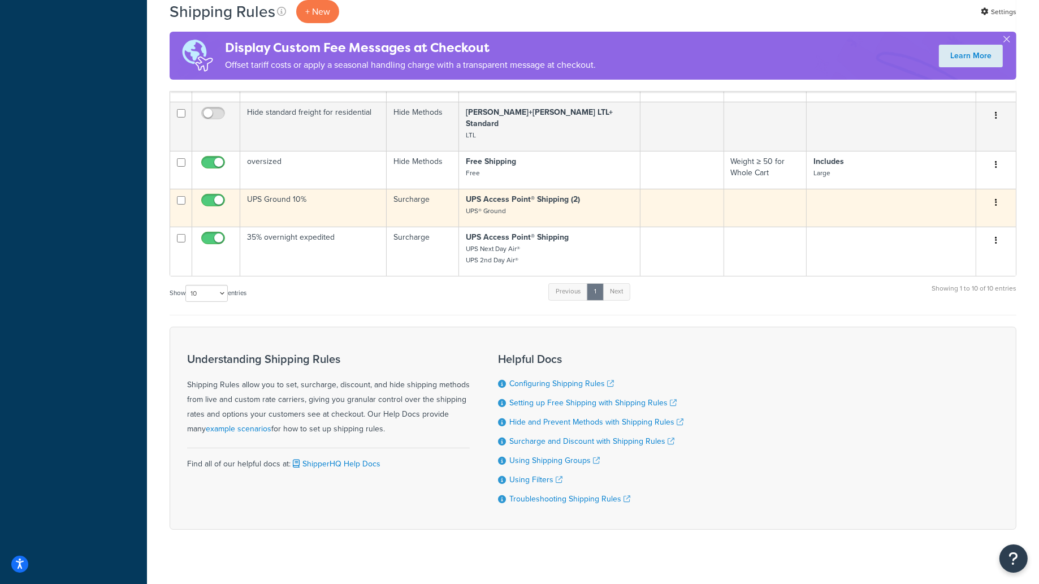
click at [513, 208] on td "UPS Access Point® Shipping (2) UPS® Ground" at bounding box center [549, 208] width 181 height 38
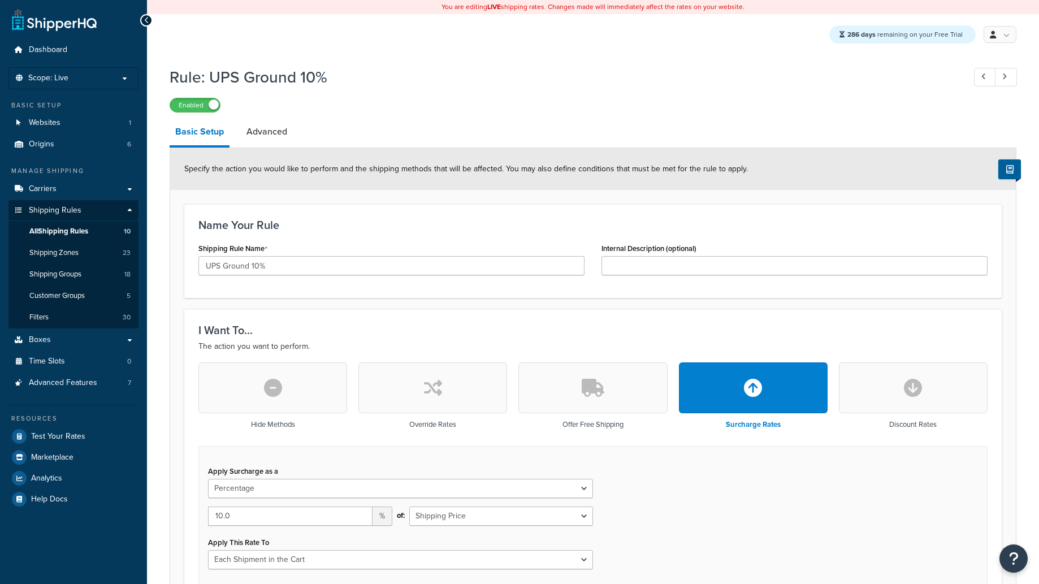
select select "PERCENTAGE"
select select "CART"
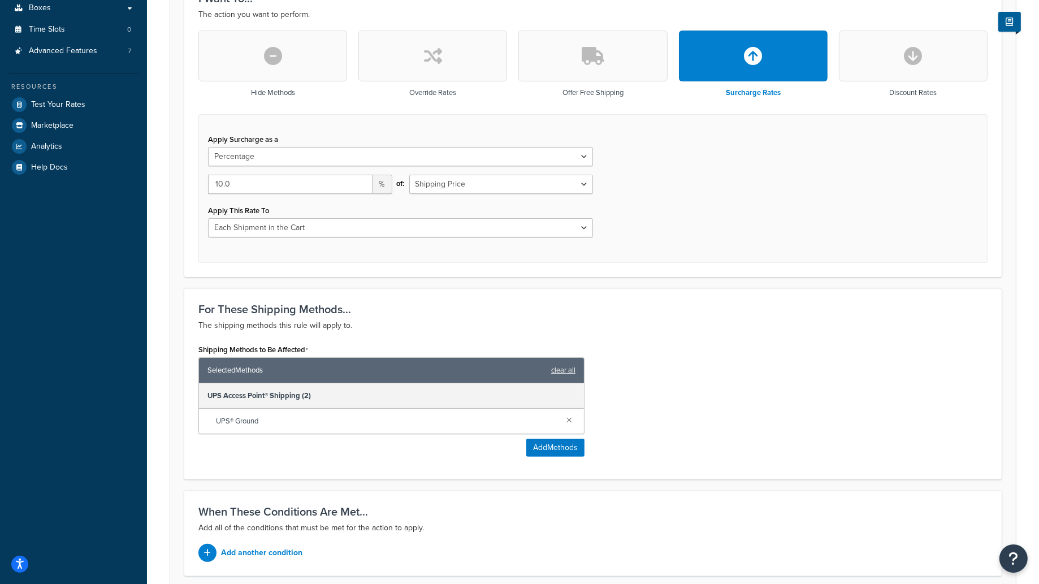
scroll to position [426, 0]
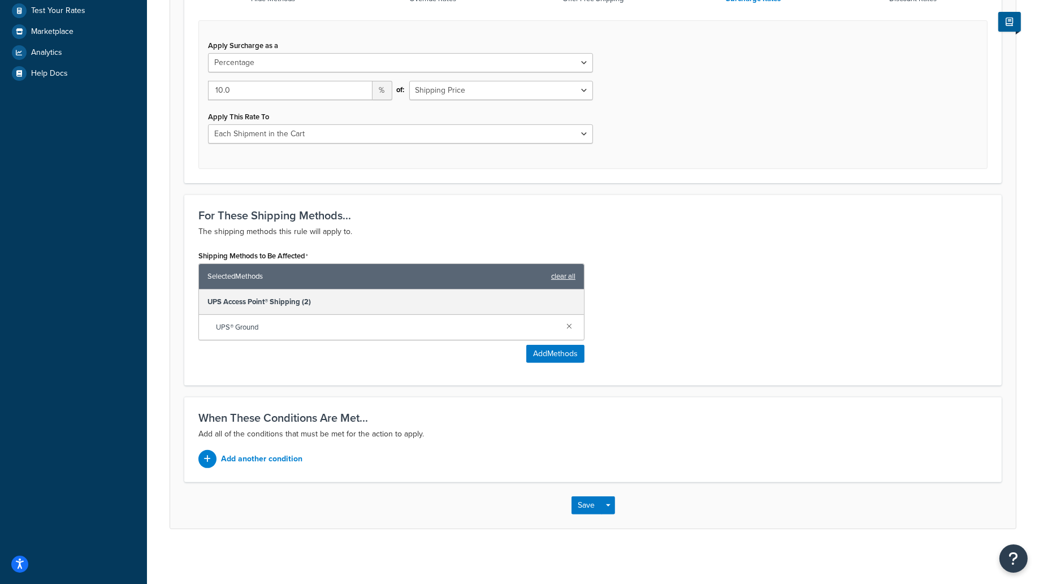
click at [567, 280] on link "clear all" at bounding box center [563, 277] width 24 height 16
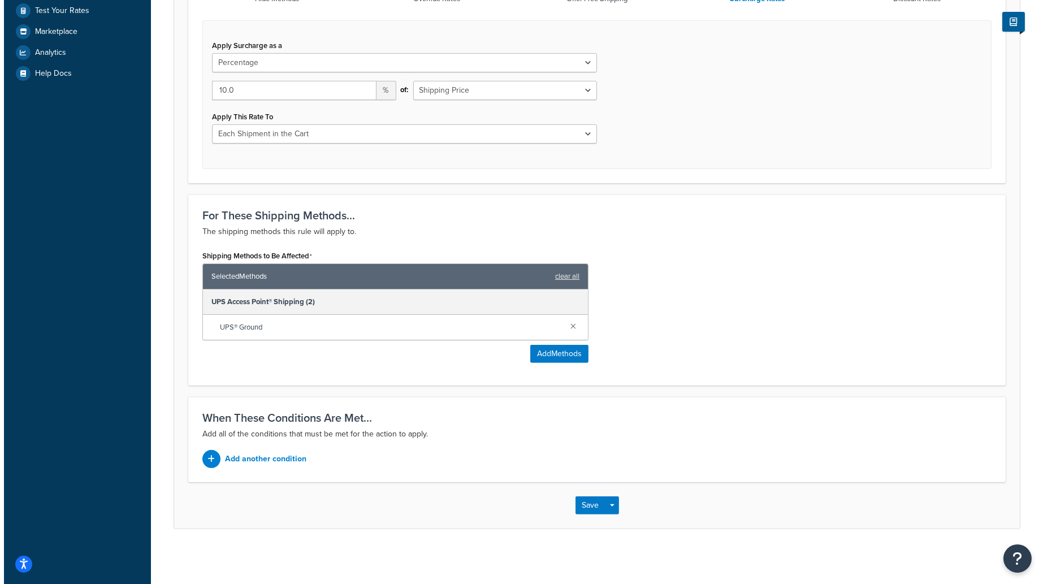
scroll to position [368, 0]
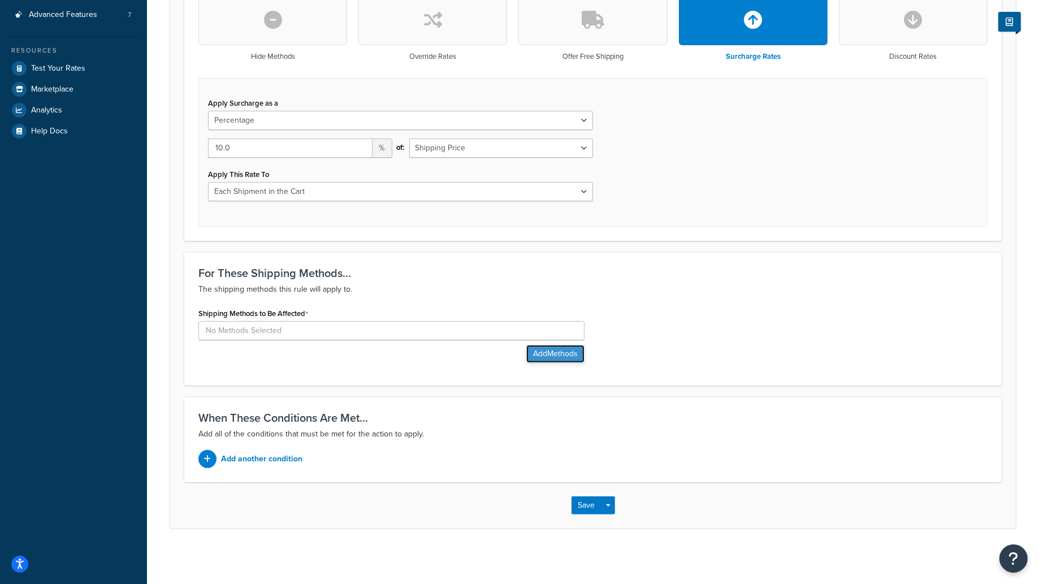
click at [565, 352] on button "Add Methods" at bounding box center [555, 354] width 58 height 18
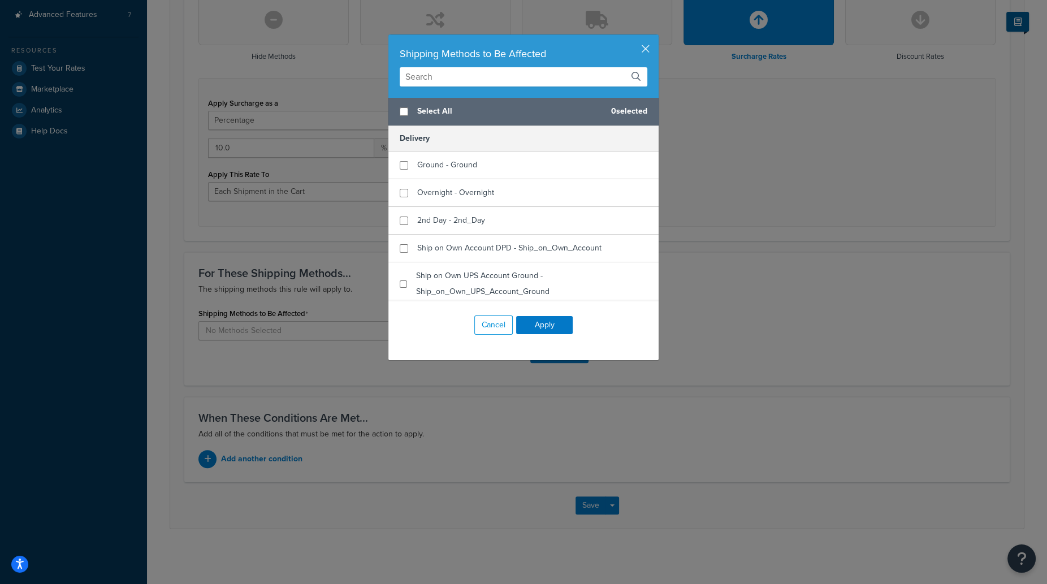
click at [435, 75] on input "text" at bounding box center [524, 76] width 248 height 19
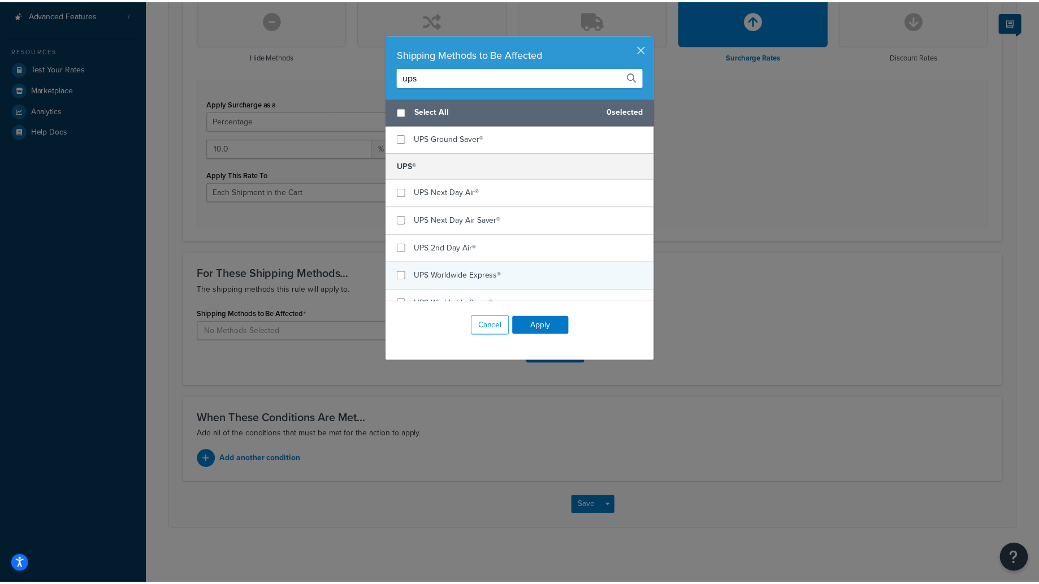
scroll to position [650, 0]
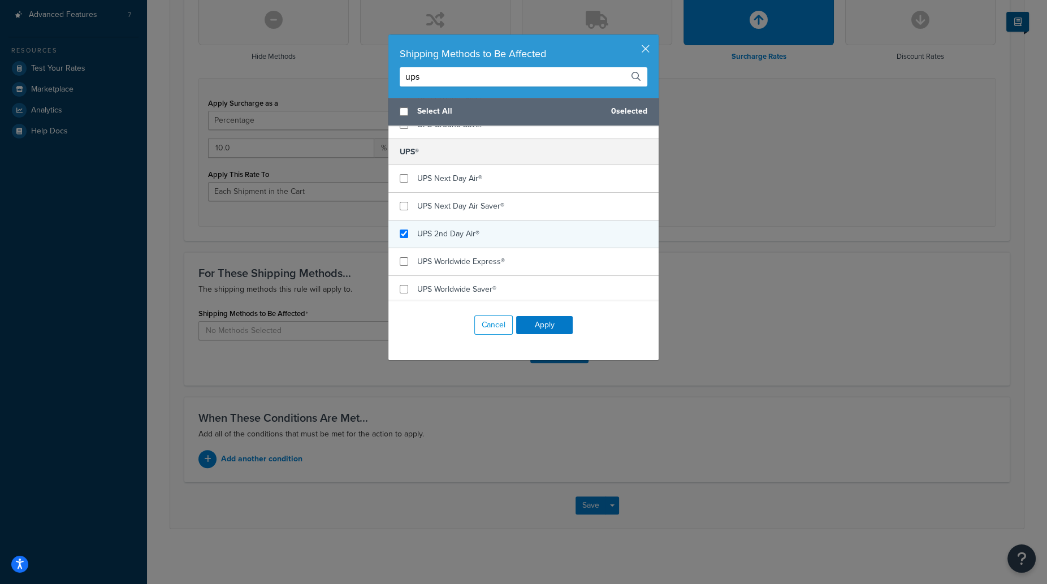
type input "ups"
checkbox input "true"
click at [451, 231] on span "UPS 2nd Day Air®" at bounding box center [448, 234] width 62 height 12
click at [530, 327] on button "Apply" at bounding box center [544, 325] width 57 height 18
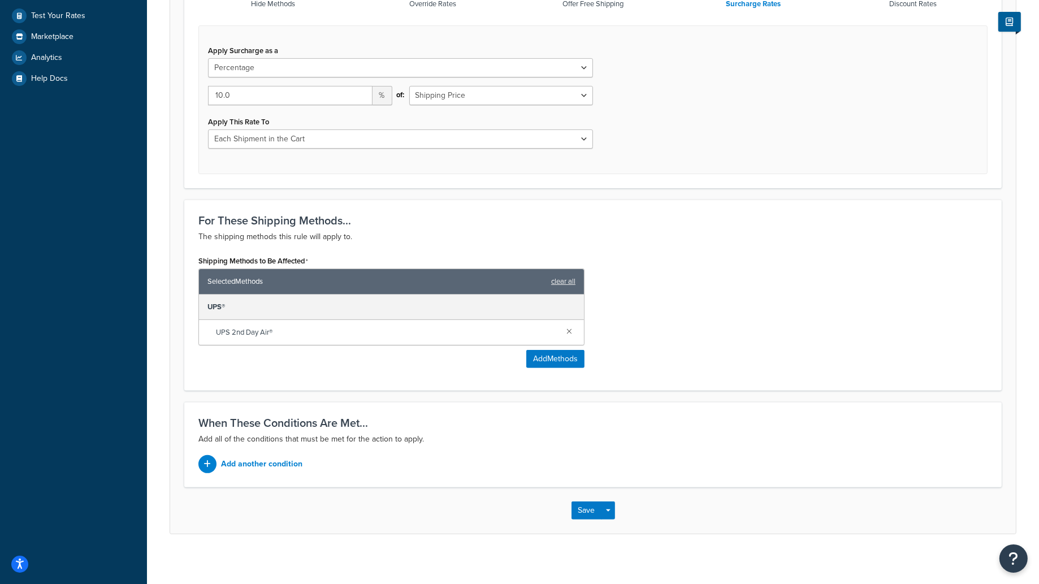
scroll to position [426, 0]
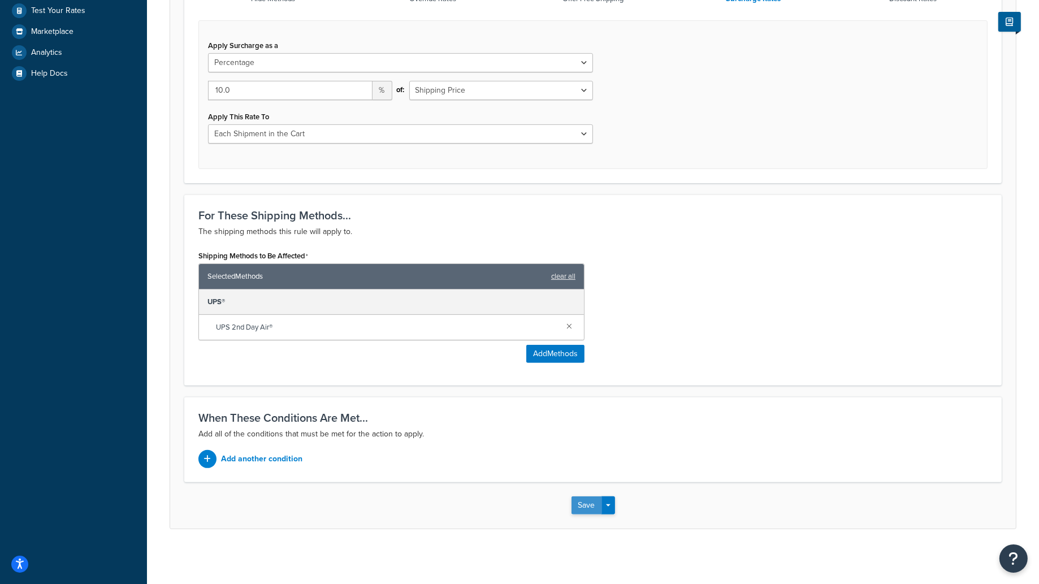
click at [583, 504] on button "Save" at bounding box center [587, 505] width 31 height 18
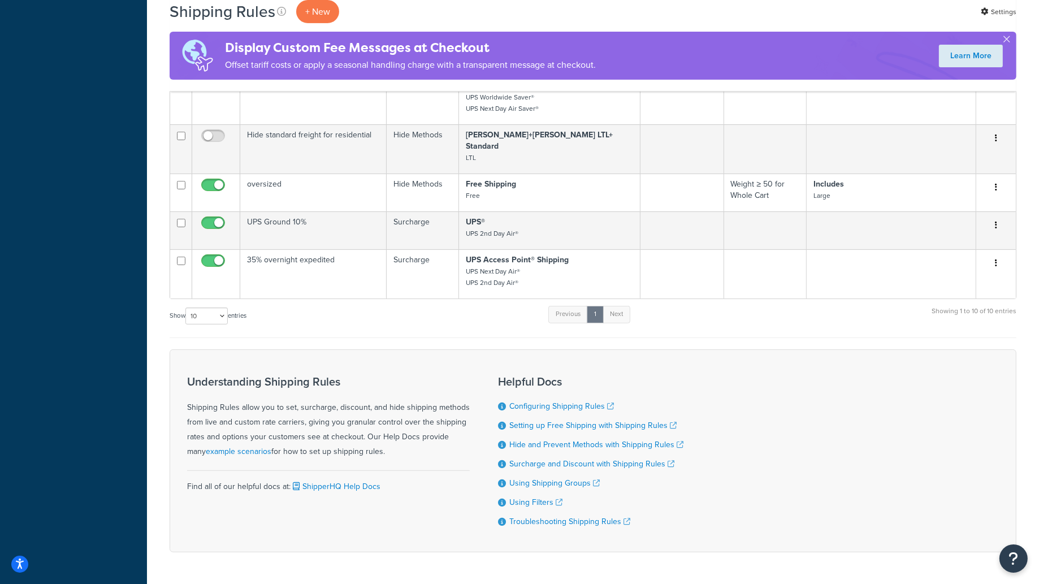
scroll to position [537, 0]
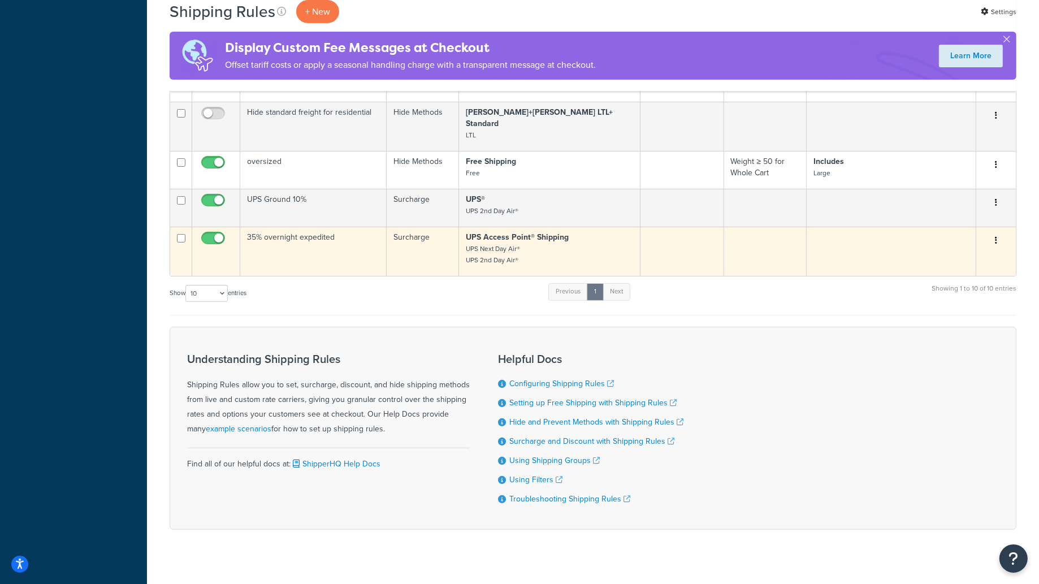
click at [476, 244] on small "UPS Next Day Air® UPS 2nd Day Air®" at bounding box center [493, 254] width 54 height 21
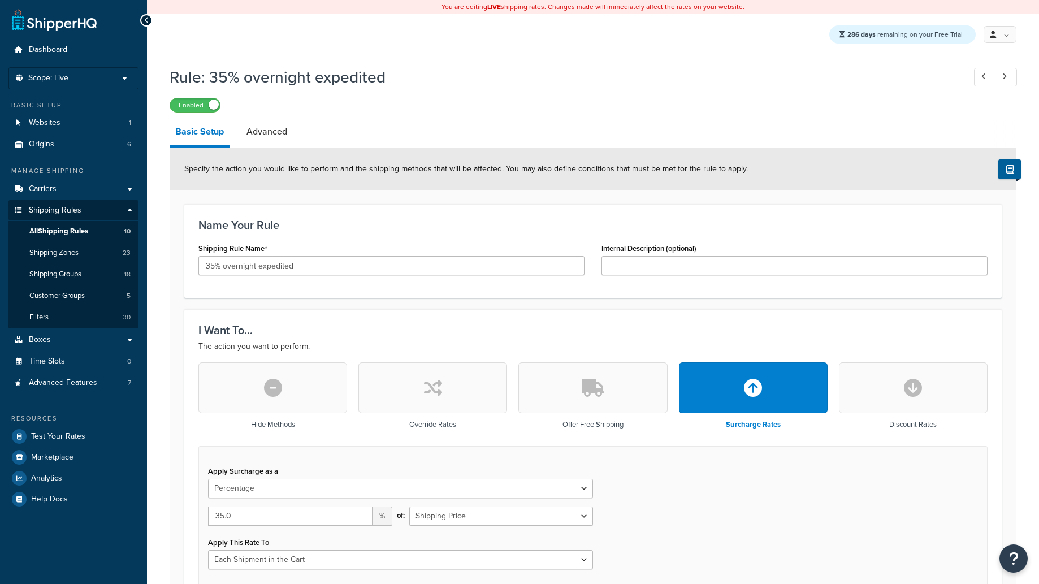
select select "PERCENTAGE"
select select "CART"
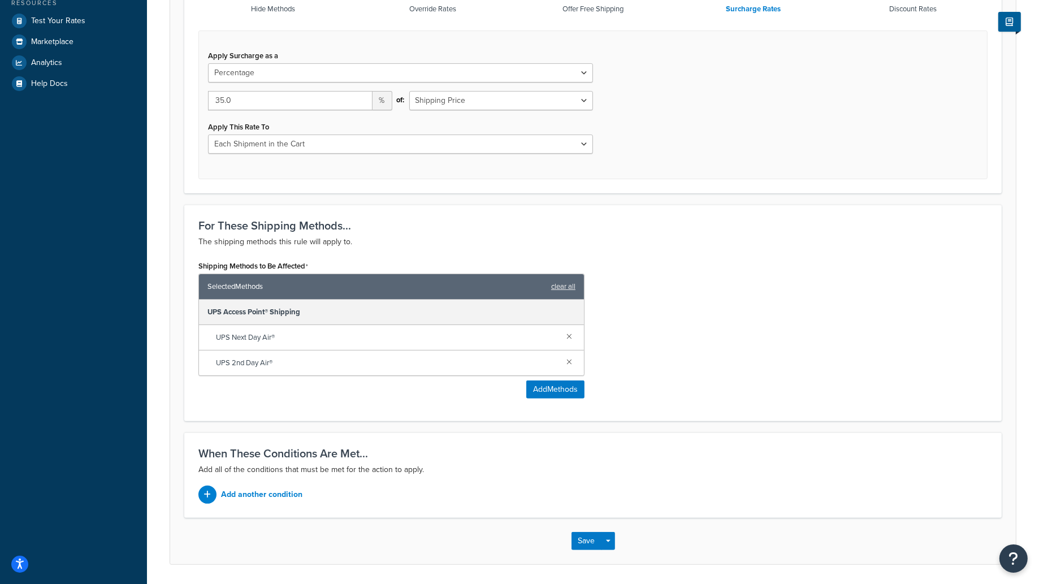
scroll to position [451, 0]
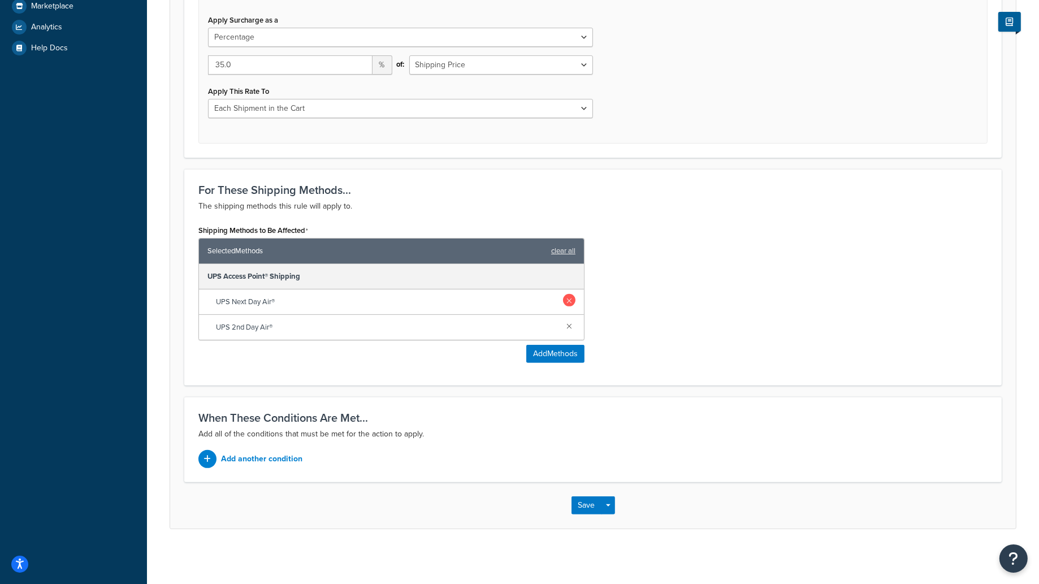
click at [569, 300] on link at bounding box center [569, 300] width 12 height 12
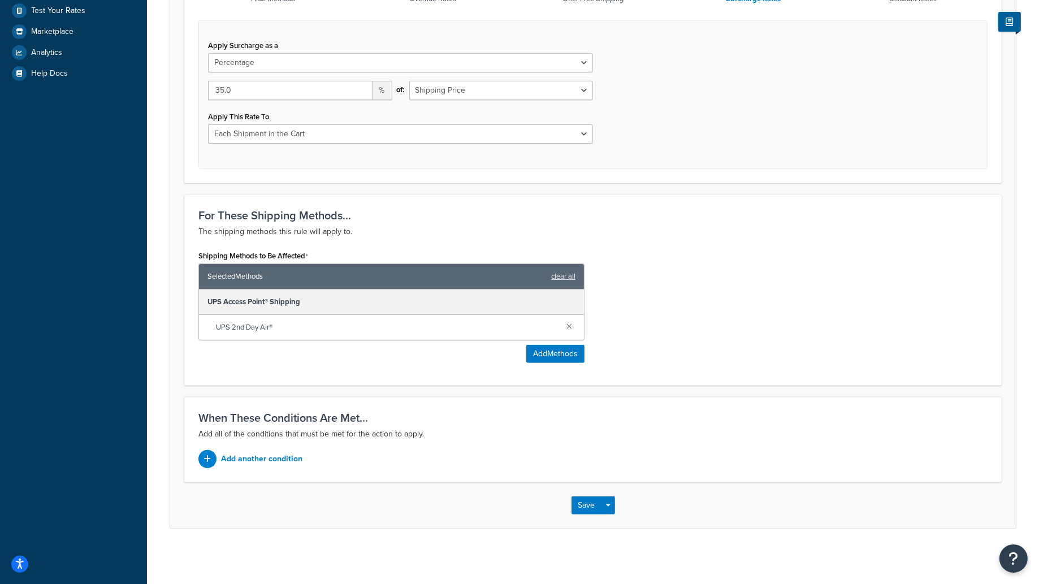
click at [569, 300] on div "UPS Access Point® Shipping" at bounding box center [391, 301] width 385 height 25
click at [569, 321] on link at bounding box center [569, 325] width 12 height 12
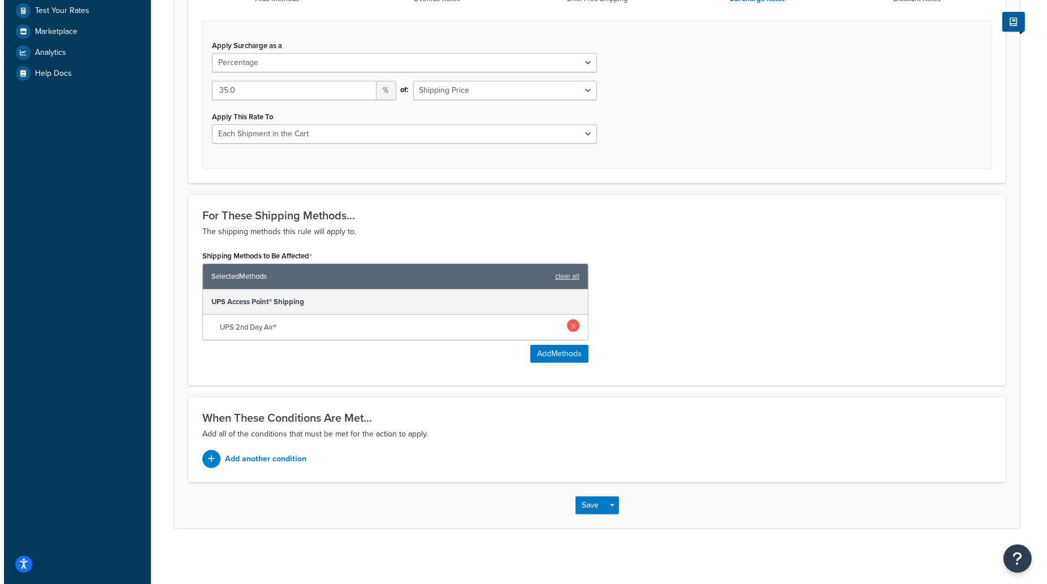
scroll to position [368, 0]
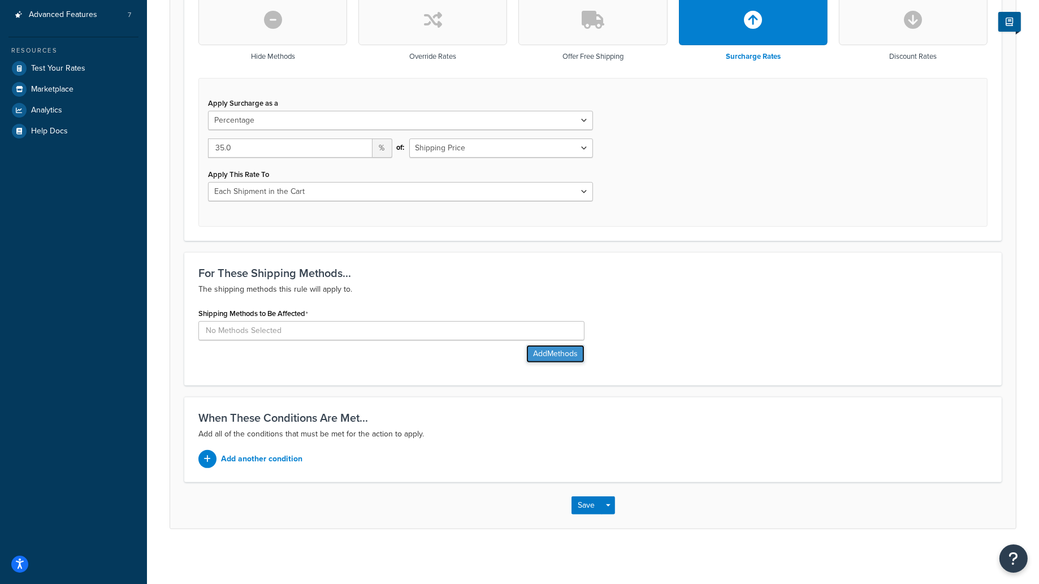
click at [562, 347] on button "Add Methods" at bounding box center [555, 354] width 58 height 18
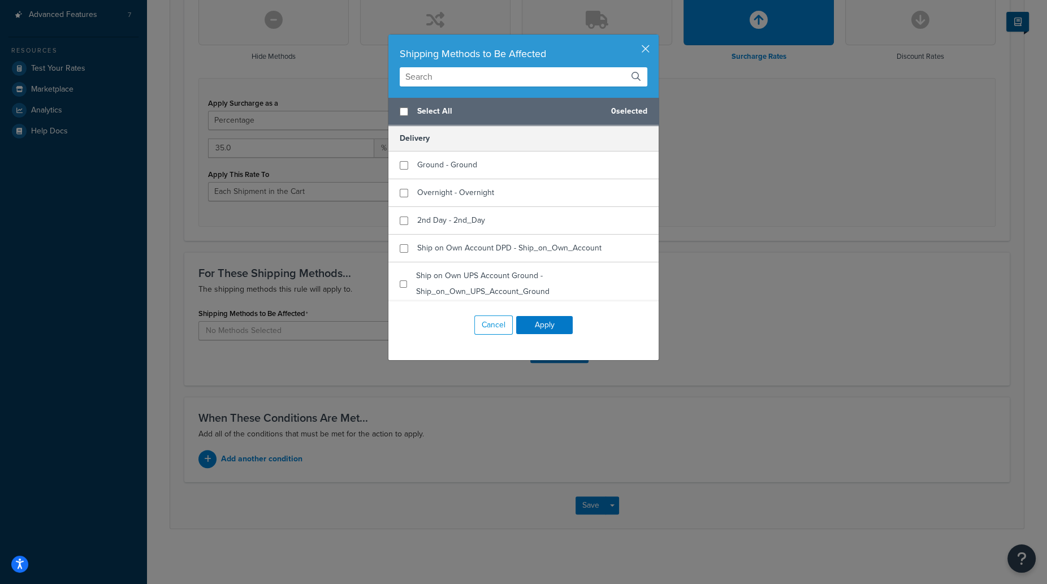
click at [477, 75] on input "text" at bounding box center [524, 76] width 248 height 19
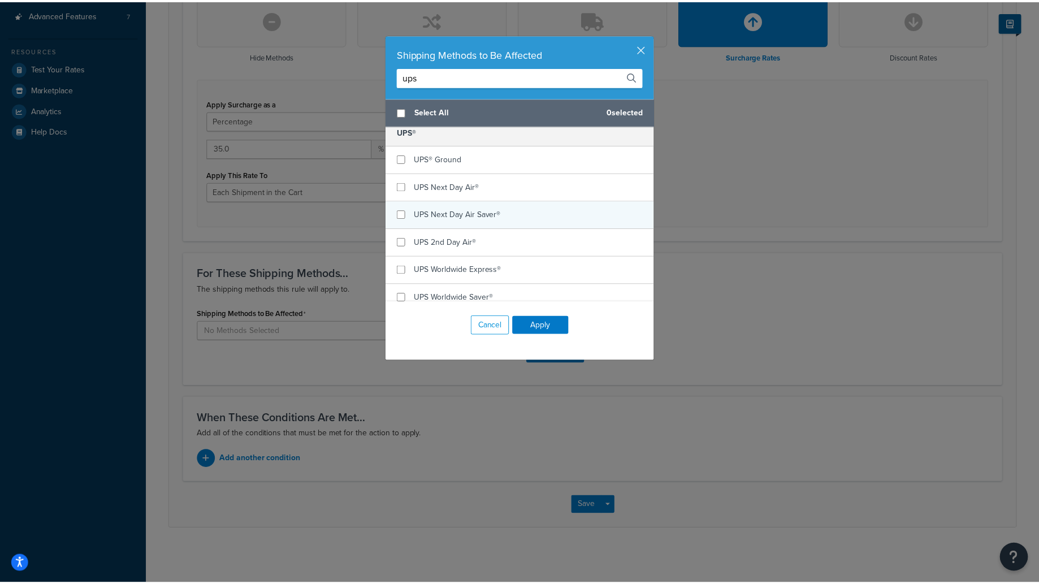
scroll to position [677, 0]
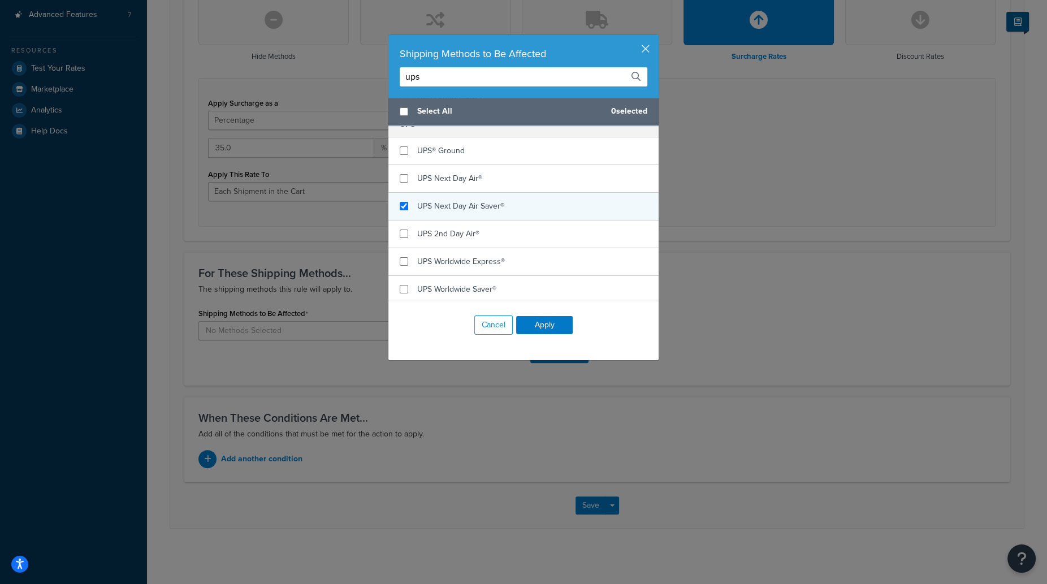
type input "ups"
checkbox input "true"
click at [471, 202] on span "UPS Next Day Air Saver®" at bounding box center [460, 206] width 87 height 12
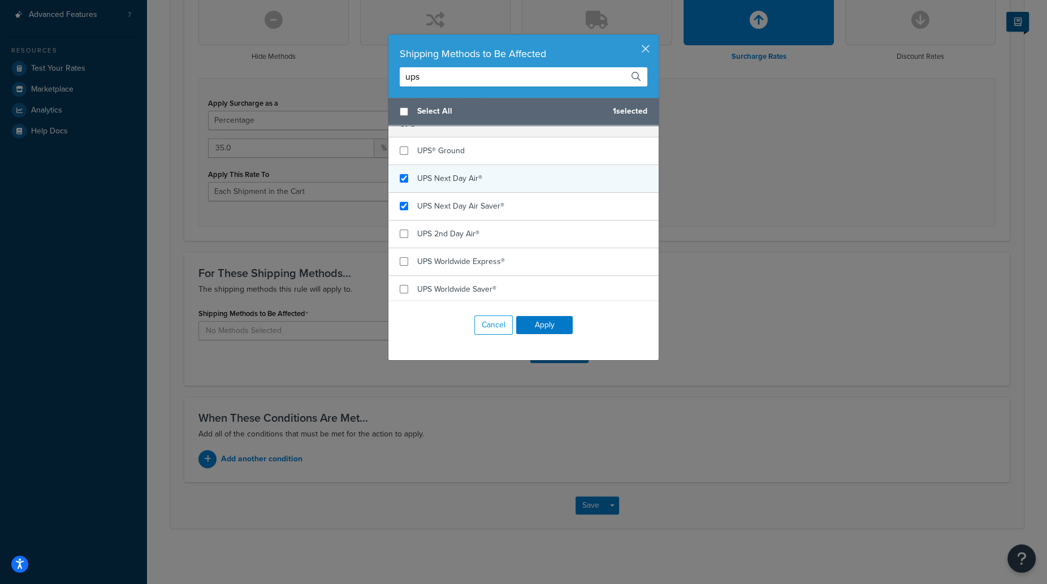
checkbox input "true"
click at [443, 181] on span "UPS Next Day Air®" at bounding box center [449, 178] width 65 height 12
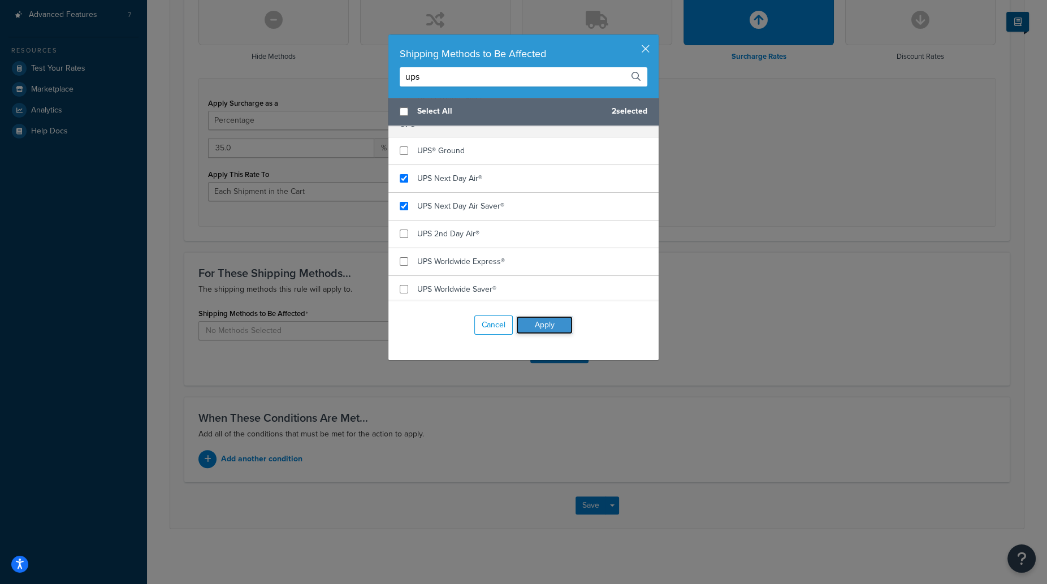
click at [546, 321] on button "Apply" at bounding box center [544, 325] width 57 height 18
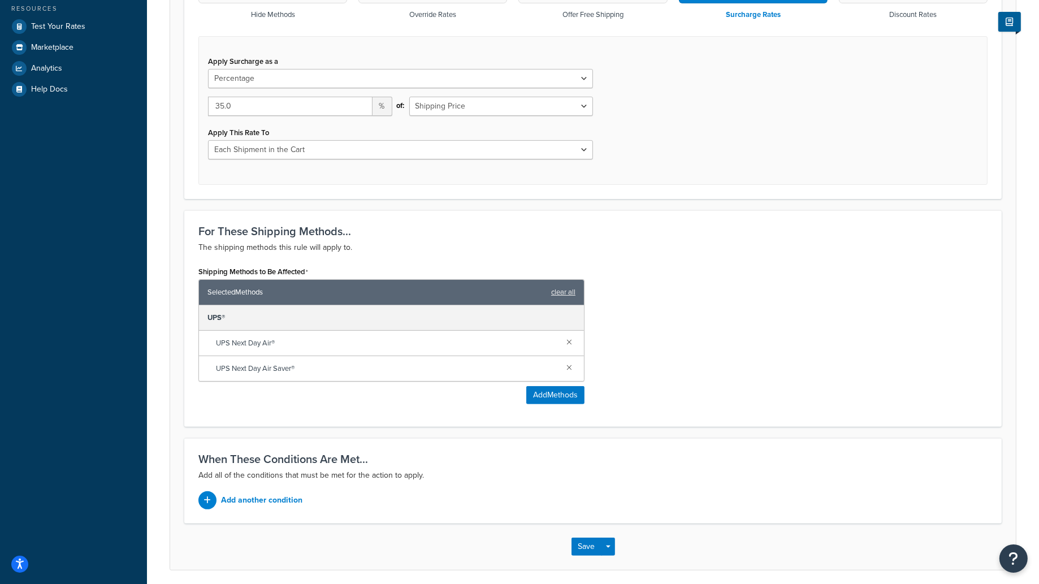
scroll to position [451, 0]
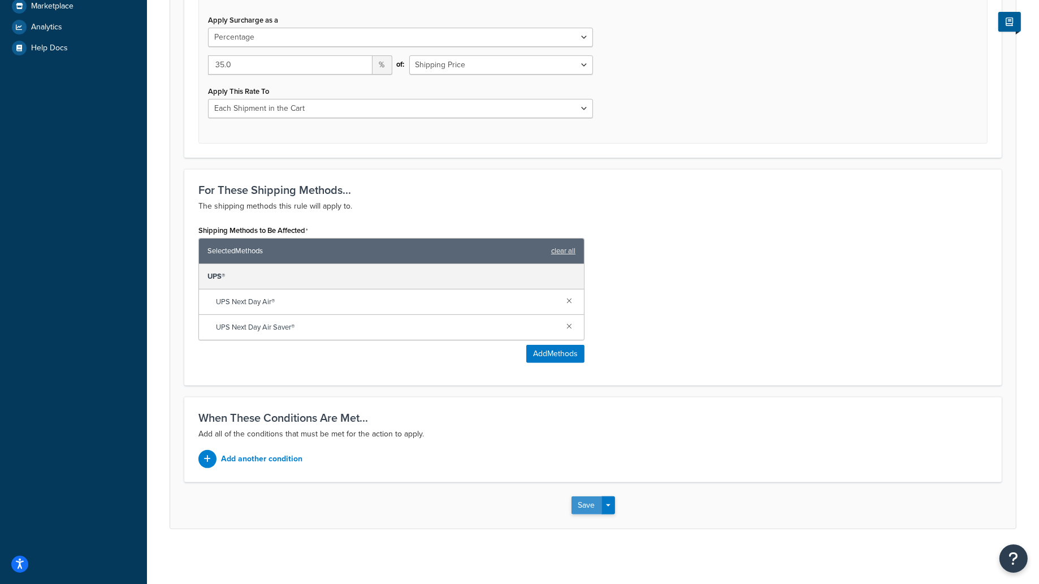
click at [582, 505] on button "Save" at bounding box center [587, 505] width 31 height 18
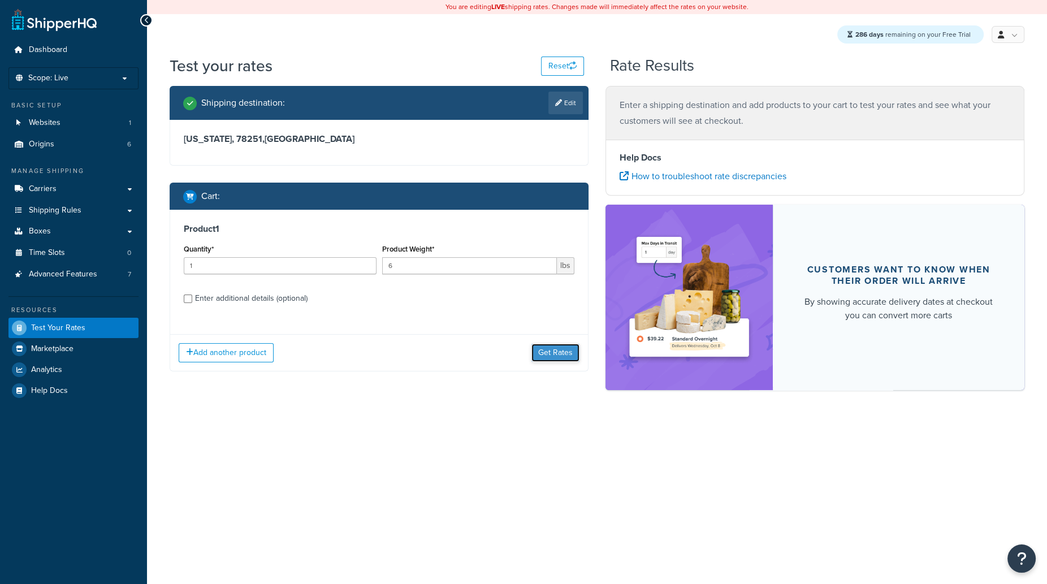
click at [556, 349] on button "Get Rates" at bounding box center [555, 353] width 48 height 18
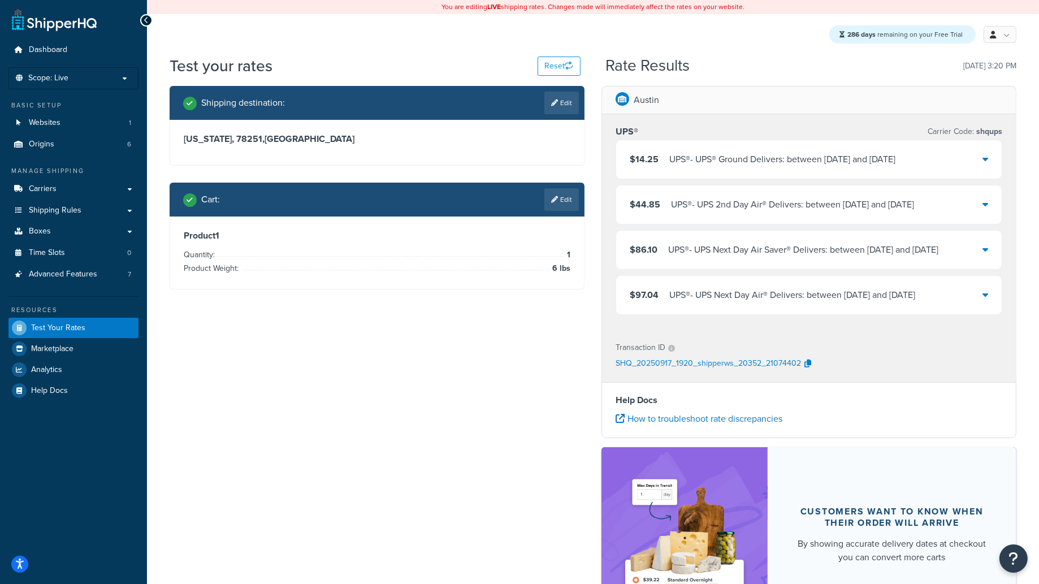
click at [736, 161] on div "UPS® - UPS® Ground Delivers: between [DATE] and [DATE]" at bounding box center [782, 160] width 226 height 16
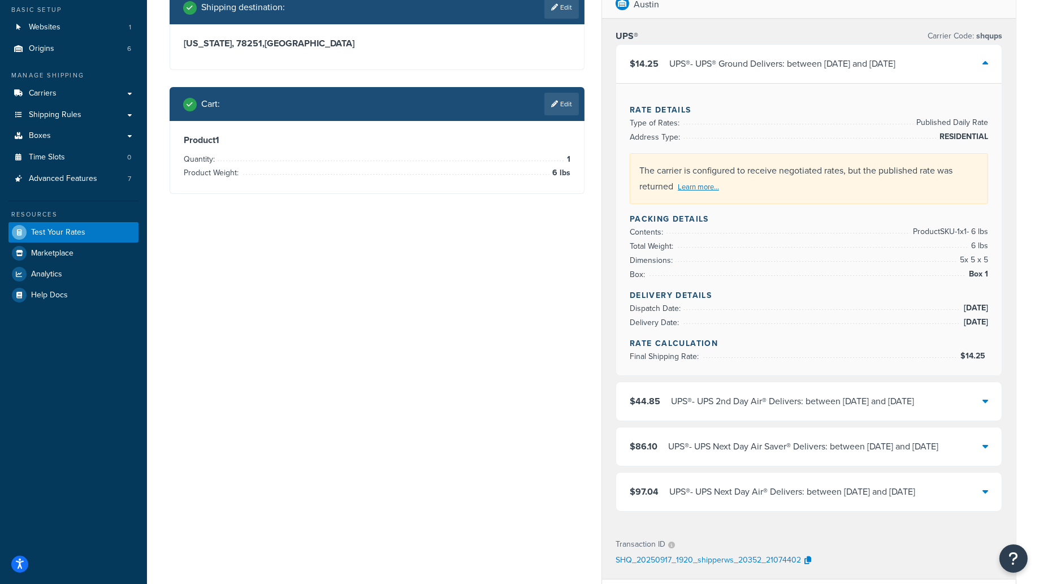
scroll to position [120, 0]
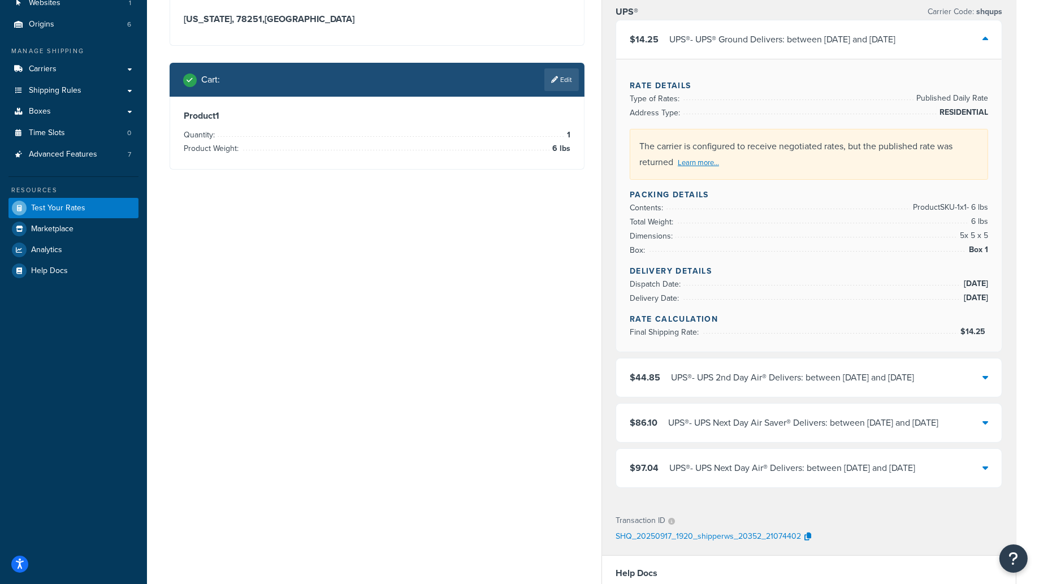
click at [901, 368] on div "$44.85 UPS® - UPS 2nd Day Air® Delivers: between [DATE] and [DATE]" at bounding box center [809, 377] width 386 height 38
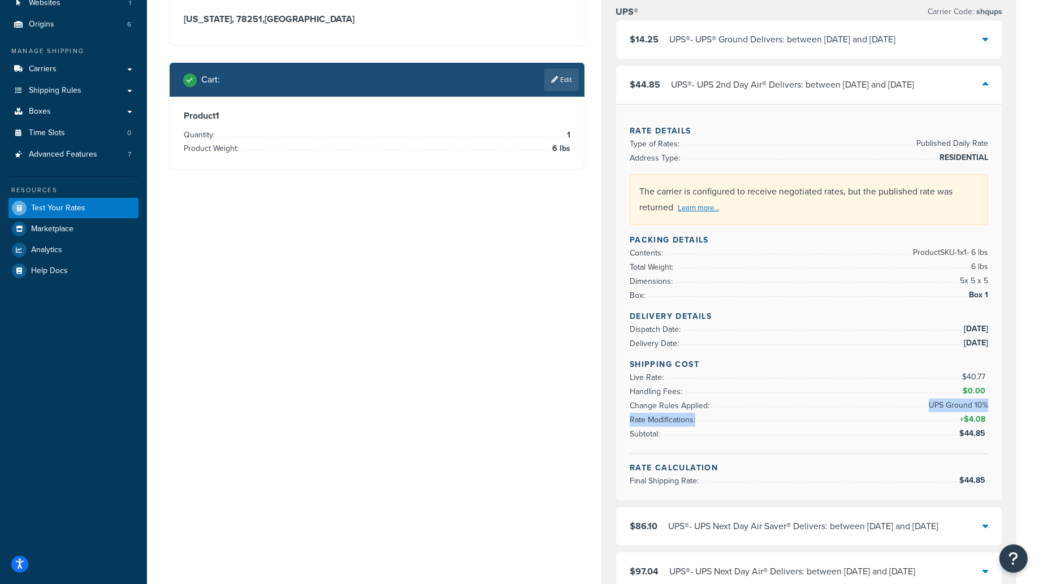
drag, startPoint x: 1002, startPoint y: 416, endPoint x: 963, endPoint y: 421, distance: 39.3
click at [931, 406] on div "UPS® Carrier Code: shqups $14.25 UPS® - UPS® Ground Delivers: between [DATE] an…" at bounding box center [809, 300] width 414 height 612
drag, startPoint x: 994, startPoint y: 424, endPoint x: 945, endPoint y: 379, distance: 66.0
click at [987, 422] on div "Rate Details Type of Rates: Published Daily Rate Address Type: RESIDENTIAL The …" at bounding box center [809, 302] width 386 height 396
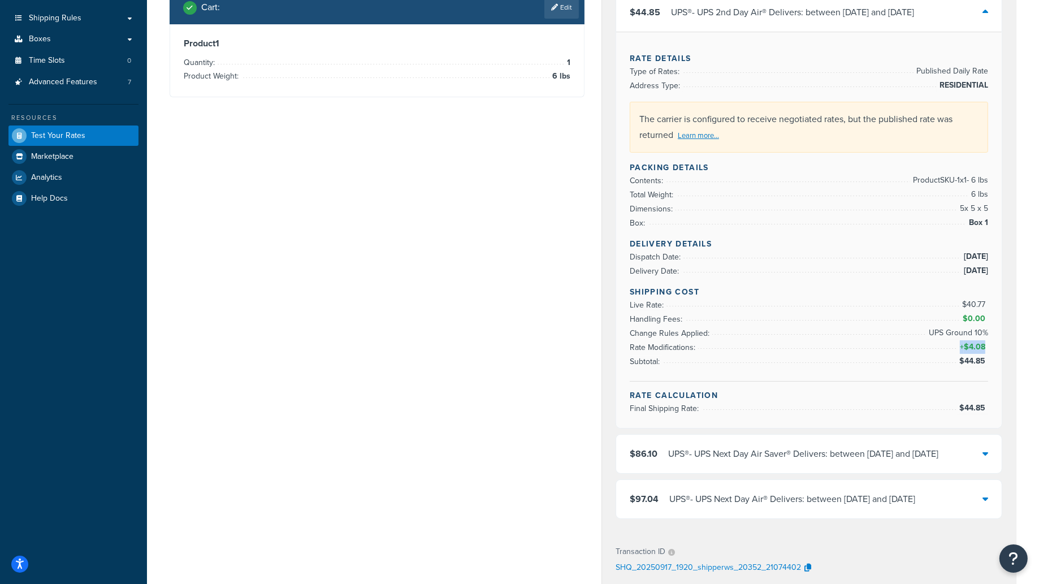
scroll to position [211, 0]
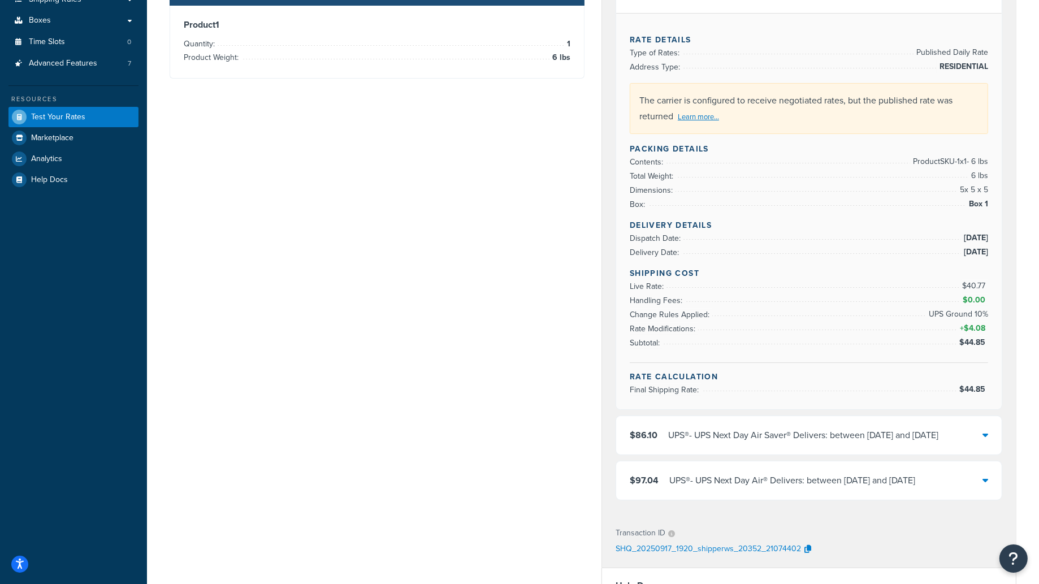
click at [769, 480] on div "UPS® - UPS Next Day Air® Delivers: between [DATE] and [DATE]" at bounding box center [792, 481] width 246 height 16
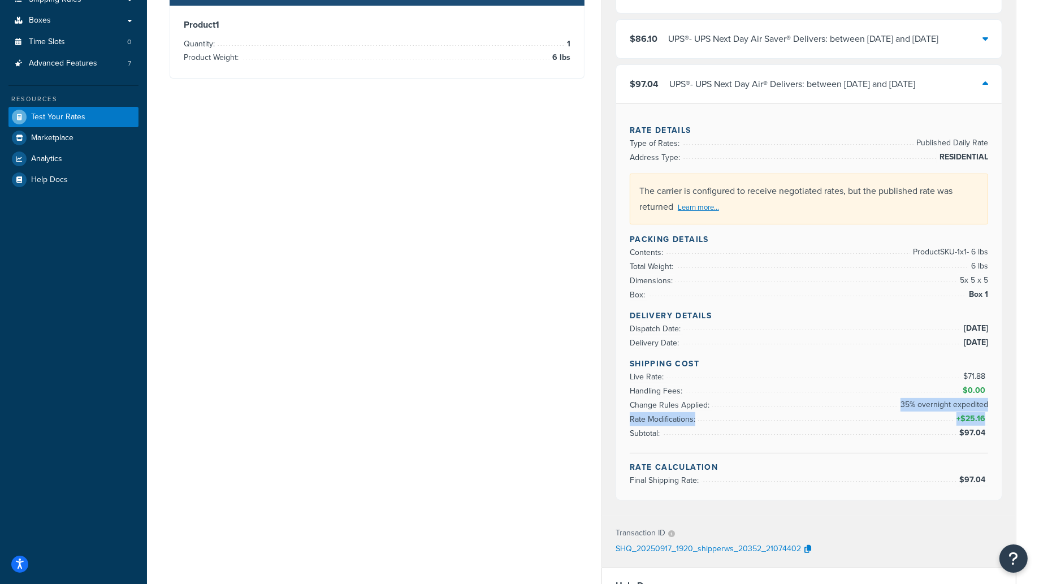
drag, startPoint x: 907, startPoint y: 400, endPoint x: 991, endPoint y: 418, distance: 85.2
click at [987, 417] on ul "Live Rate: $71.88 Handling Fees: $0.00 Change Rules Applied: 35% overnight expe…" at bounding box center [809, 405] width 358 height 71
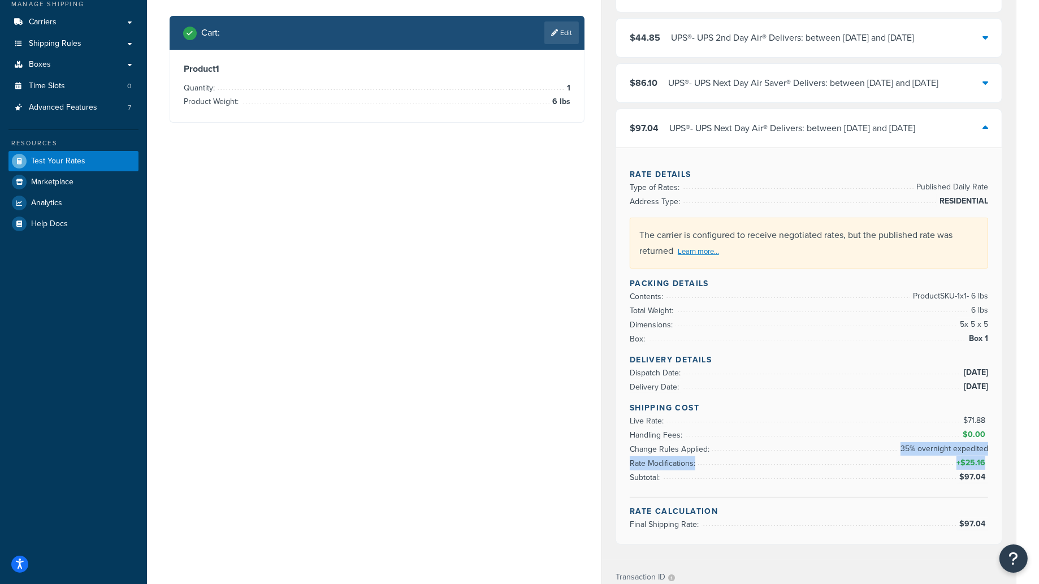
scroll to position [18, 0]
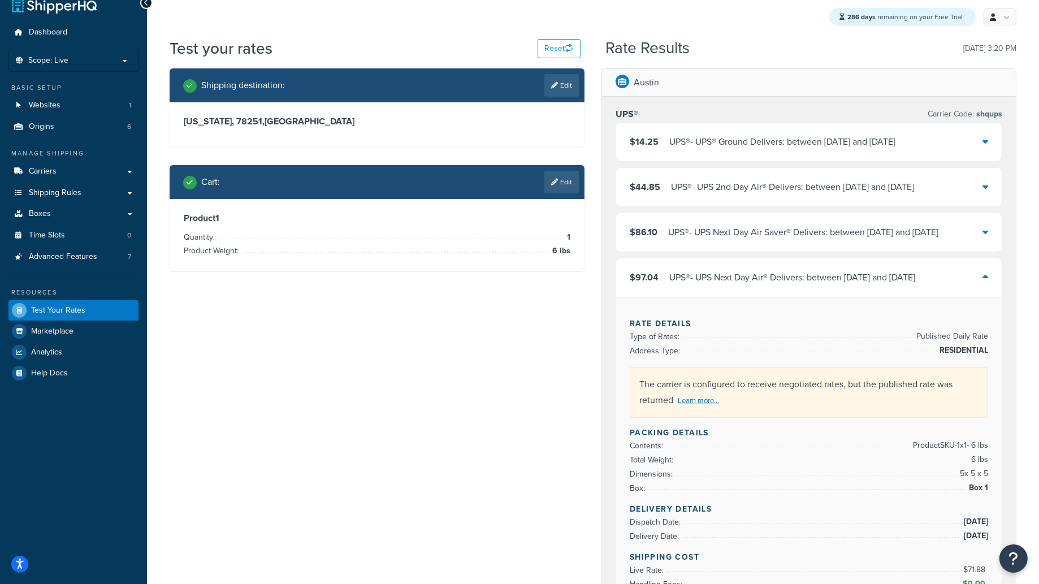
click at [754, 282] on div "UPS® - UPS Next Day Air® Delivers: between [DATE] and [DATE]" at bounding box center [792, 278] width 246 height 16
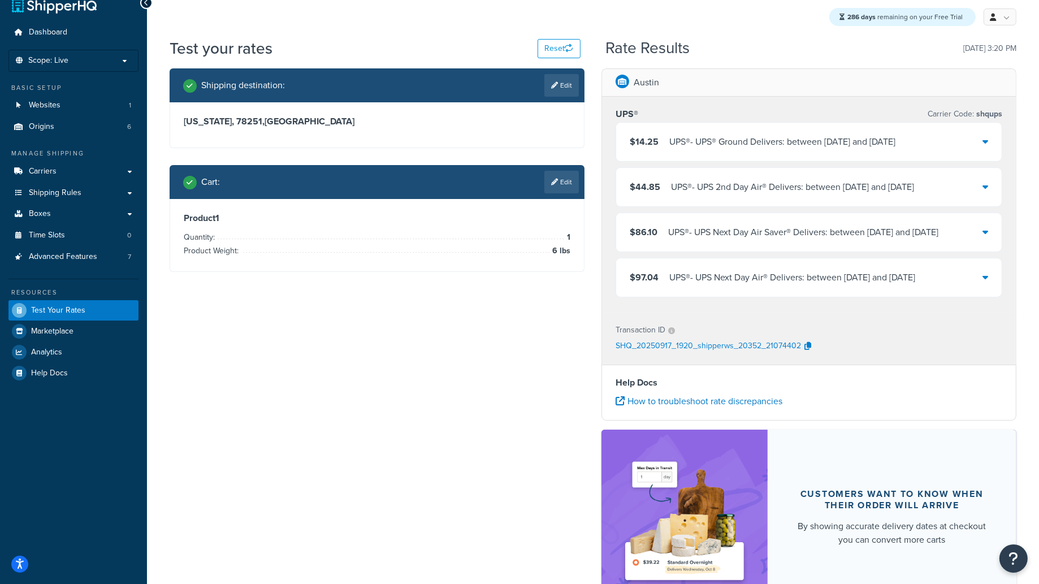
click at [768, 230] on div "UPS® - UPS Next Day Air Saver® Delivers: between [DATE] and [DATE]" at bounding box center [803, 232] width 270 height 16
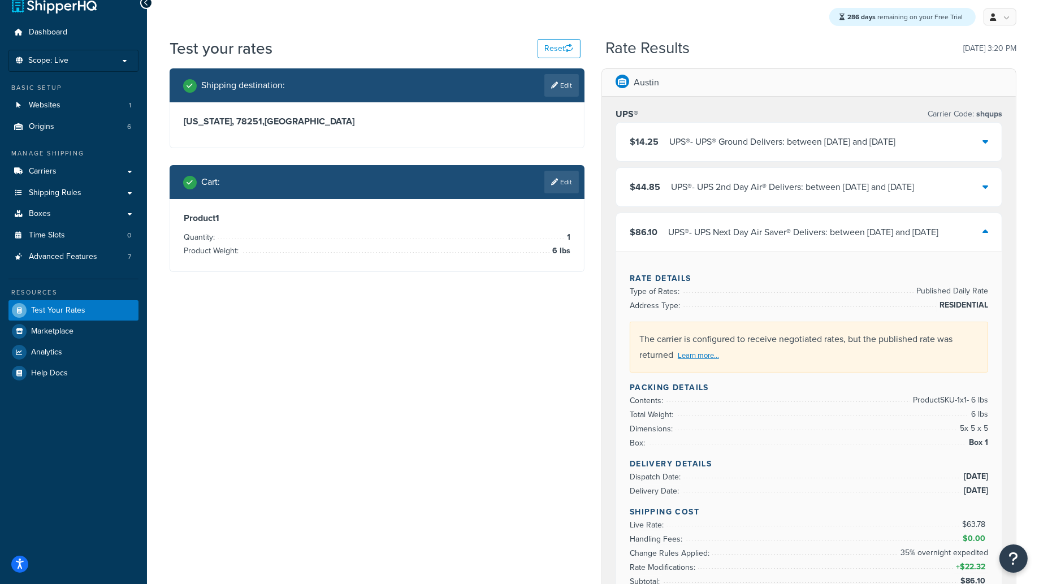
click at [768, 230] on div "UPS® - UPS Next Day Air Saver® Delivers: between [DATE] and [DATE]" at bounding box center [803, 232] width 270 height 16
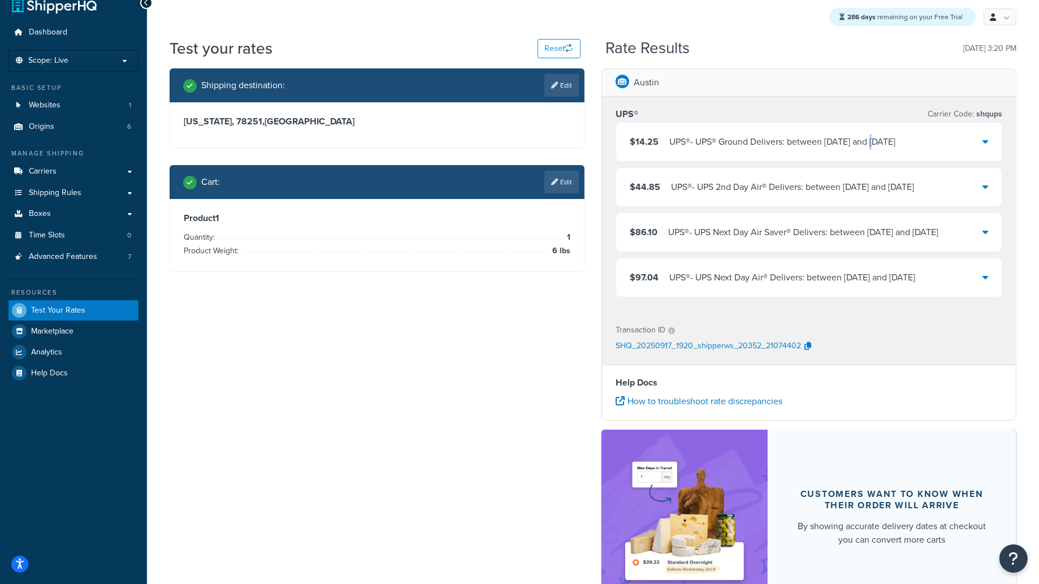
drag, startPoint x: 871, startPoint y: 141, endPoint x: 921, endPoint y: 137, distance: 49.9
click at [875, 141] on div "UPS® - UPS® Ground Delivers: between [DATE] and [DATE]" at bounding box center [782, 142] width 226 height 16
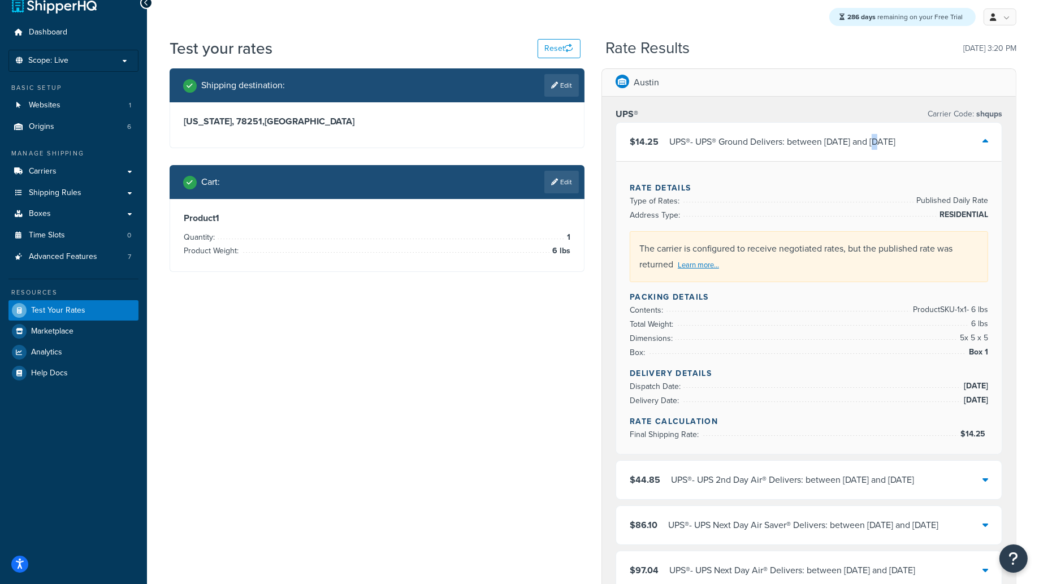
drag, startPoint x: 912, startPoint y: 141, endPoint x: 866, endPoint y: 143, distance: 45.8
click at [867, 143] on div "$14.25 UPS® - UPS® Ground Delivers: between [DATE] and [DATE]" at bounding box center [809, 142] width 386 height 38
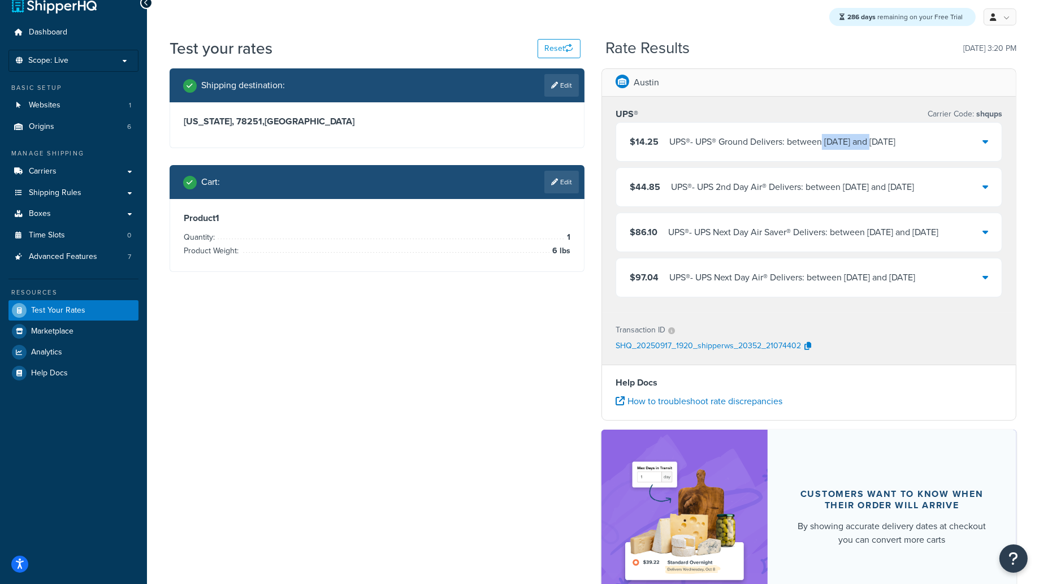
drag, startPoint x: 822, startPoint y: 142, endPoint x: 865, endPoint y: 143, distance: 43.0
click at [865, 143] on div "UPS® - UPS® Ground Delivers: between [DATE] and [DATE]" at bounding box center [782, 142] width 226 height 16
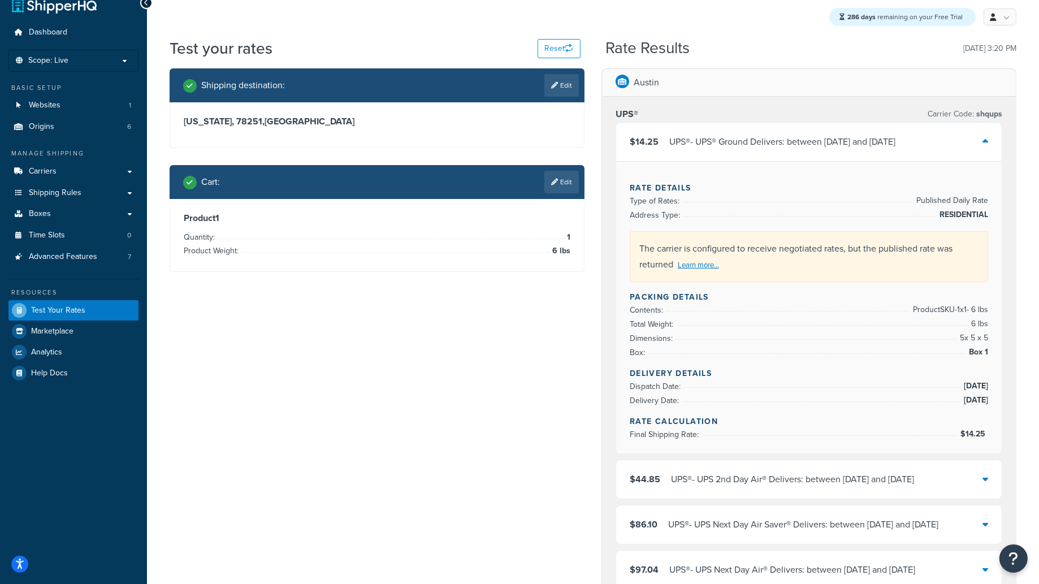
click at [822, 94] on div "Austin" at bounding box center [809, 83] width 414 height 28
click at [879, 132] on div "$14.25 UPS® - UPS® Ground Delivers: between [DATE] and [DATE]" at bounding box center [809, 142] width 386 height 38
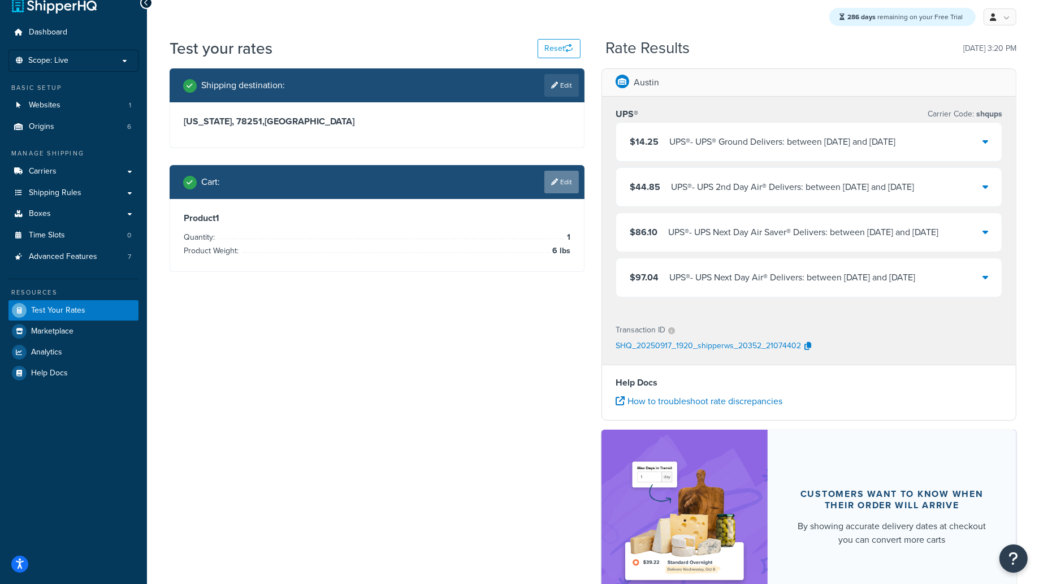
click at [569, 192] on link "Edit" at bounding box center [561, 182] width 34 height 23
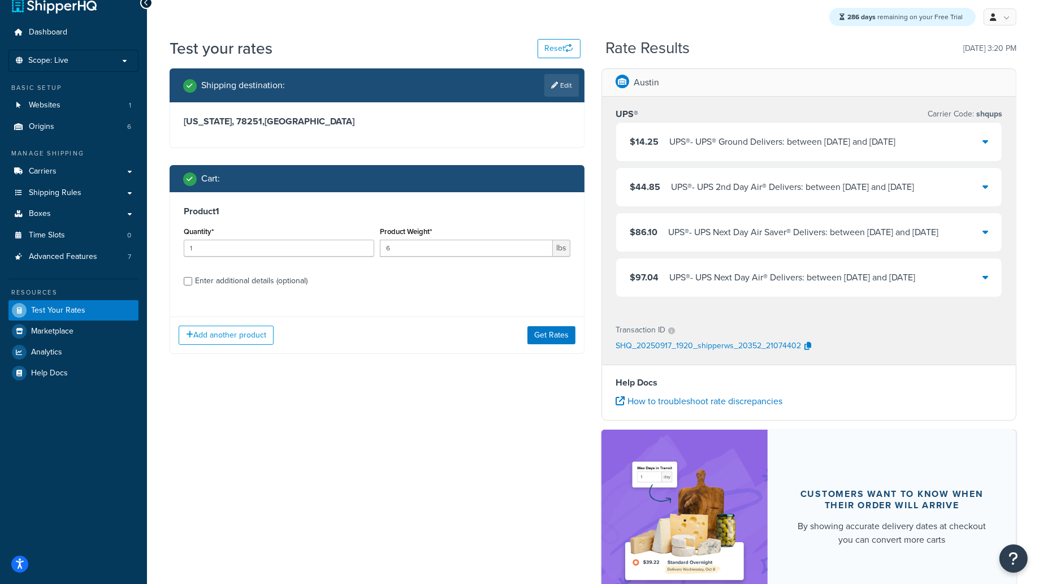
click at [227, 280] on div "Enter additional details (optional)" at bounding box center [251, 281] width 113 height 16
click at [192, 280] on input "Enter additional details (optional)" at bounding box center [188, 281] width 8 height 8
checkbox input "true"
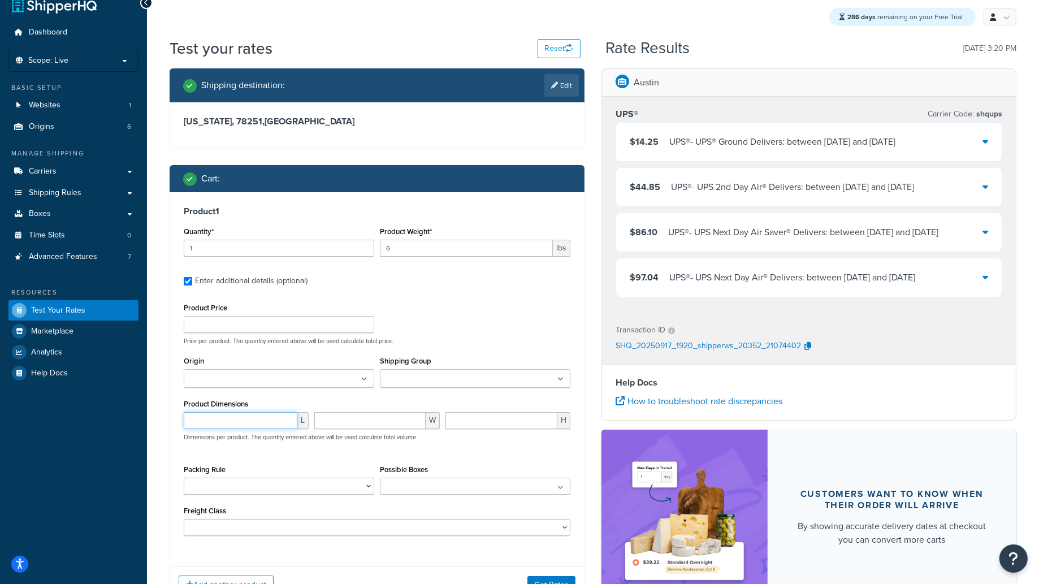
click at [217, 421] on input "number" at bounding box center [241, 420] width 114 height 17
type input "14"
click at [348, 431] on div "W" at bounding box center [377, 424] width 131 height 25
click at [349, 415] on input "number" at bounding box center [369, 420] width 111 height 17
click at [343, 415] on input "number" at bounding box center [369, 420] width 111 height 17
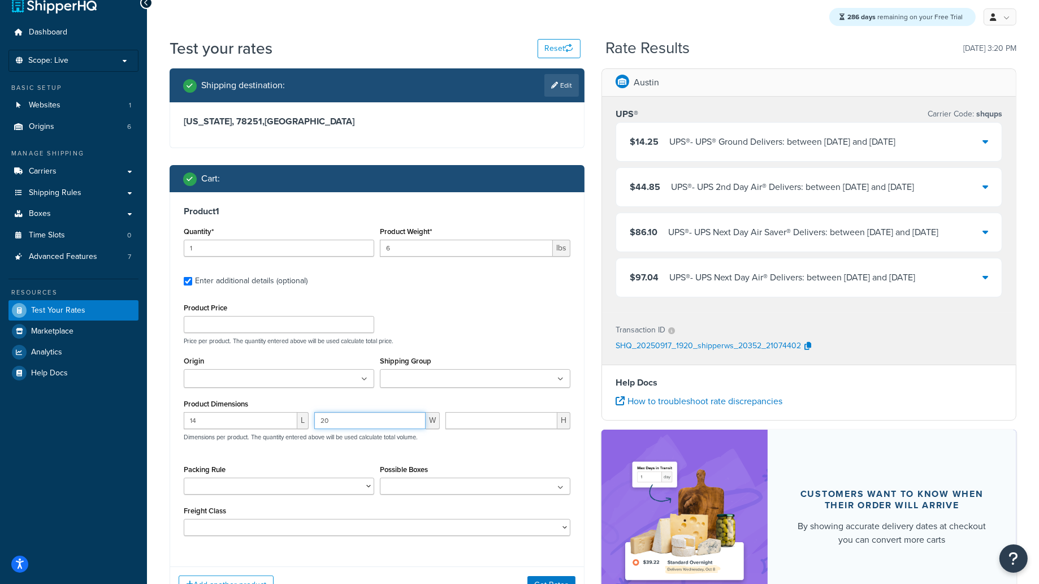
type input "20"
click at [517, 417] on input "number" at bounding box center [502, 420] width 112 height 17
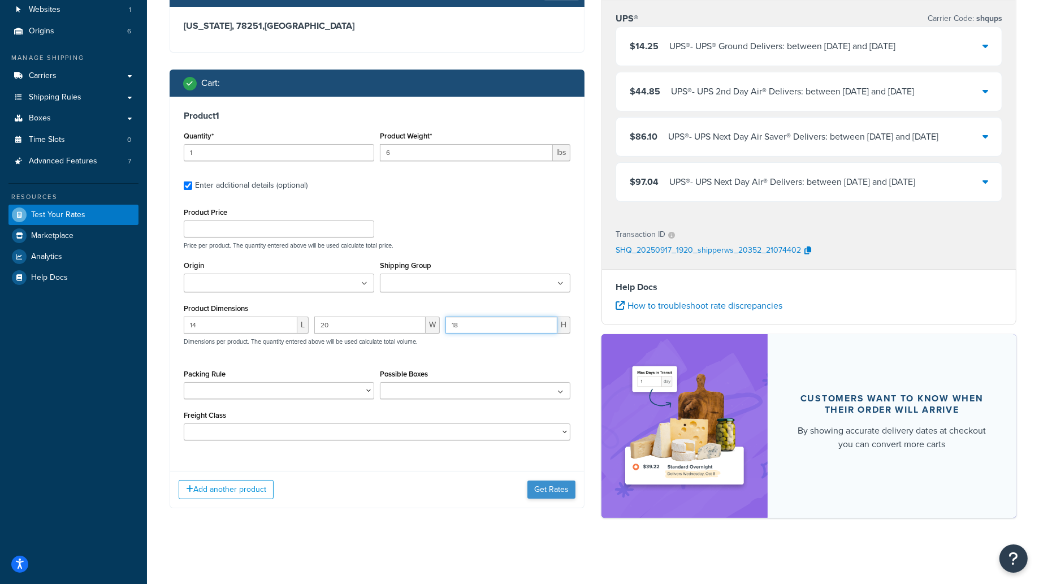
type input "18"
click at [548, 490] on button "Get Rates" at bounding box center [552, 490] width 48 height 18
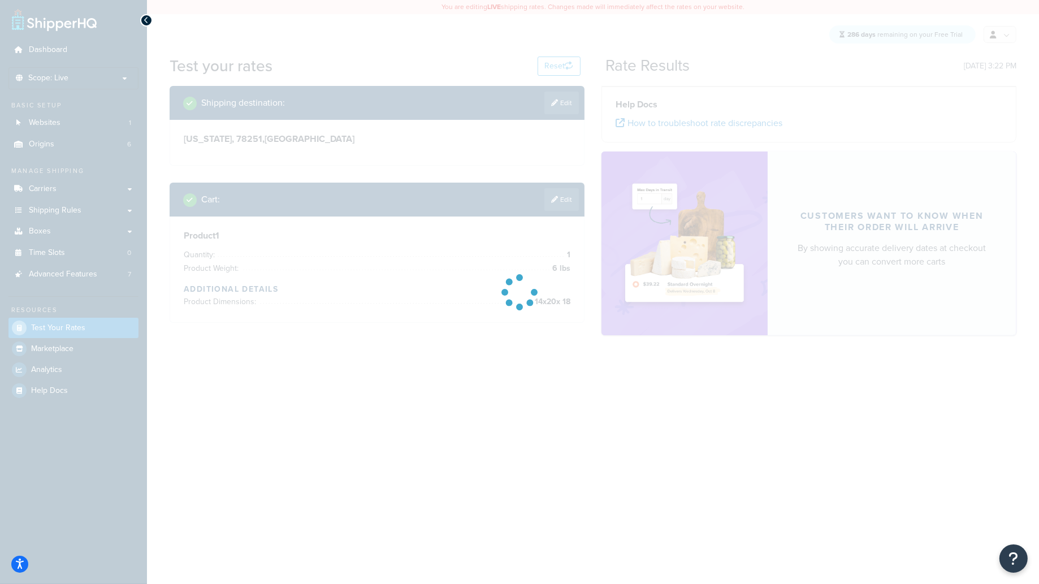
scroll to position [0, 0]
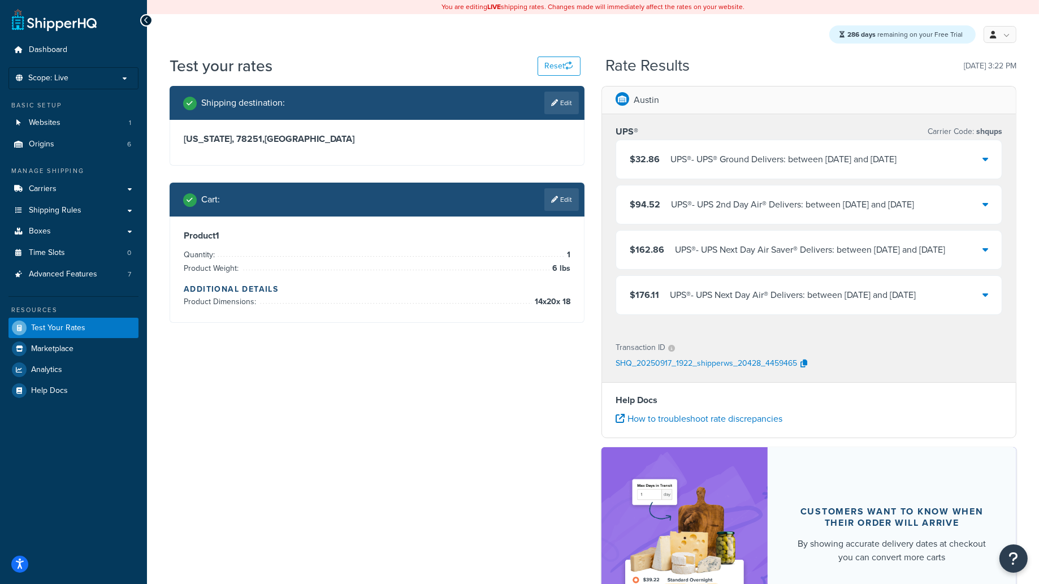
click at [647, 161] on span "$32.86" at bounding box center [645, 159] width 30 height 13
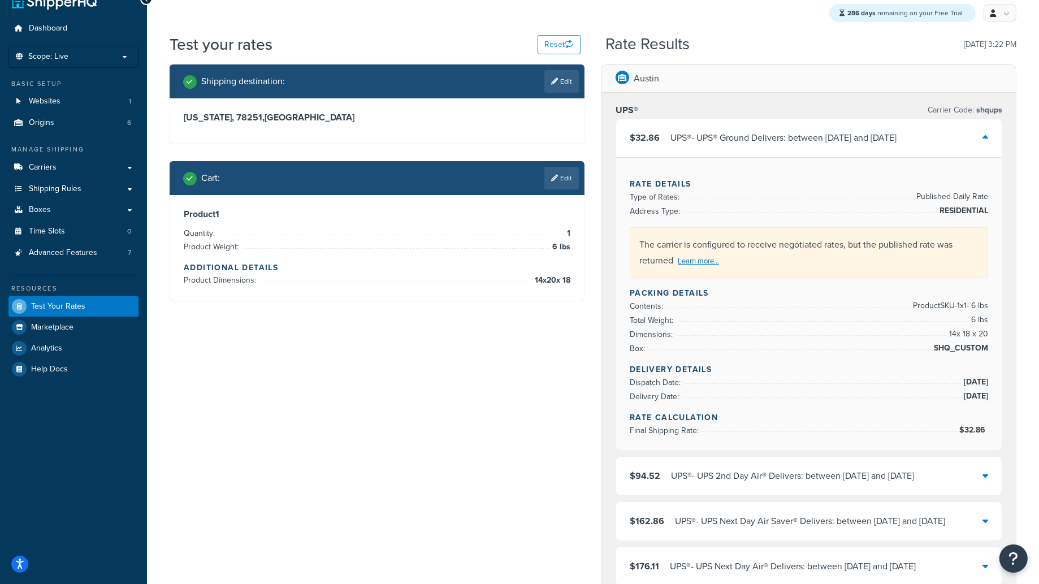
scroll to position [70, 0]
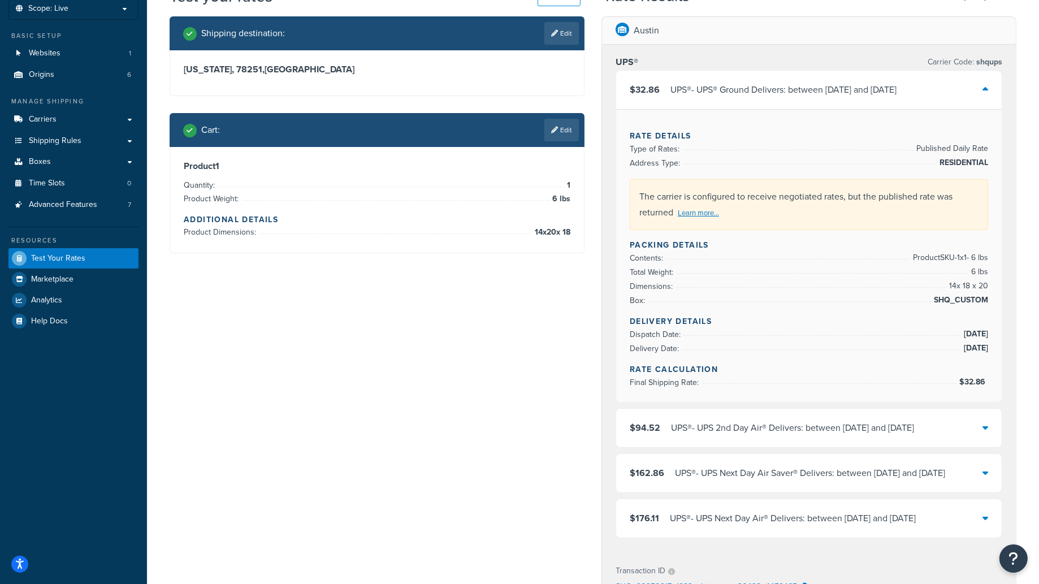
click at [576, 234] on div "Shipping destination : Edit [US_STATE], 78251 , [GEOGRAPHIC_DATA] Cart : Edit P…" at bounding box center [377, 143] width 432 height 254
drag, startPoint x: 552, startPoint y: 205, endPoint x: 579, endPoint y: 201, distance: 26.9
click at [579, 201] on div "Product 1 Quantity: 1 Product Weight: 6 lbs Additional Details Product Dimensio…" at bounding box center [377, 200] width 414 height 106
